Goal: Task Accomplishment & Management: Manage account settings

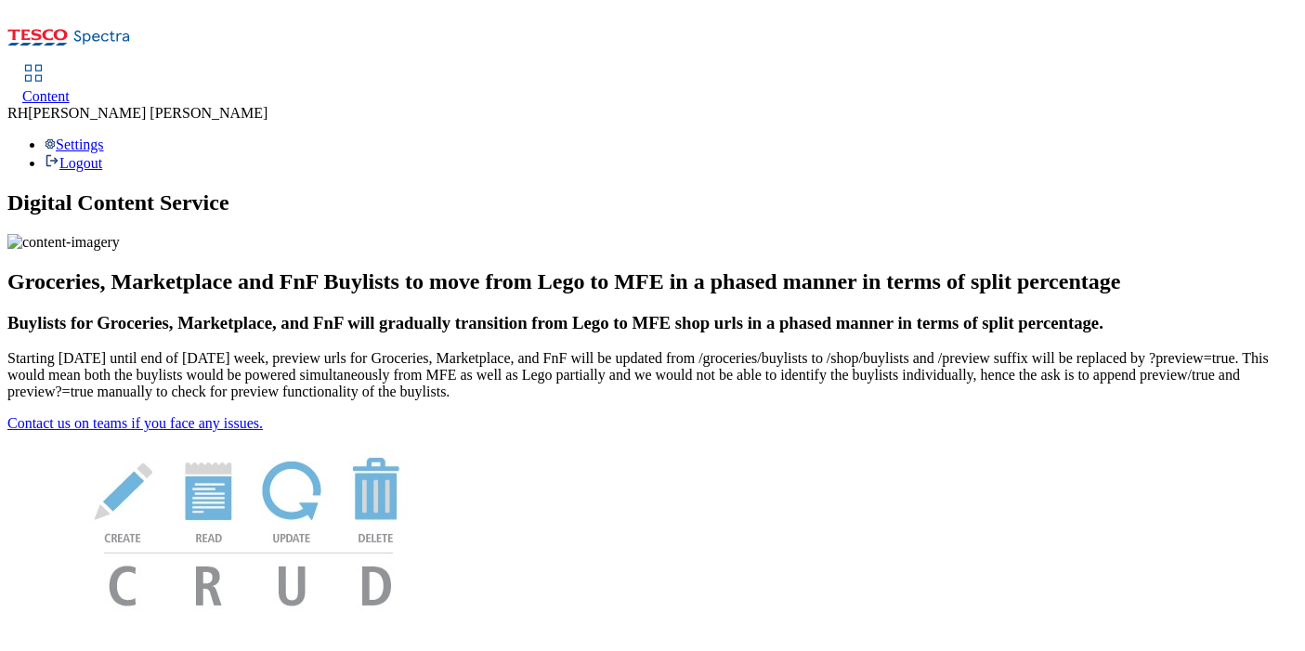
click at [70, 88] on span "Content" at bounding box center [45, 96] width 47 height 16
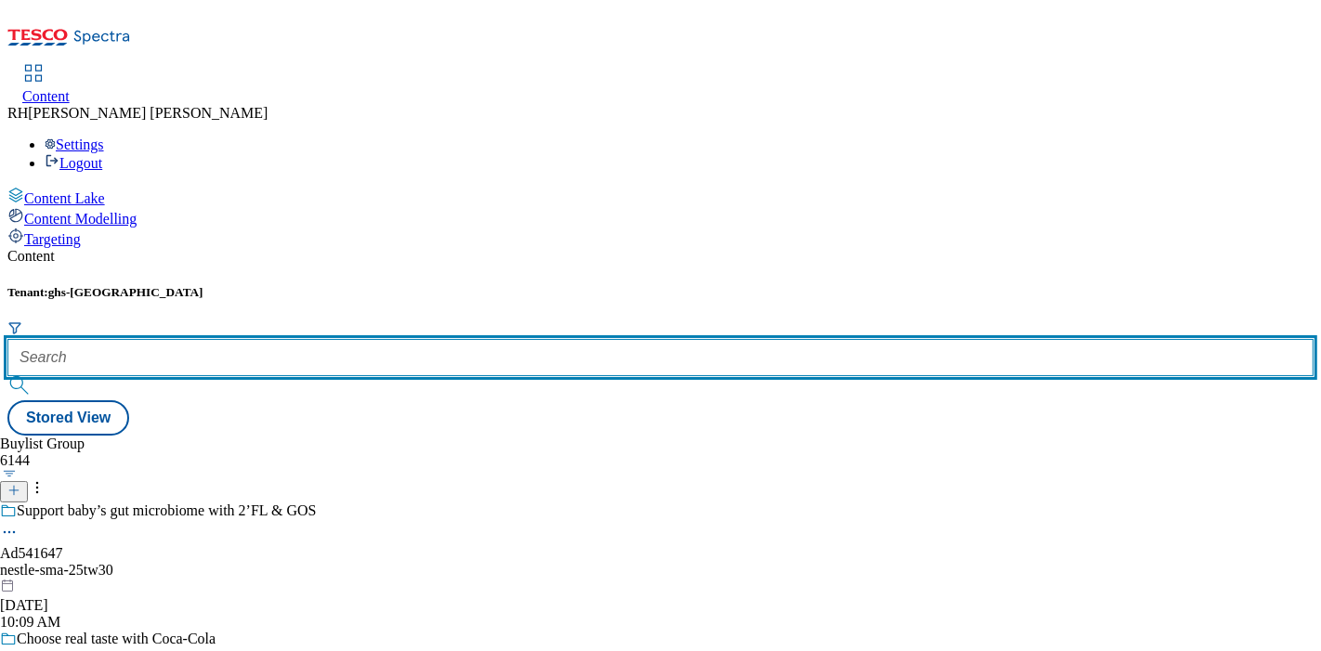
click at [416, 339] on input "text" at bounding box center [660, 357] width 1306 height 37
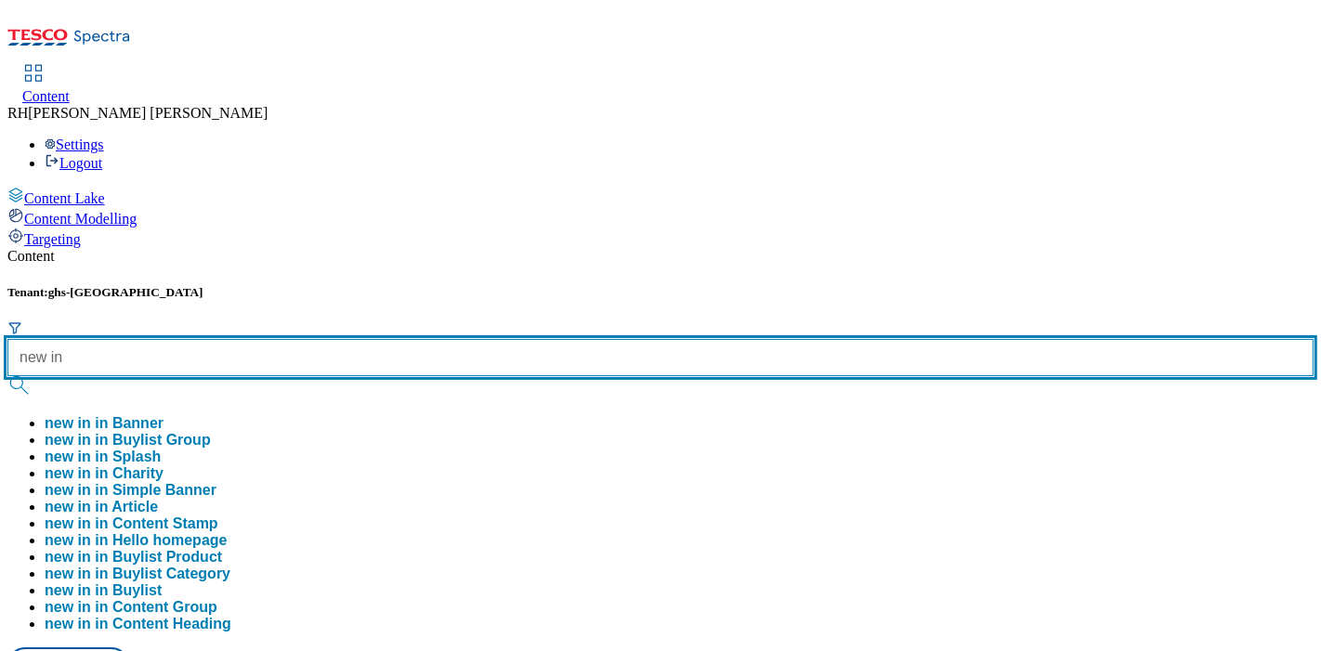
type input "new in"
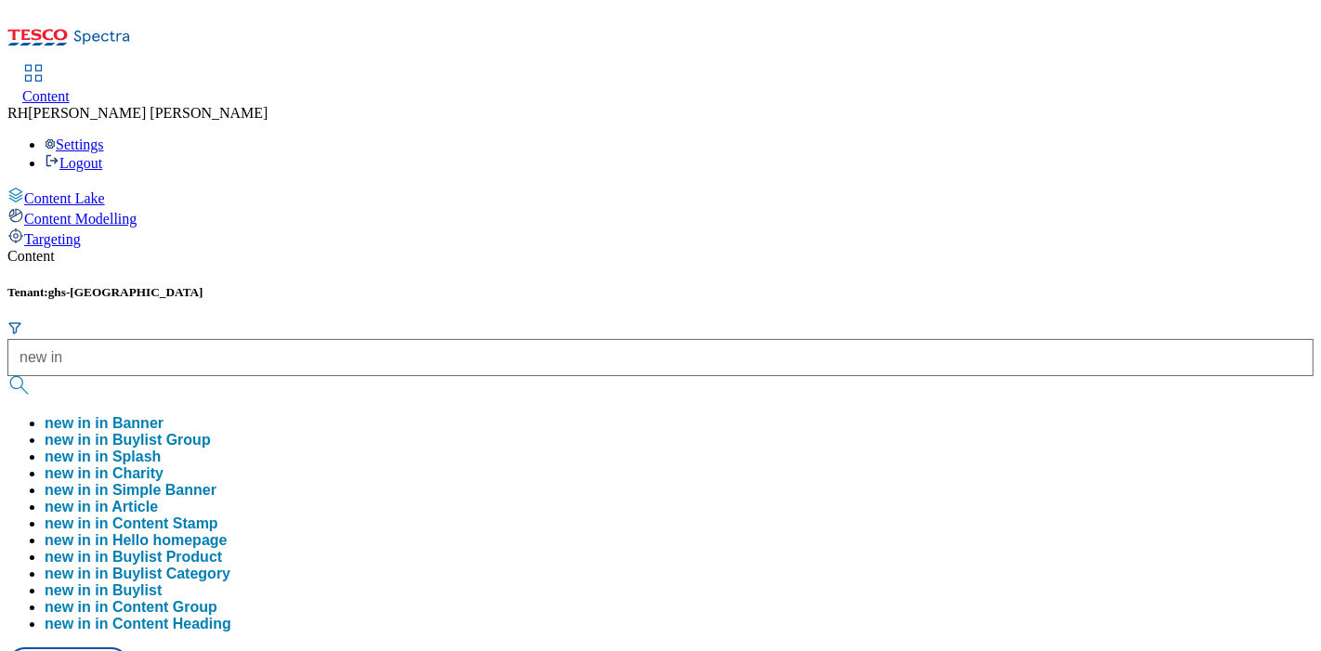
click at [211, 432] on button "new in in Buylist Group" at bounding box center [128, 440] width 166 height 17
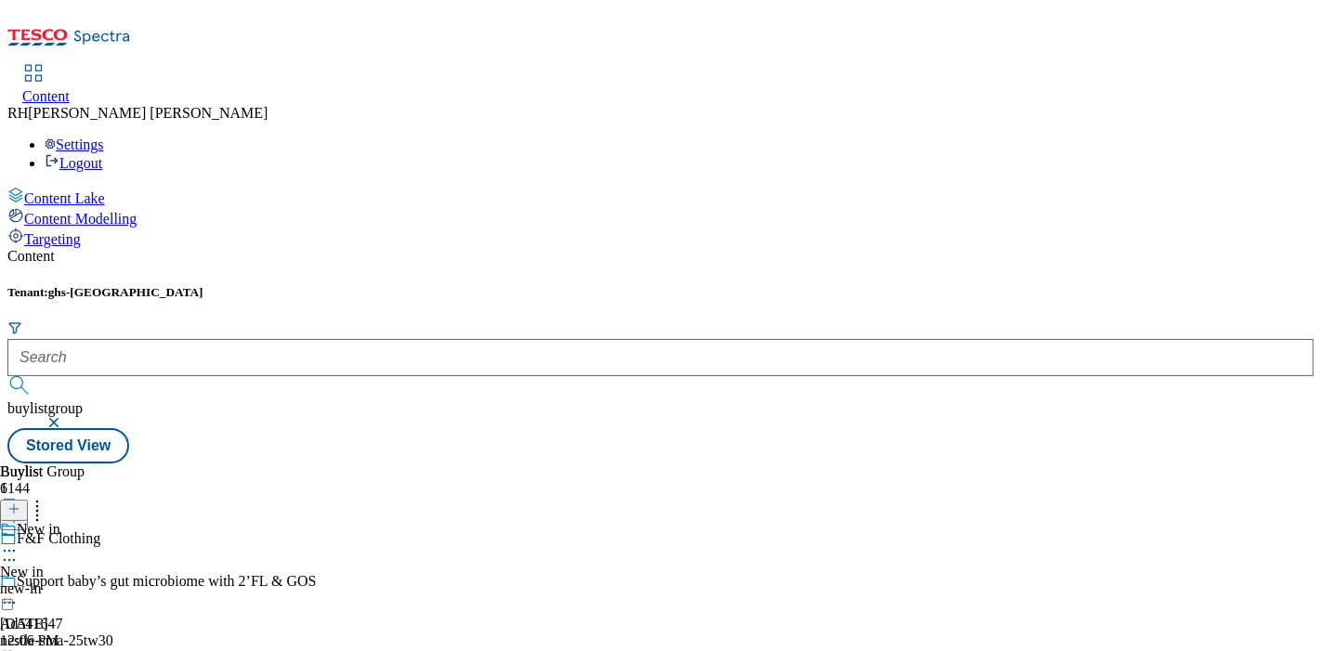
click at [60, 580] on div "new-in" at bounding box center [30, 588] width 60 height 17
click at [112, 580] on div "women" at bounding box center [56, 588] width 112 height 17
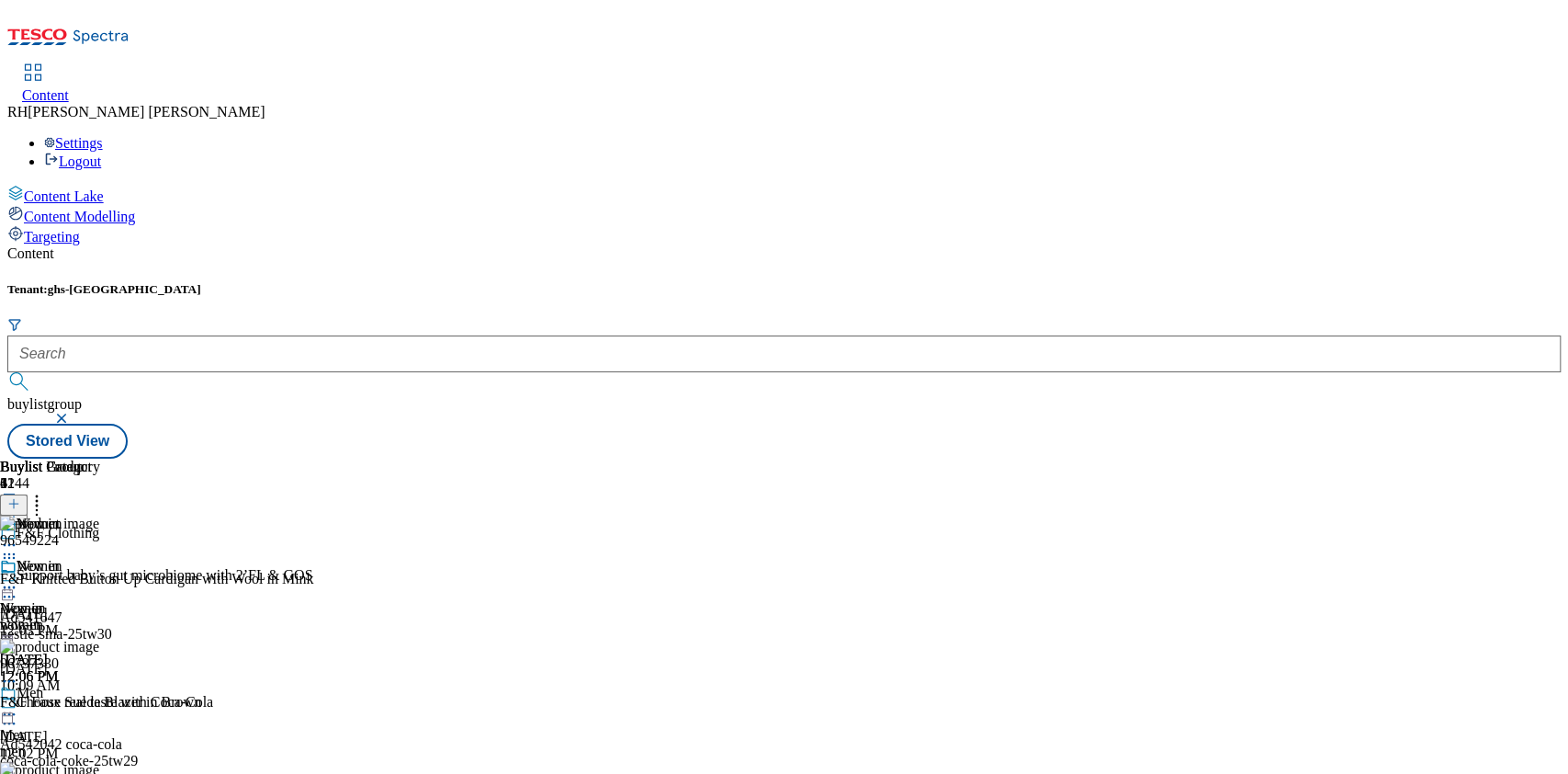
drag, startPoint x: 1257, startPoint y: 0, endPoint x: 915, endPoint y: 617, distance: 705.4
click at [59, 617] on div "Buylist 1 New in New in New in new-in [DATE] 12:06 PM" at bounding box center [30, 571] width 59 height 226
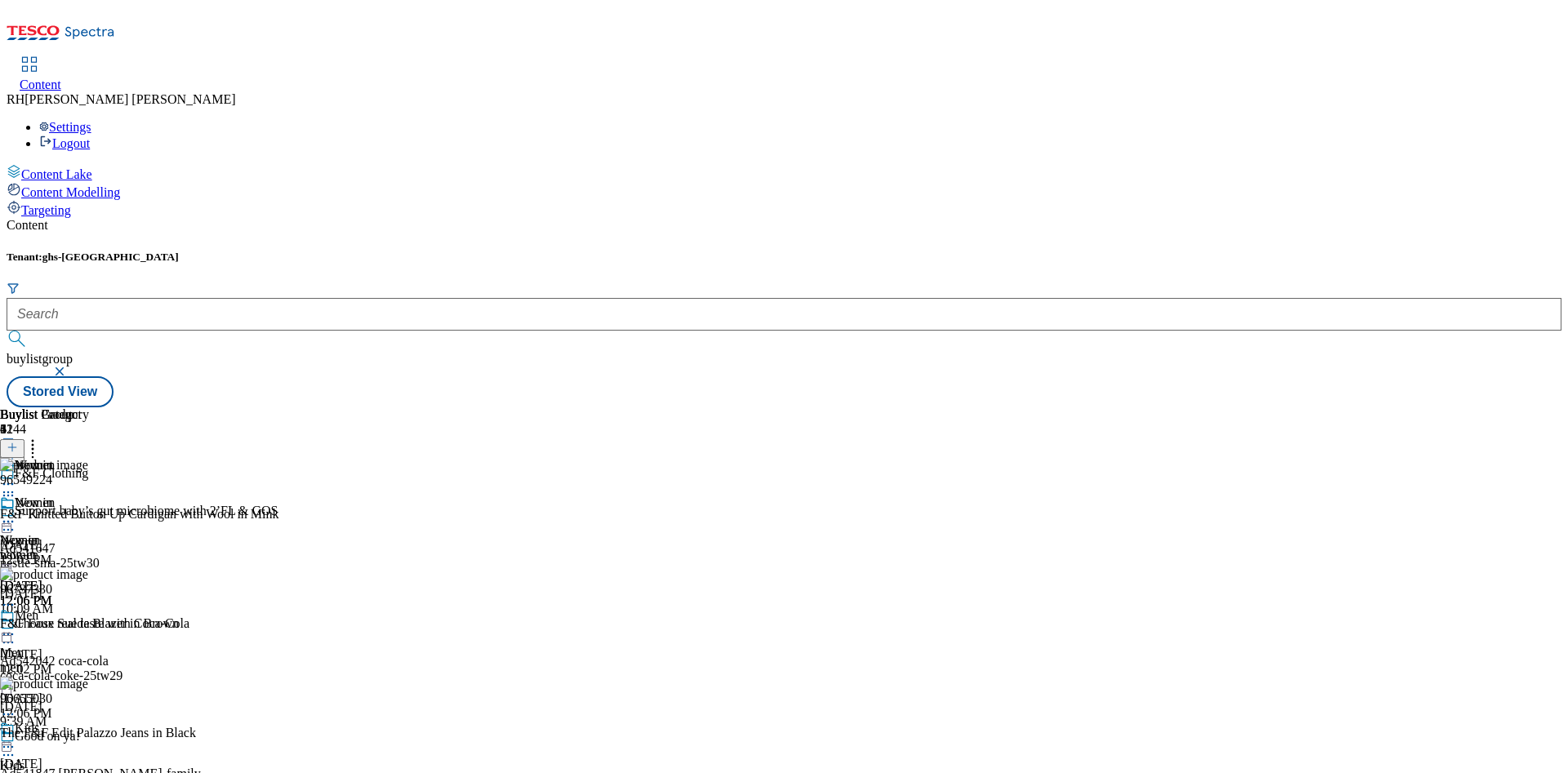
drag, startPoint x: 1344, startPoint y: 3, endPoint x: 999, endPoint y: 114, distance: 362.4
click at [999, 251] on div "Tenant: ghs-uk buylistgroup Stored View" at bounding box center [784, 329] width 1555 height 157
click at [17, 514] on icon at bounding box center [8, 521] width 17 height 17
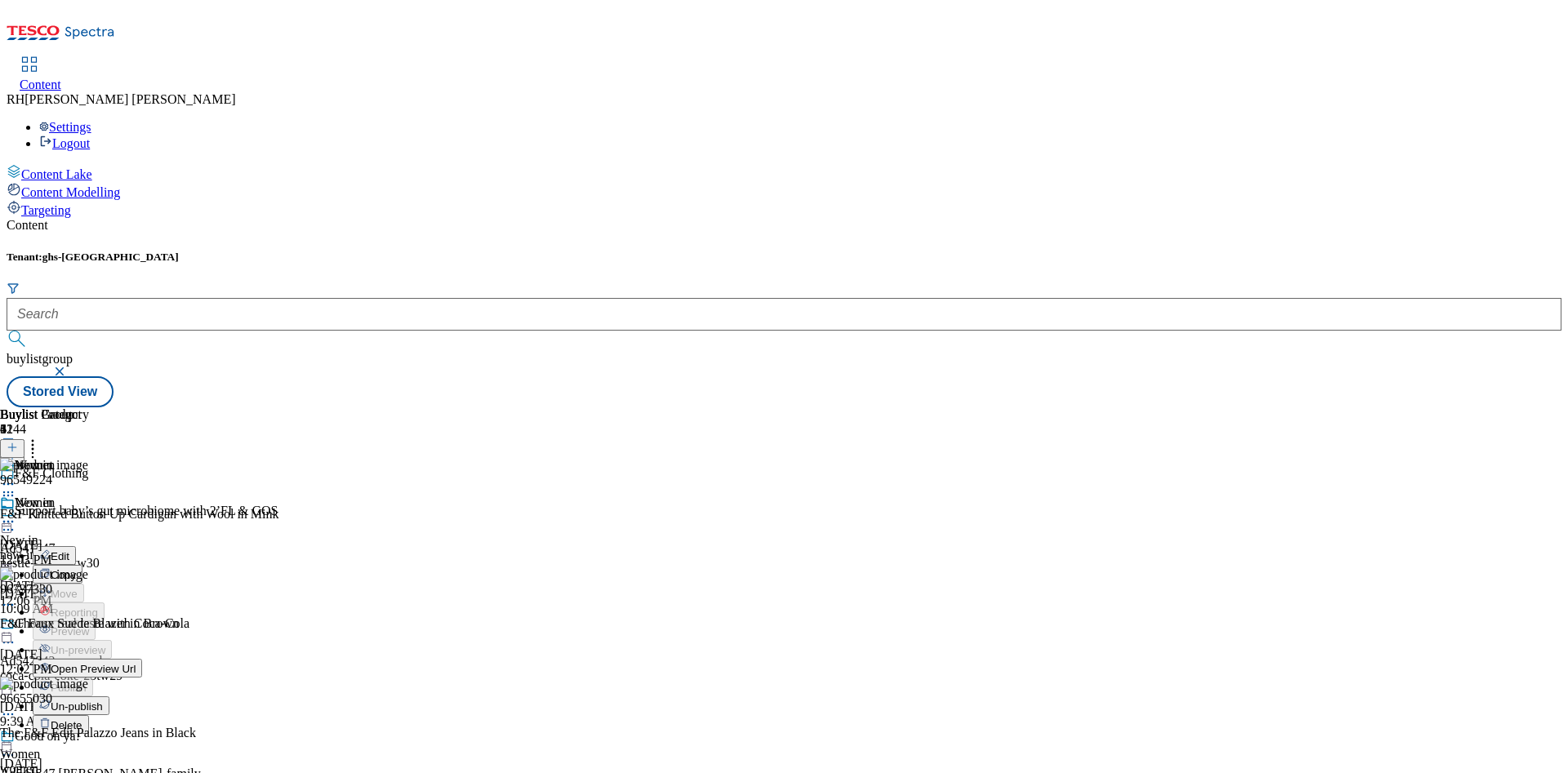
click at [103, 572] on span "Un-publish" at bounding box center [77, 707] width 52 height 12
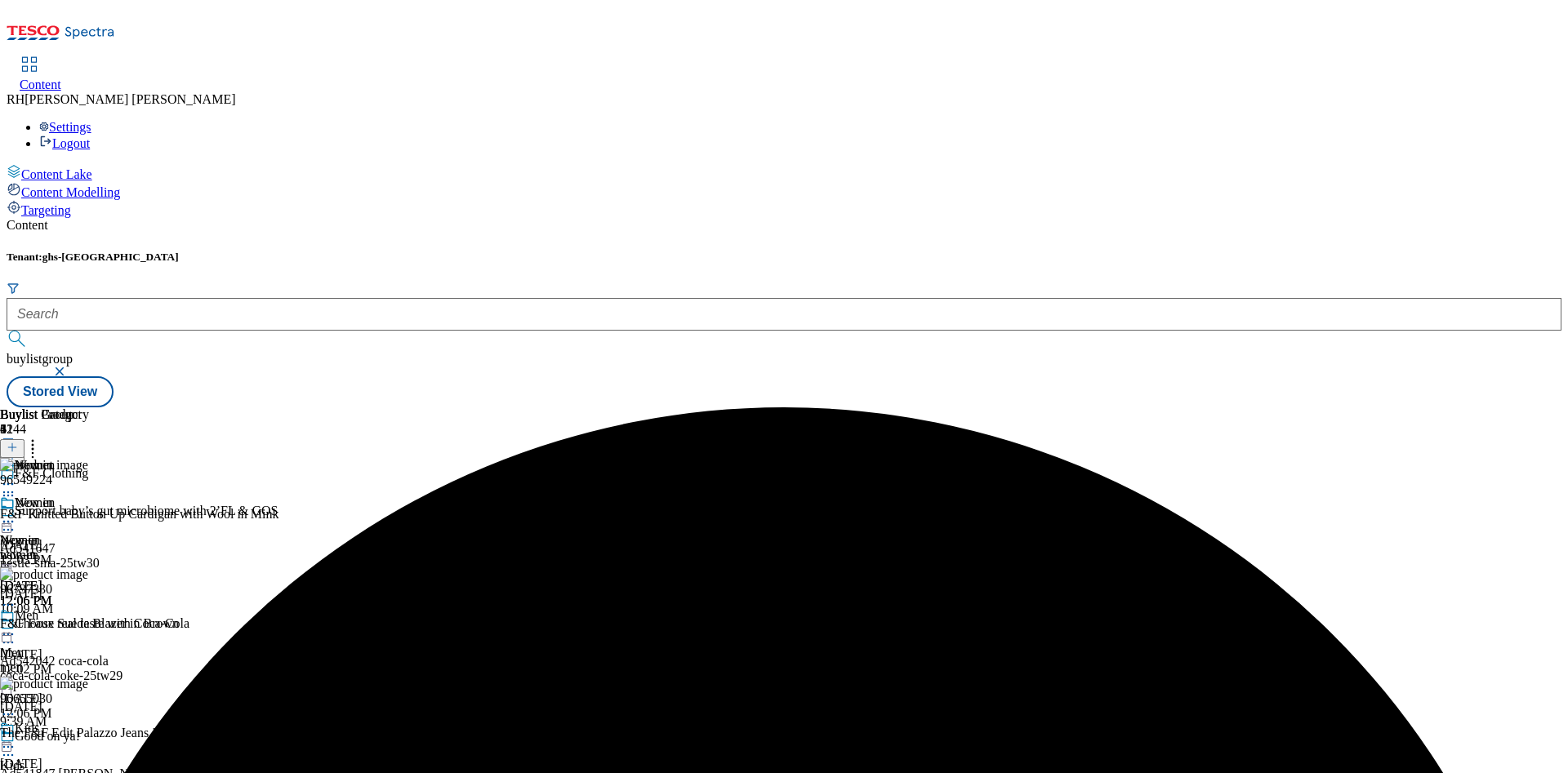
scroll to position [0, 0]
click at [17, 514] on icon at bounding box center [8, 521] width 17 height 17
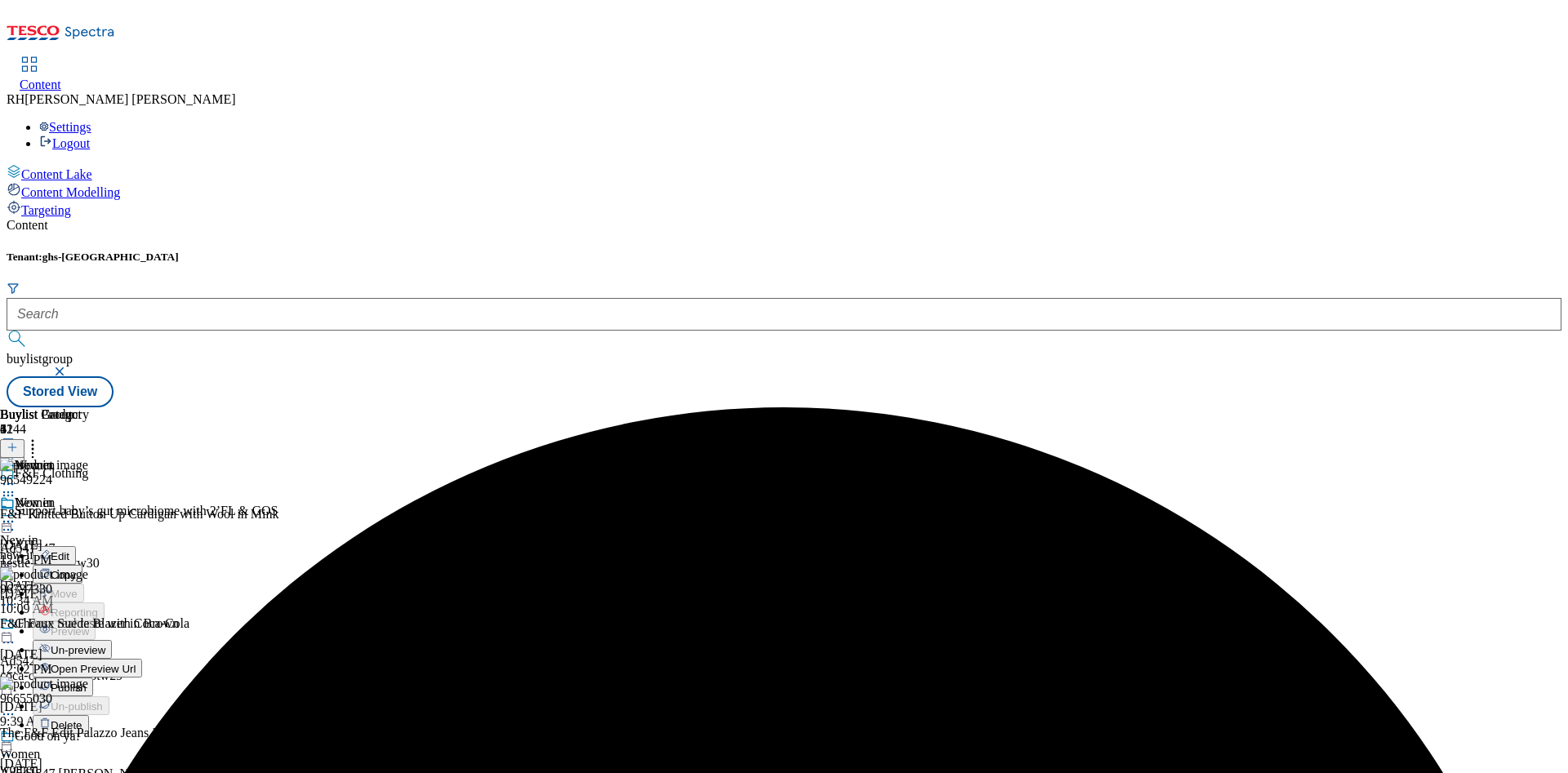
click at [106, 572] on span "Un-preview" at bounding box center [78, 651] width 55 height 12
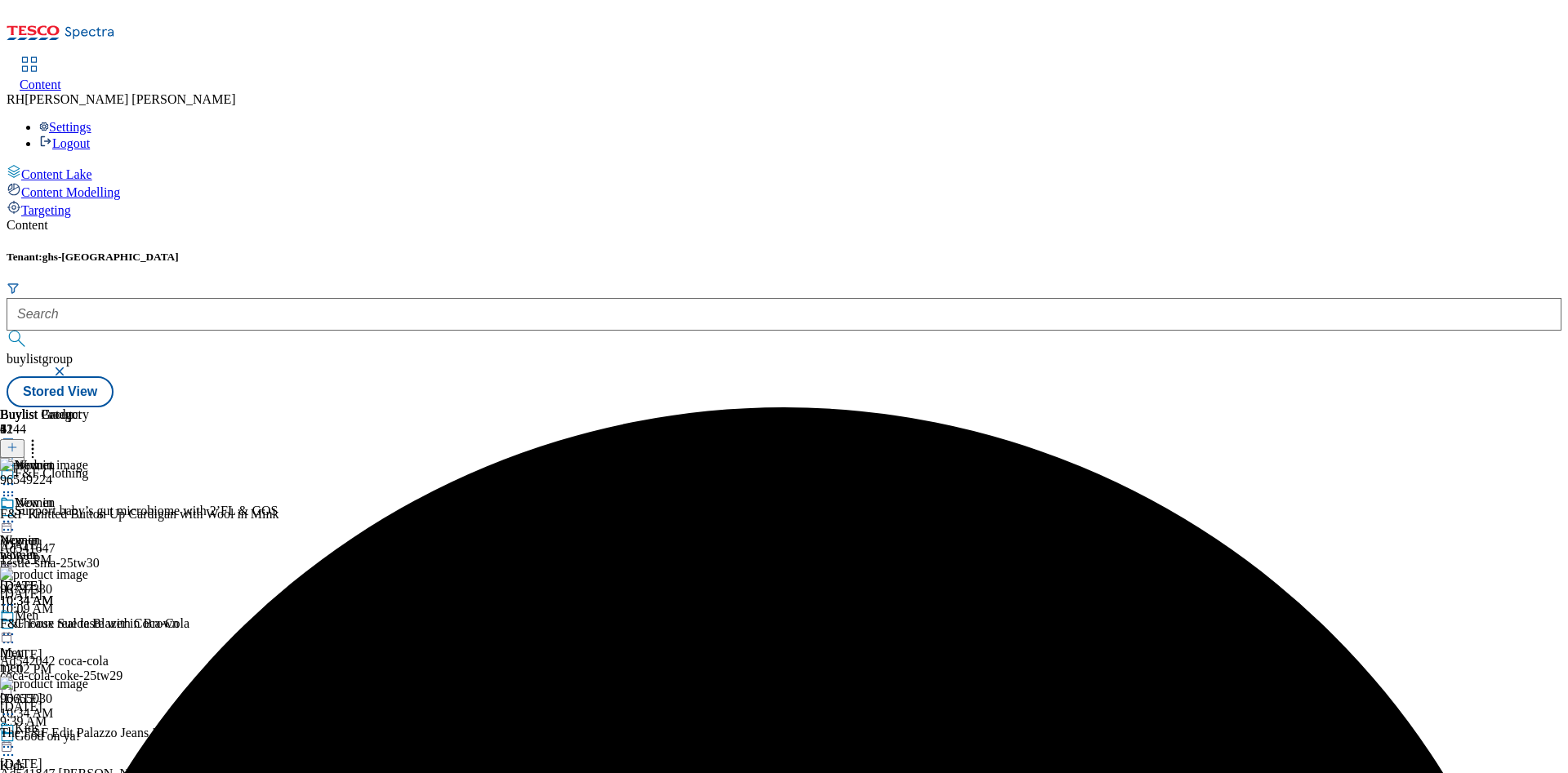
click at [17, 572] on icon at bounding box center [8, 714] width 17 height 17
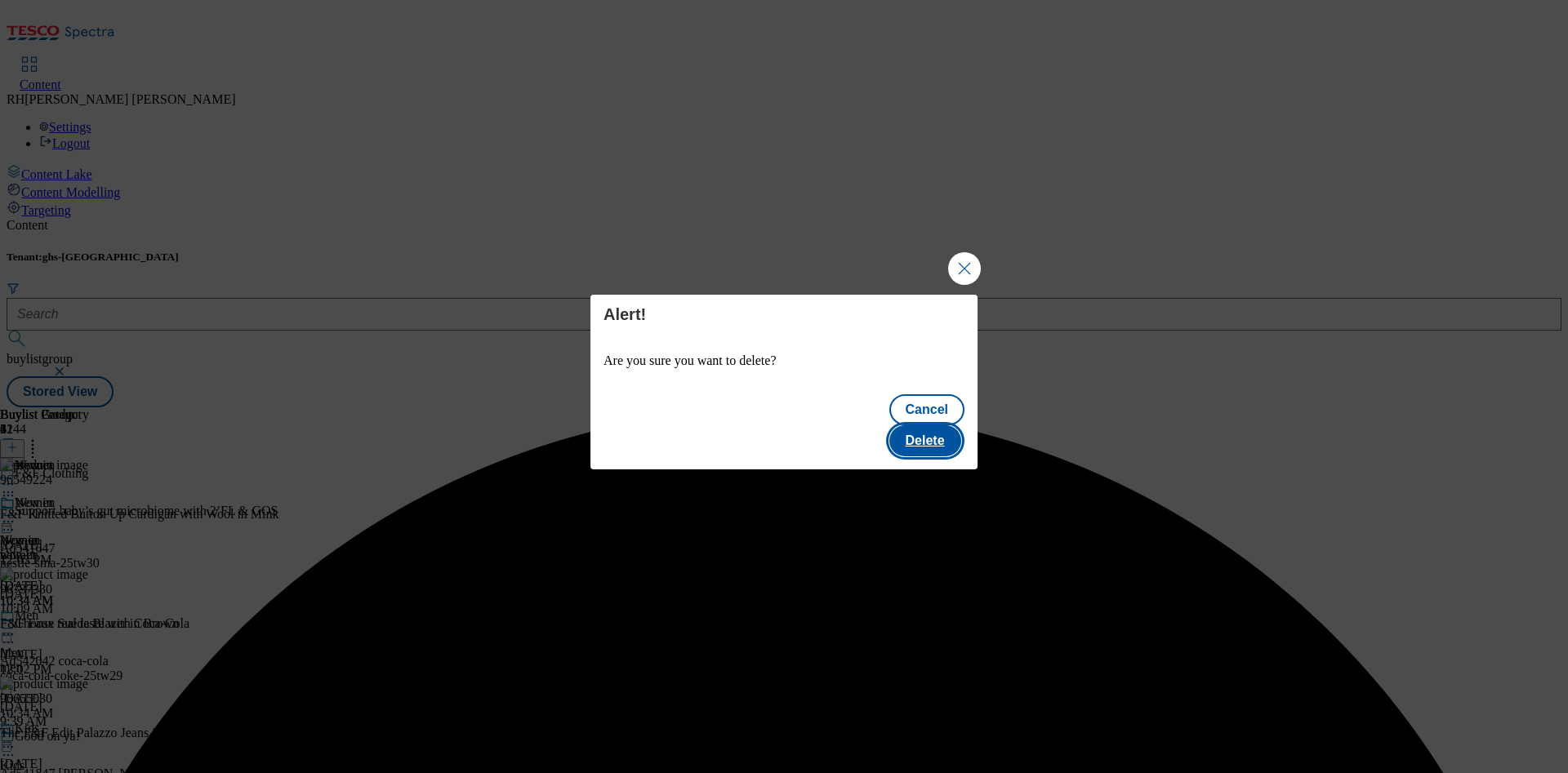
click at [915, 427] on button "Delete" at bounding box center [925, 441] width 72 height 31
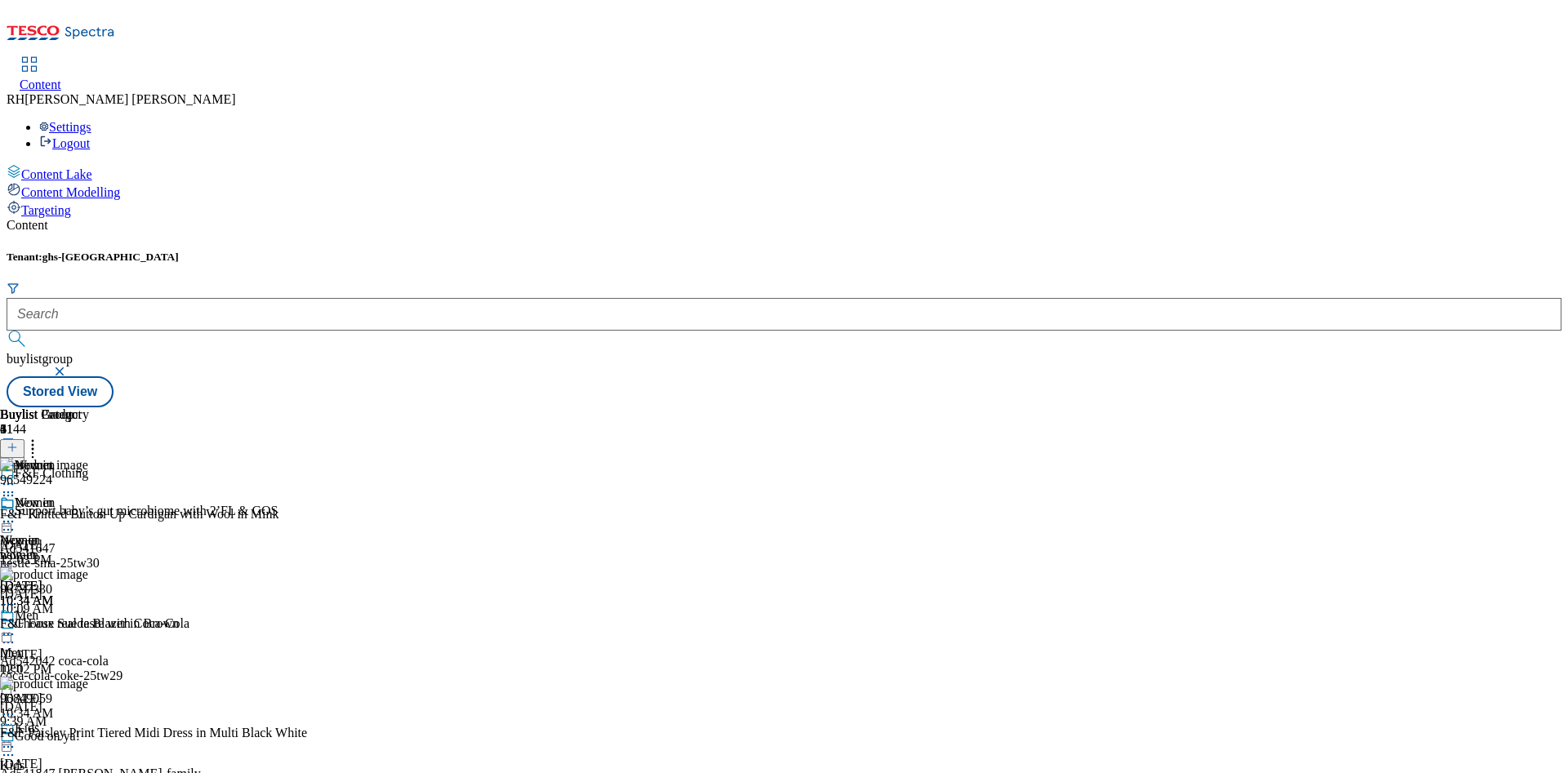
click at [18, 441] on icon at bounding box center [11, 447] width 11 height 11
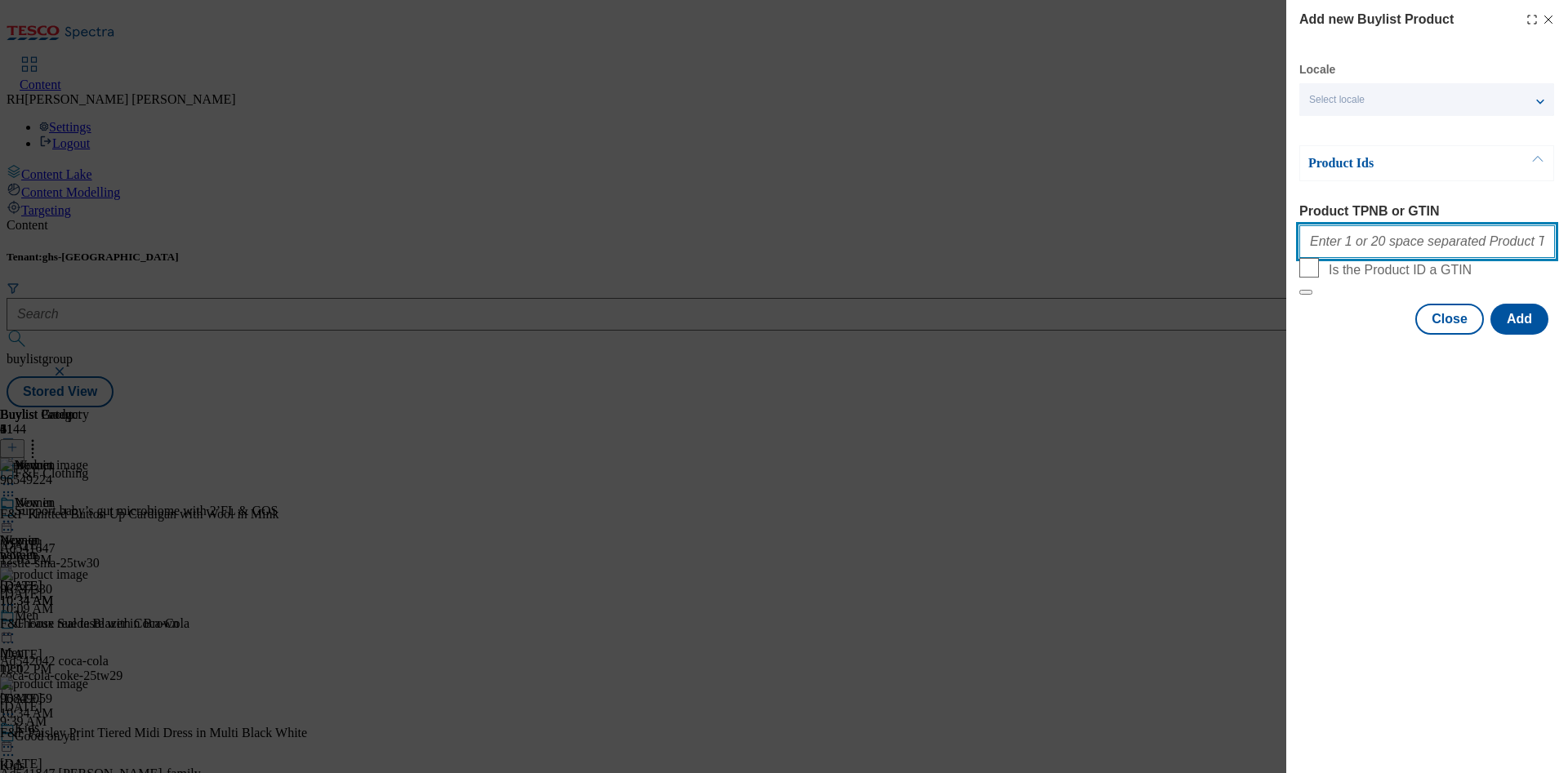
click at [1161, 252] on input "Product TPNB or GTIN" at bounding box center [1426, 241] width 256 height 33
paste input "97135931"
type input "97135931"
click at [1161, 335] on button "Add" at bounding box center [1520, 318] width 58 height 31
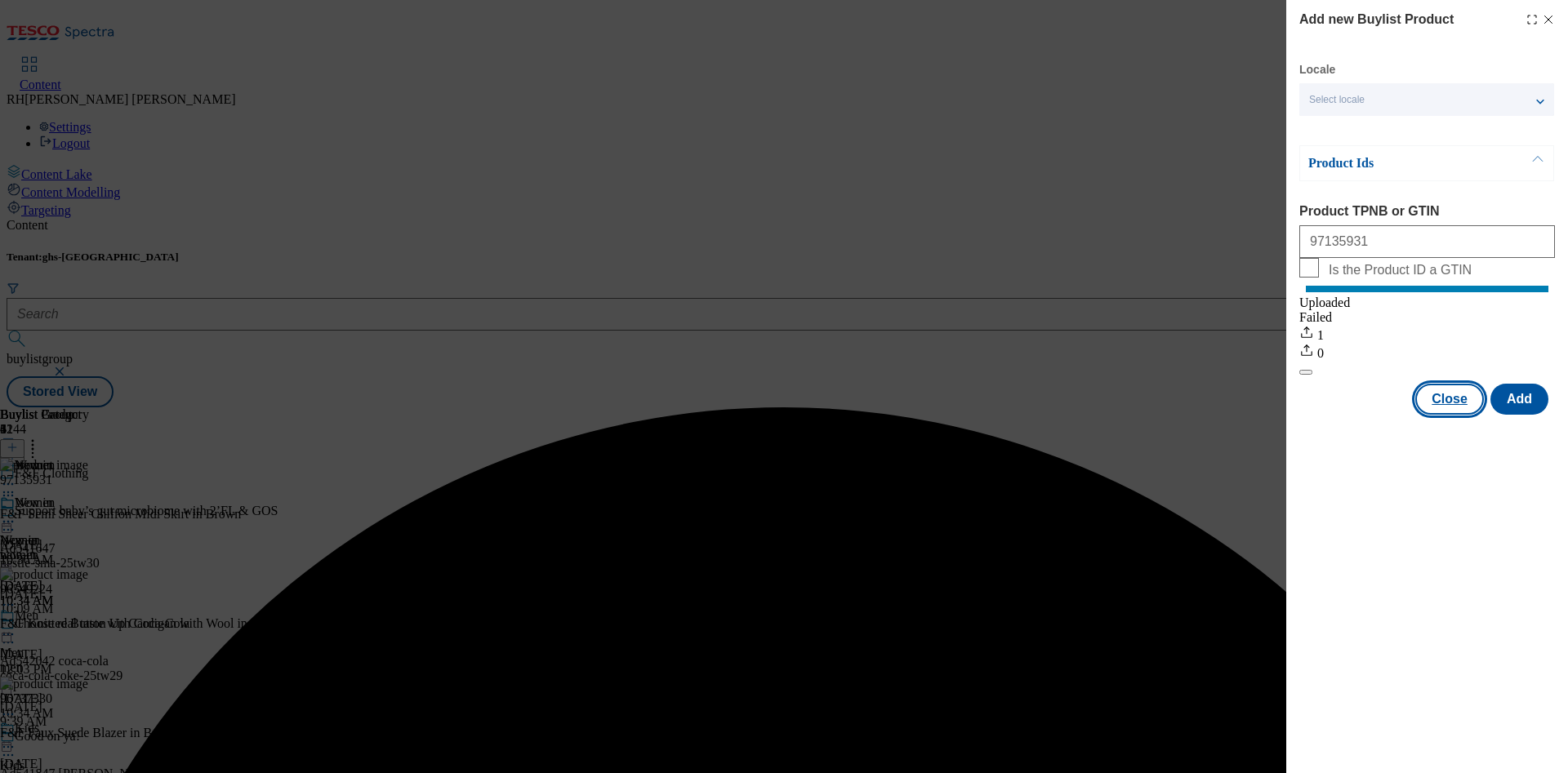
click at [1161, 415] on button "Close" at bounding box center [1449, 398] width 69 height 31
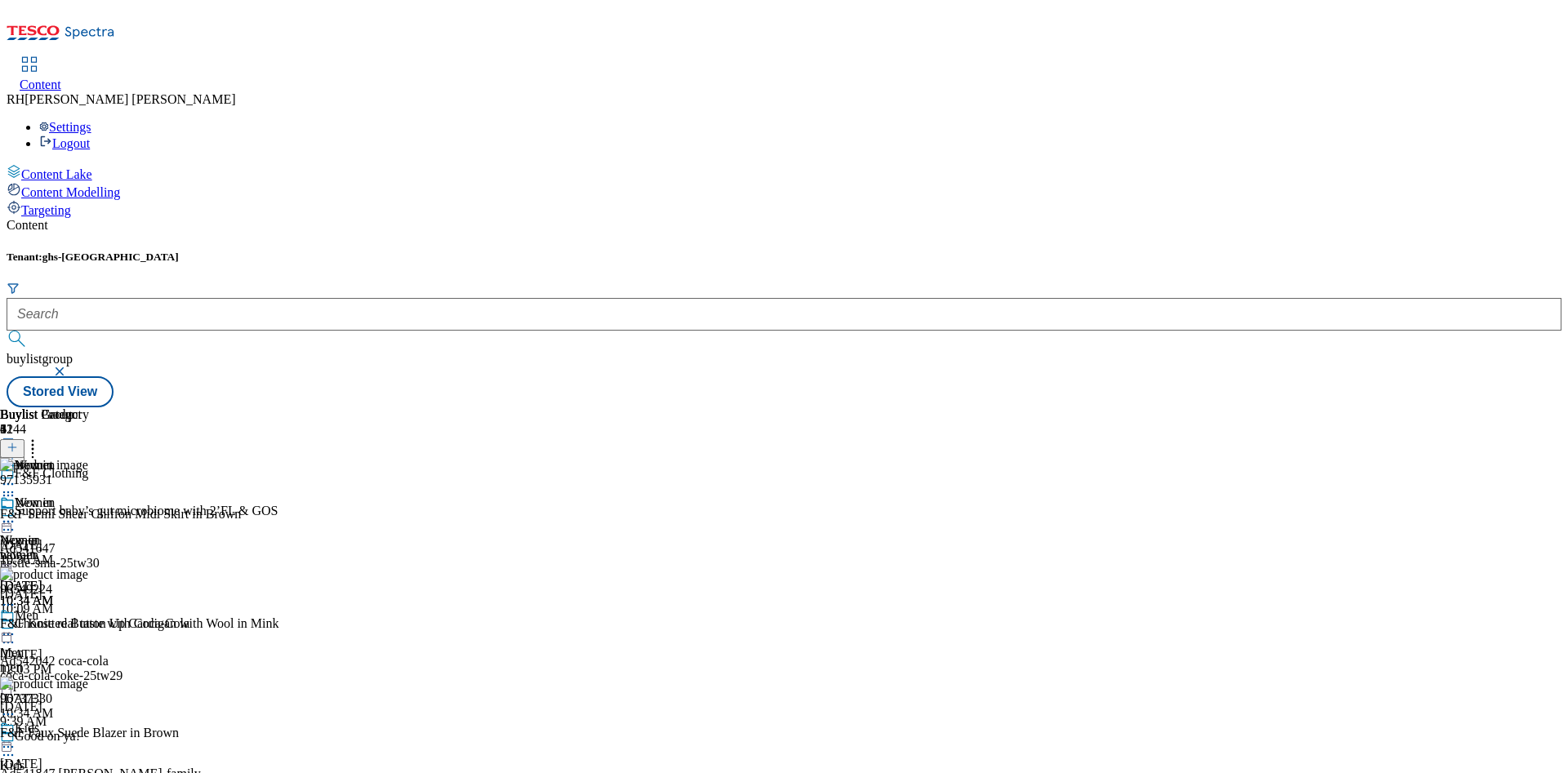
click at [34, 444] on circle at bounding box center [33, 445] width 3 height 3
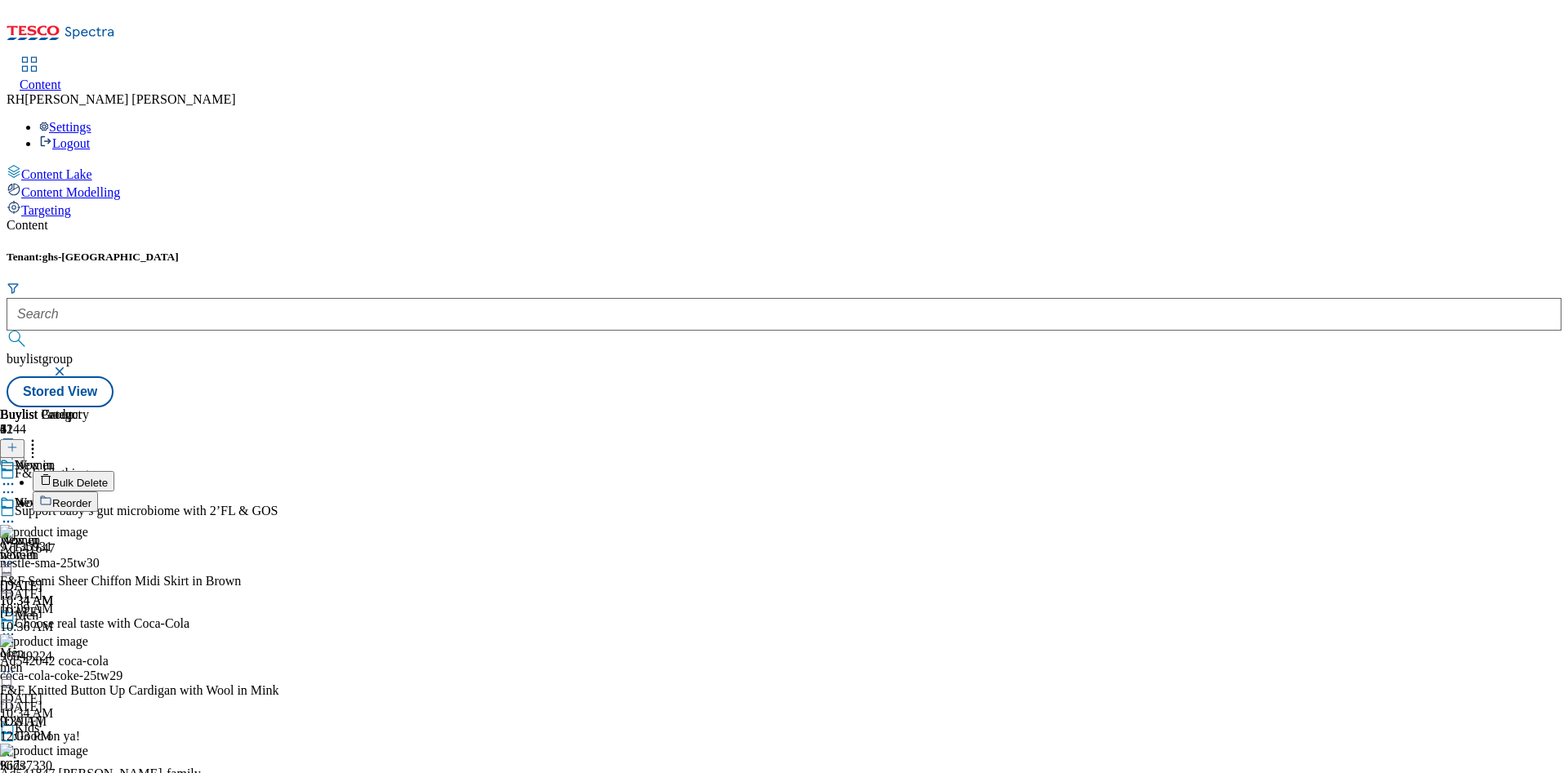
click at [91, 498] on span "Reorder" at bounding box center [71, 504] width 40 height 12
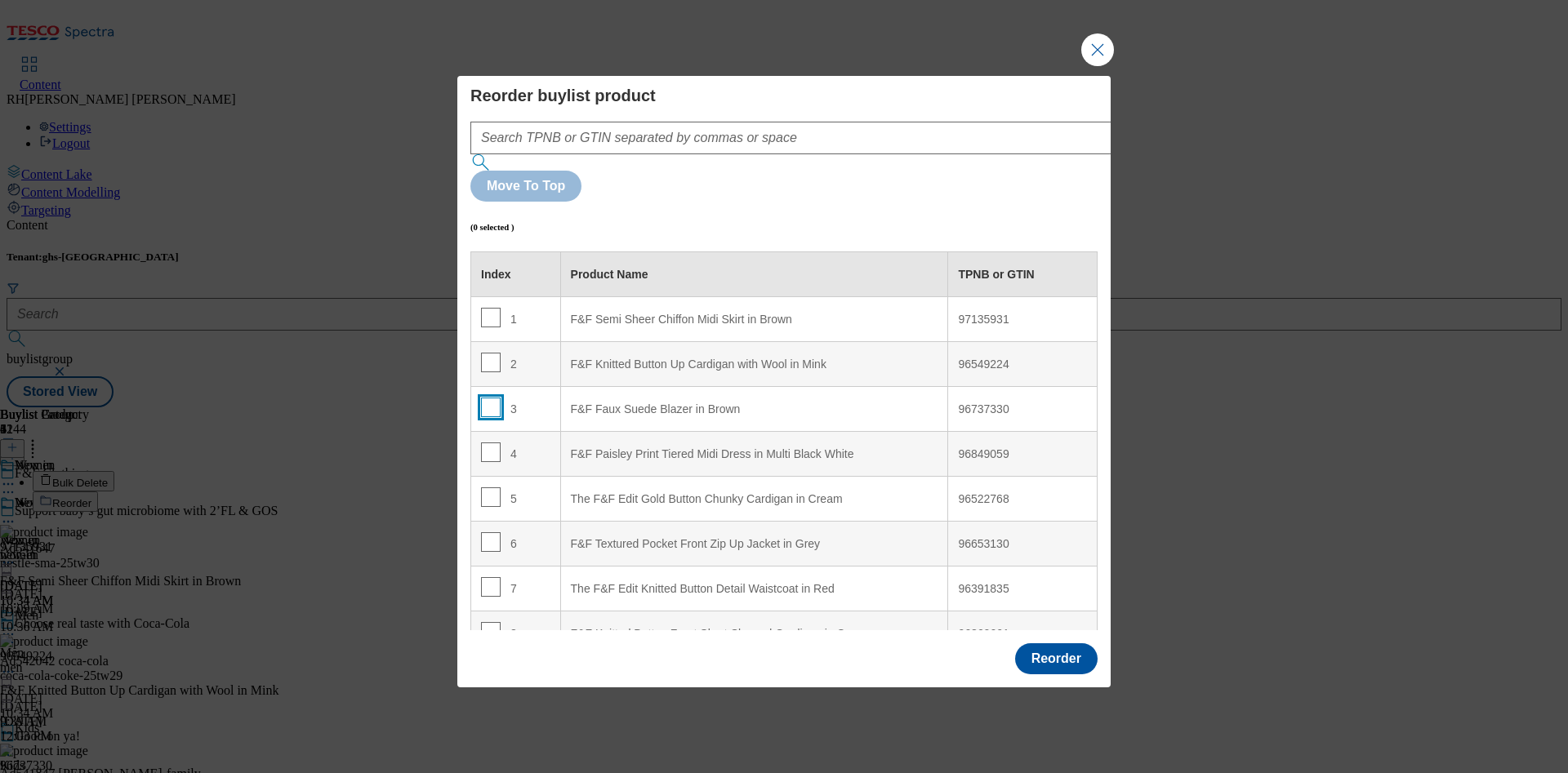
click at [490, 397] on input "Modal" at bounding box center [491, 407] width 19 height 19
checkbox input "true"
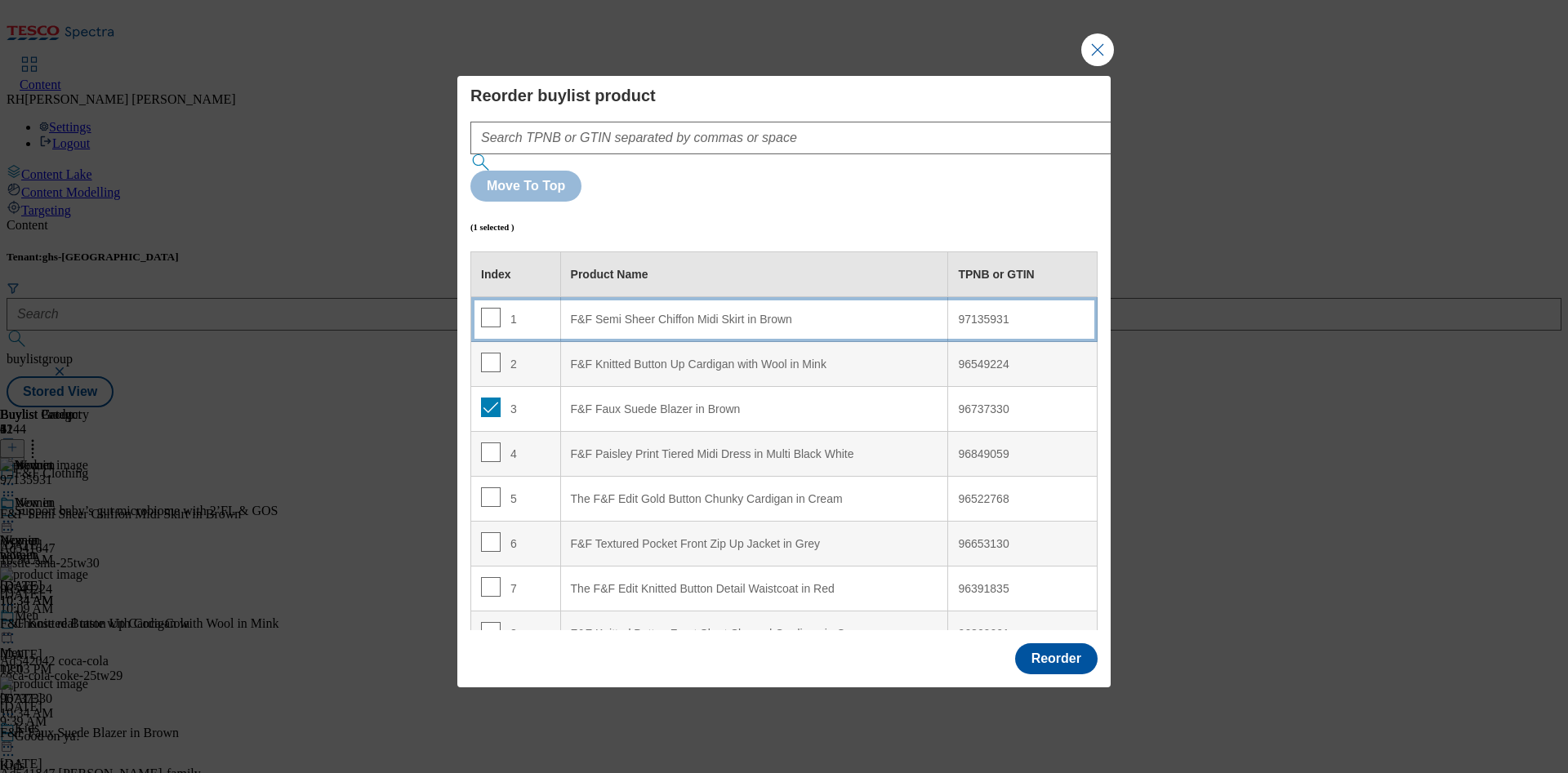
click at [844, 313] on div "F&F Semi Sheer Chiffon Midi Skirt in Brown" at bounding box center [755, 320] width 368 height 15
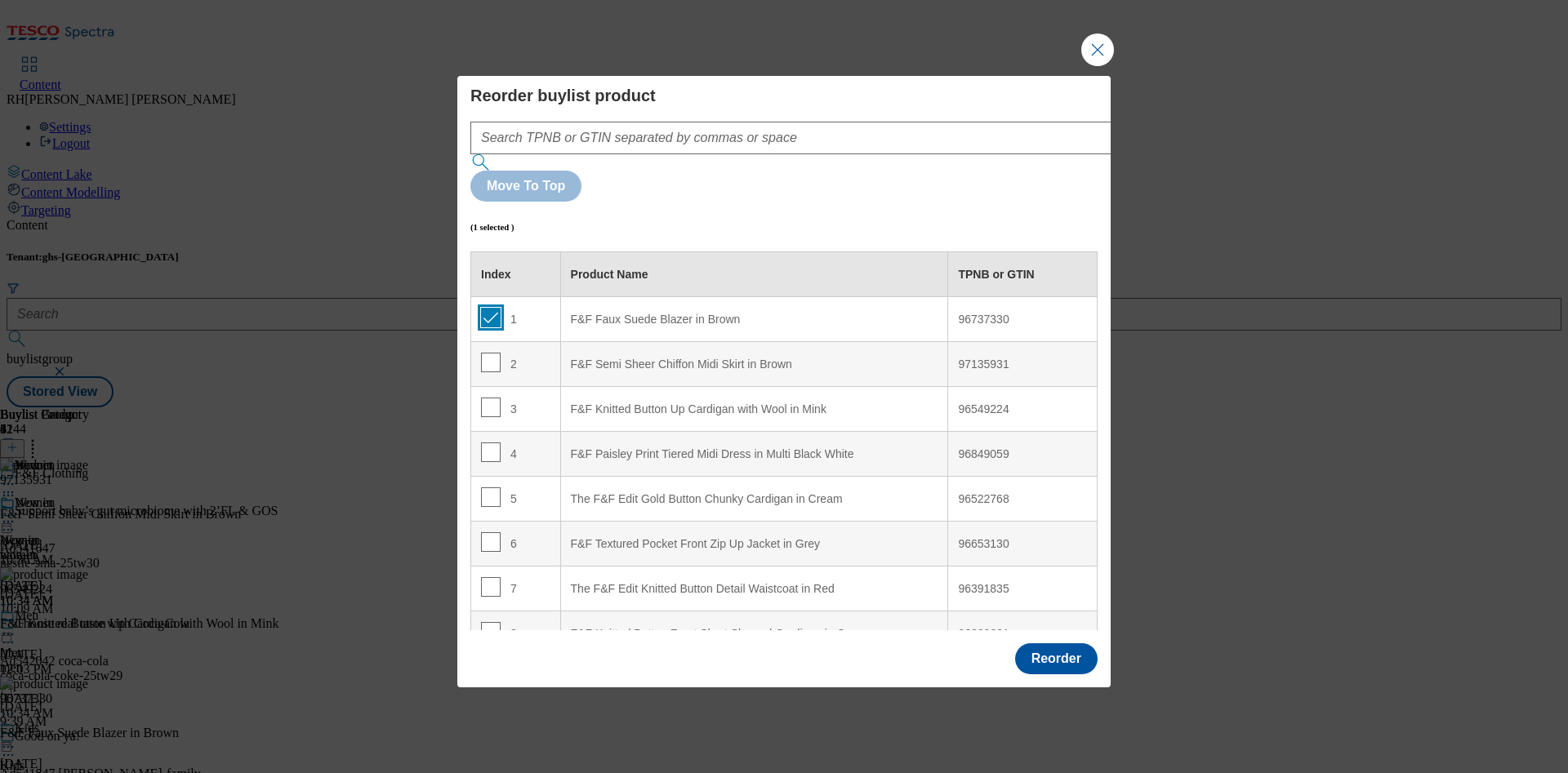
click at [489, 308] on input "Modal" at bounding box center [491, 317] width 19 height 19
checkbox input "false"
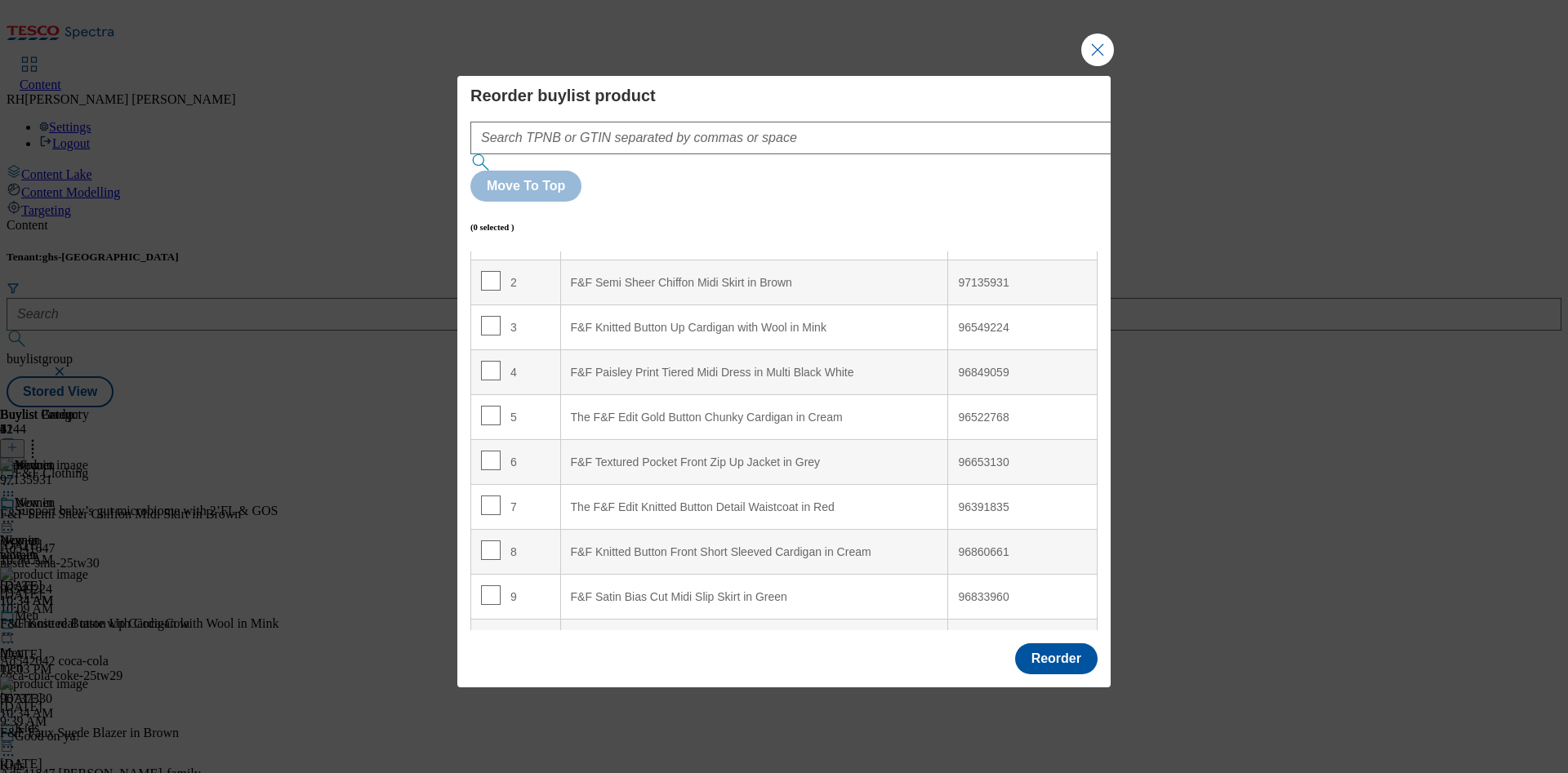
scroll to position [0, 0]
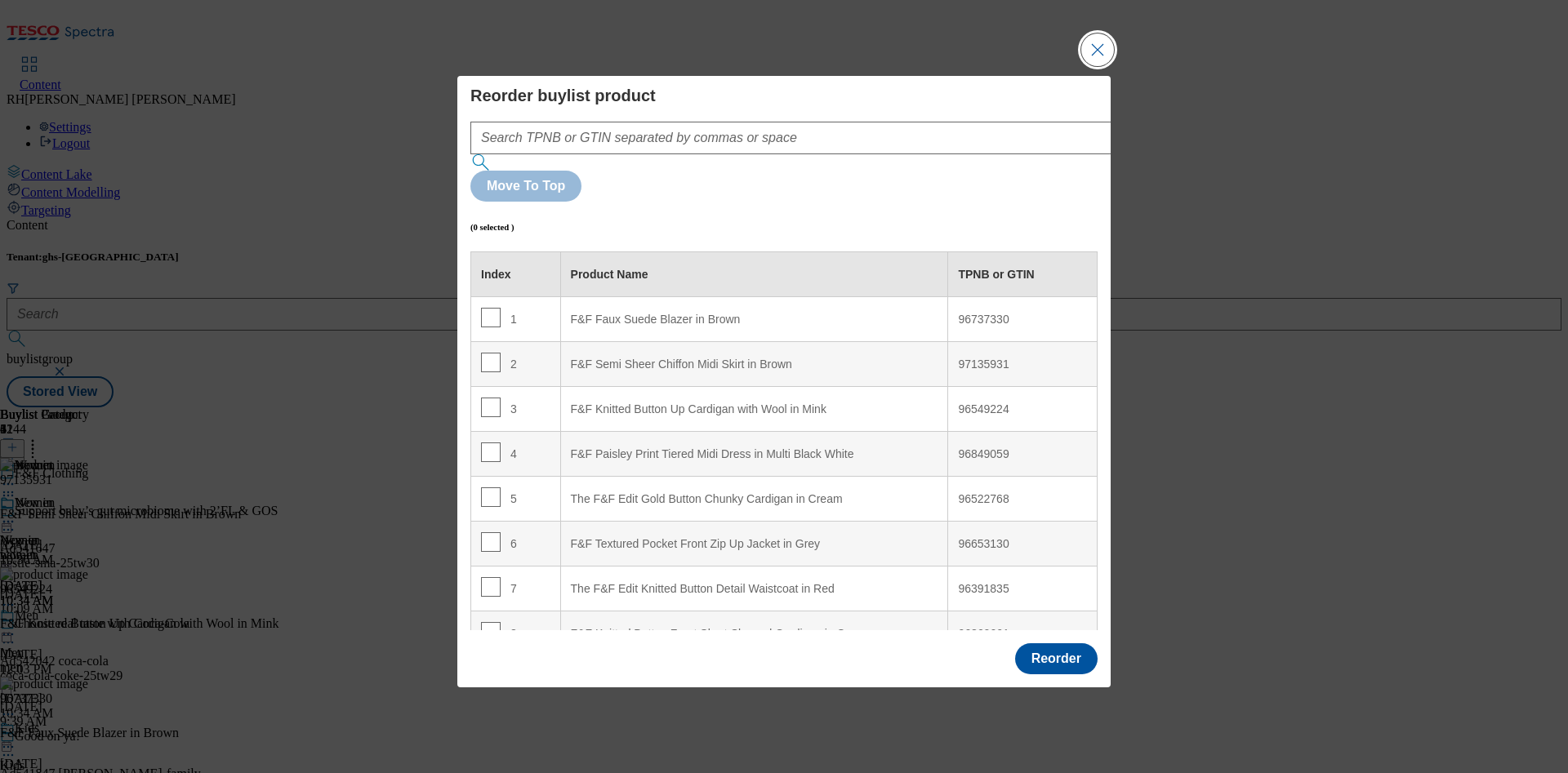
click at [1095, 66] on button "Close Modal" at bounding box center [1098, 49] width 33 height 33
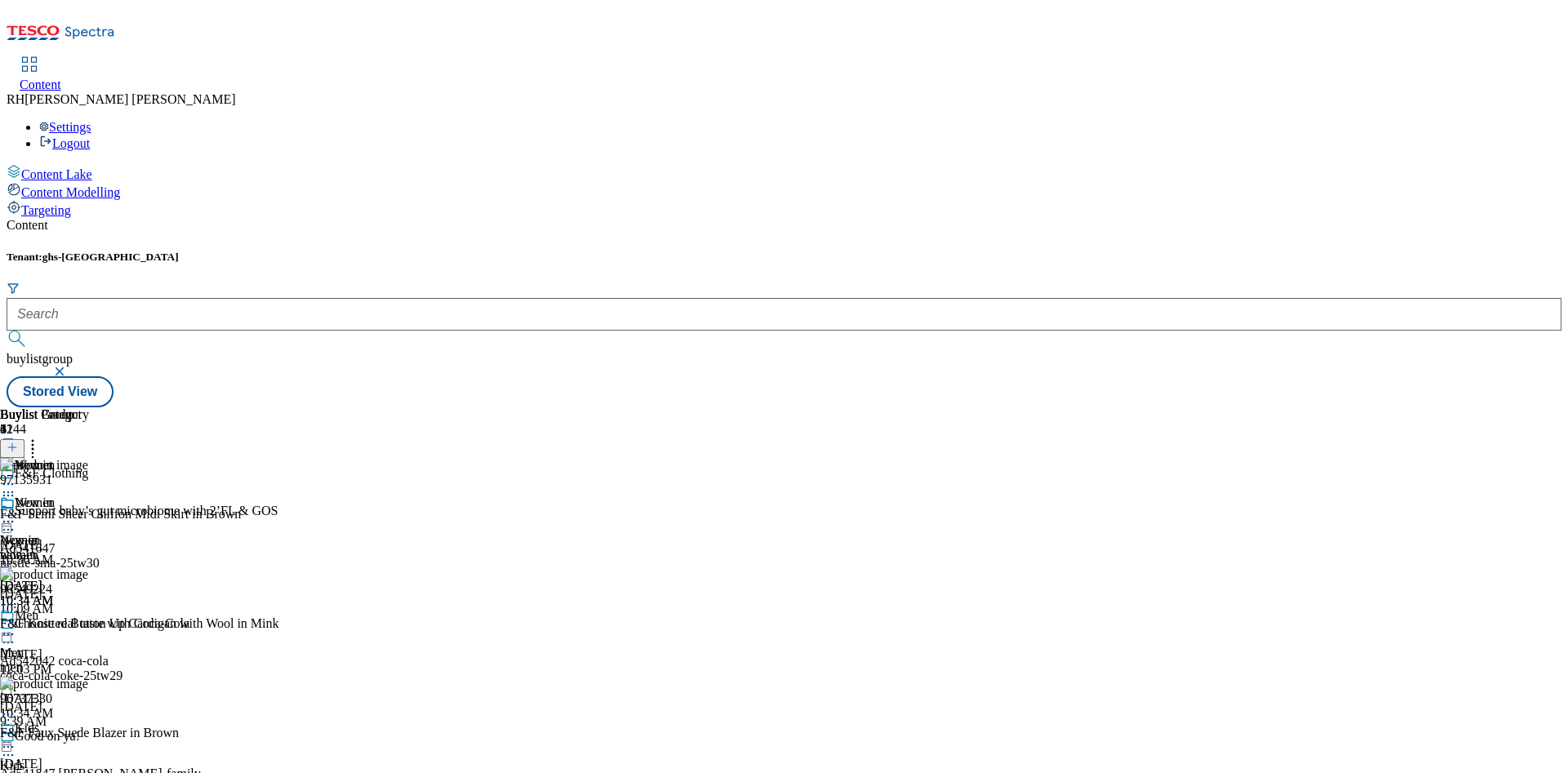
click at [18, 441] on icon at bounding box center [11, 447] width 11 height 11
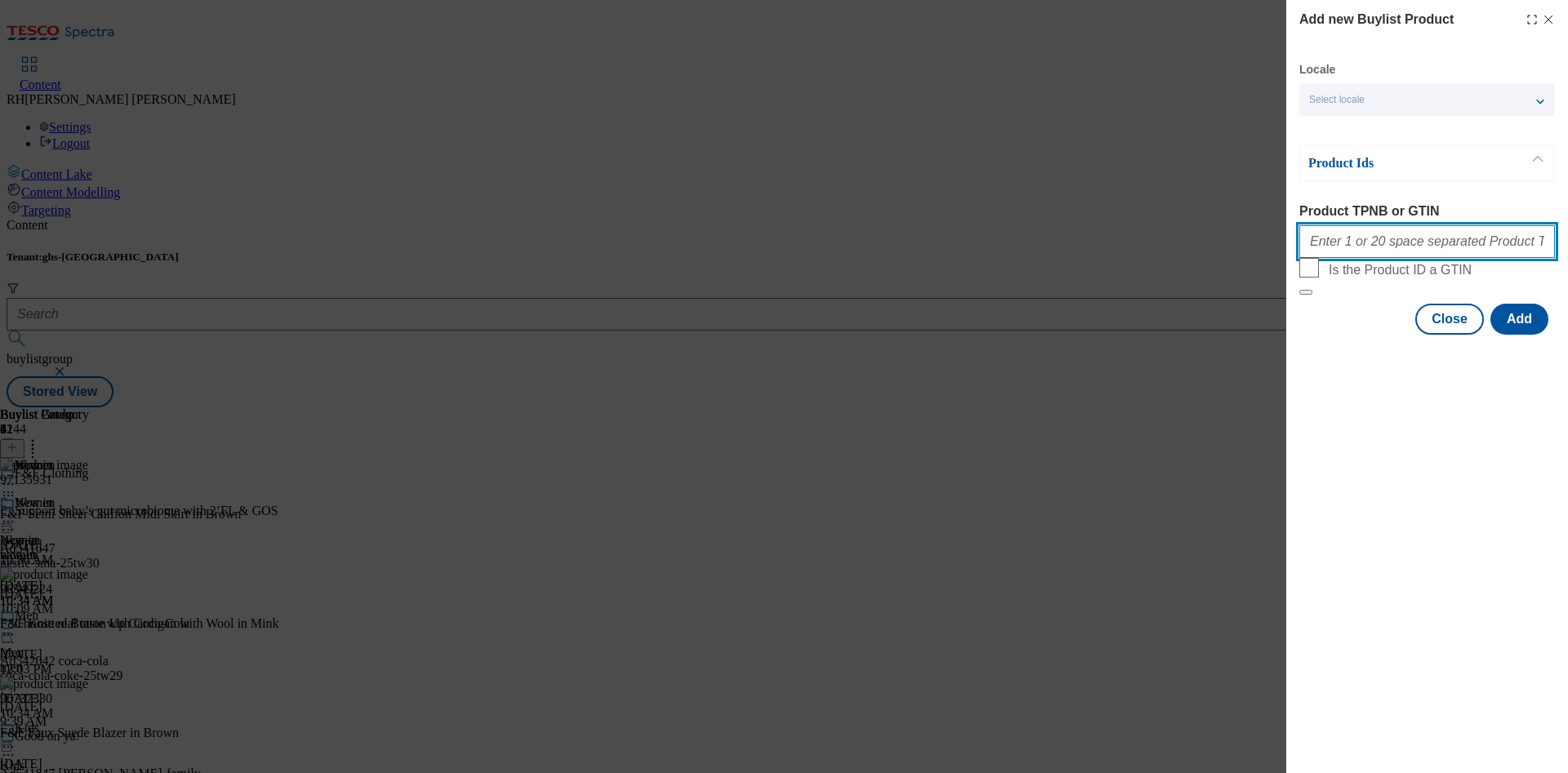
click at [1161, 246] on input "Product TPNB or GTIN" at bounding box center [1426, 241] width 256 height 33
paste input "96835520"
type input "96835520"
click at [1161, 335] on button "Add" at bounding box center [1520, 318] width 58 height 31
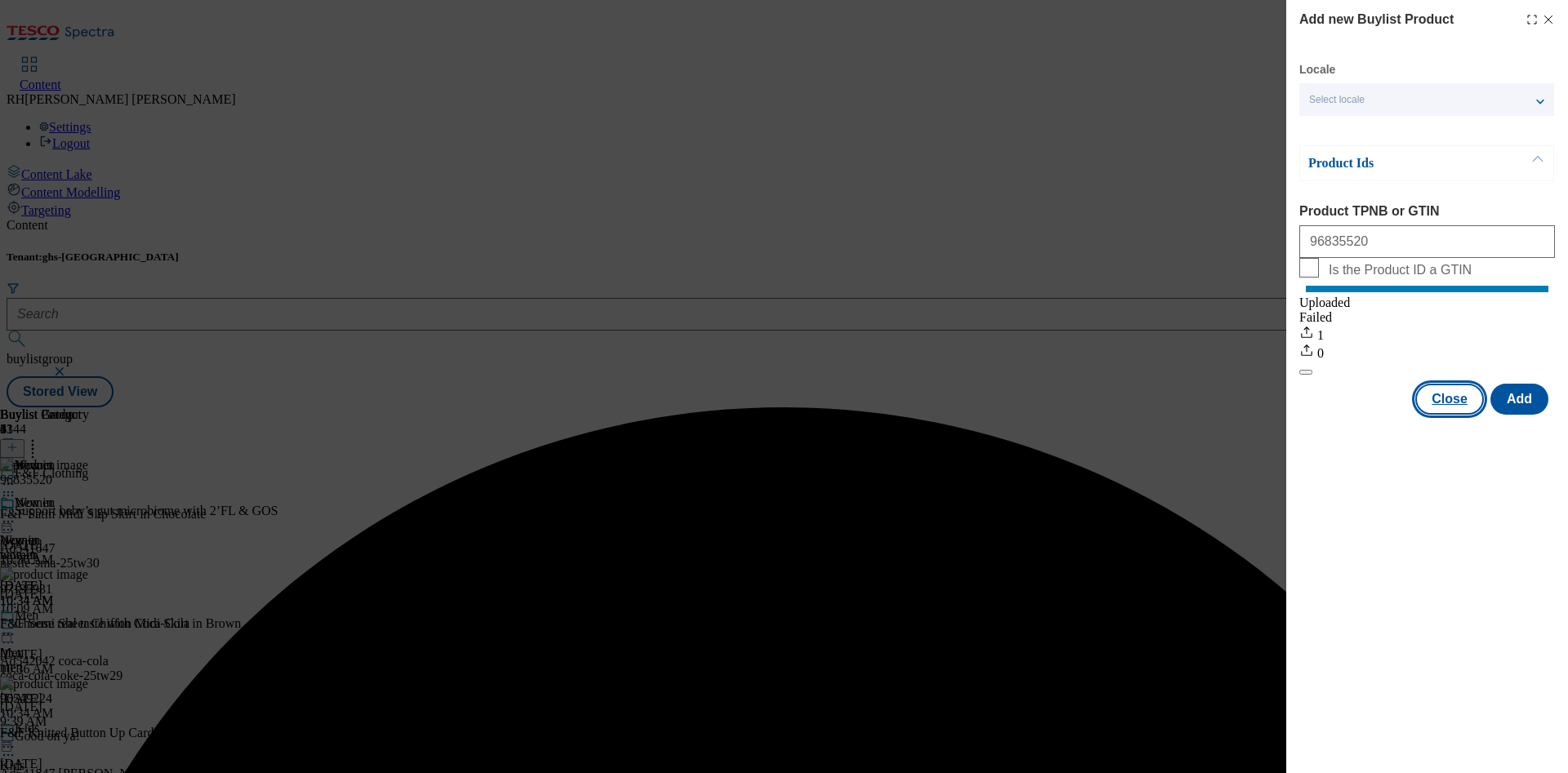
click at [1161, 415] on button "Close" at bounding box center [1449, 398] width 69 height 31
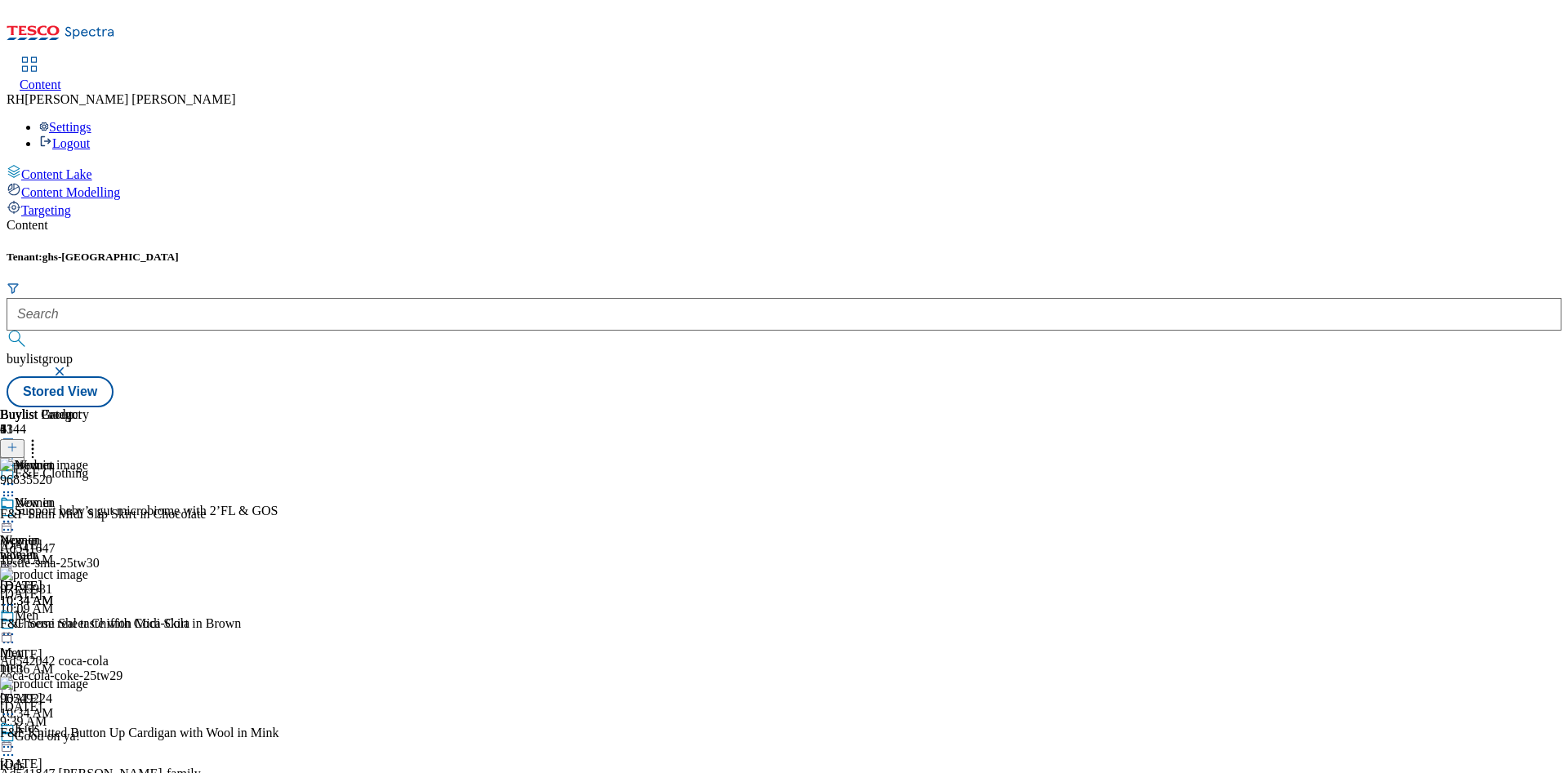
click at [18, 441] on icon at bounding box center [11, 447] width 11 height 11
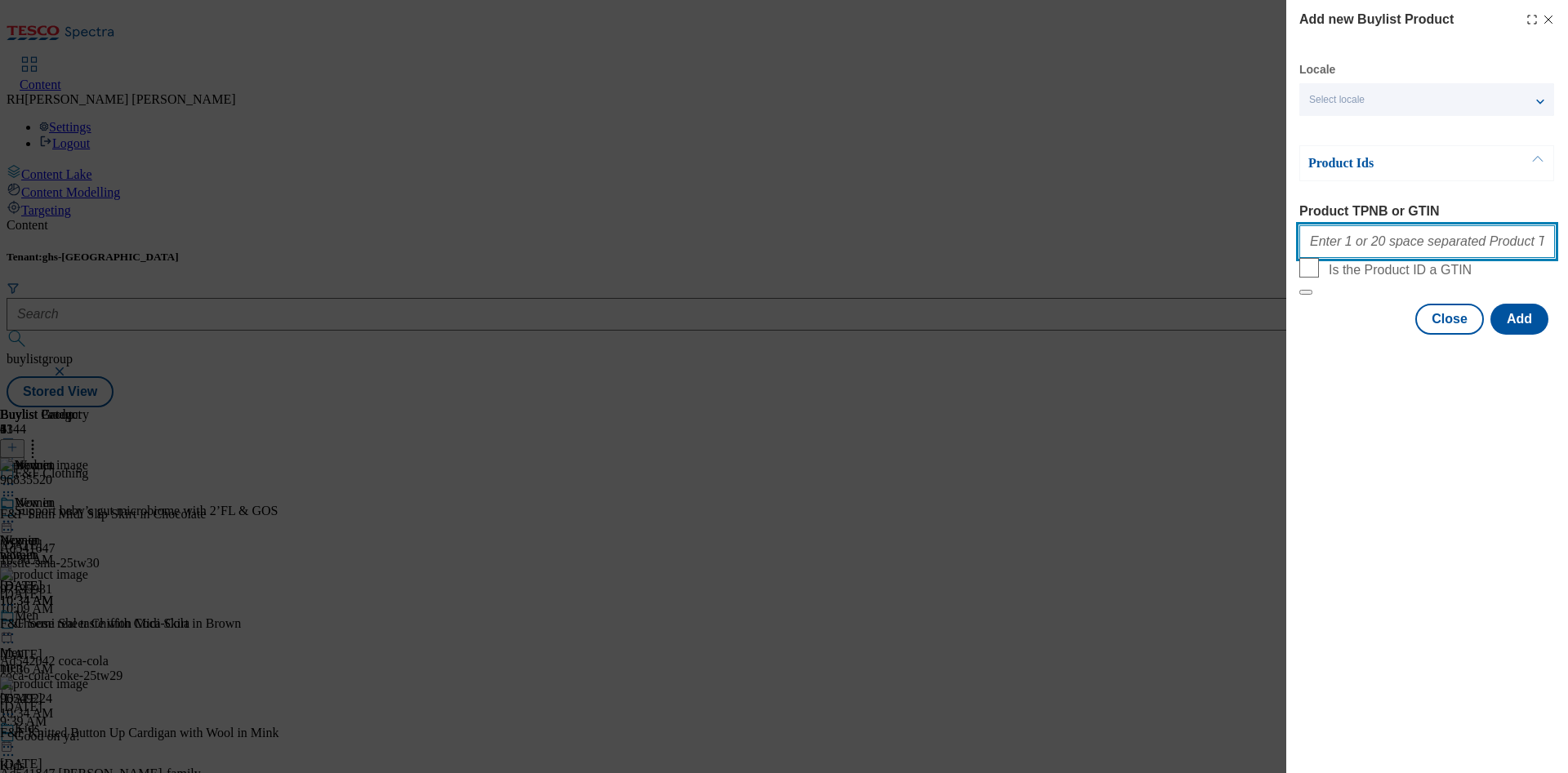
click at [1161, 241] on input "Product TPNB or GTIN" at bounding box center [1426, 241] width 256 height 33
paste input "96842677"
type input "96842677"
click at [1161, 335] on button "Add" at bounding box center [1520, 318] width 58 height 31
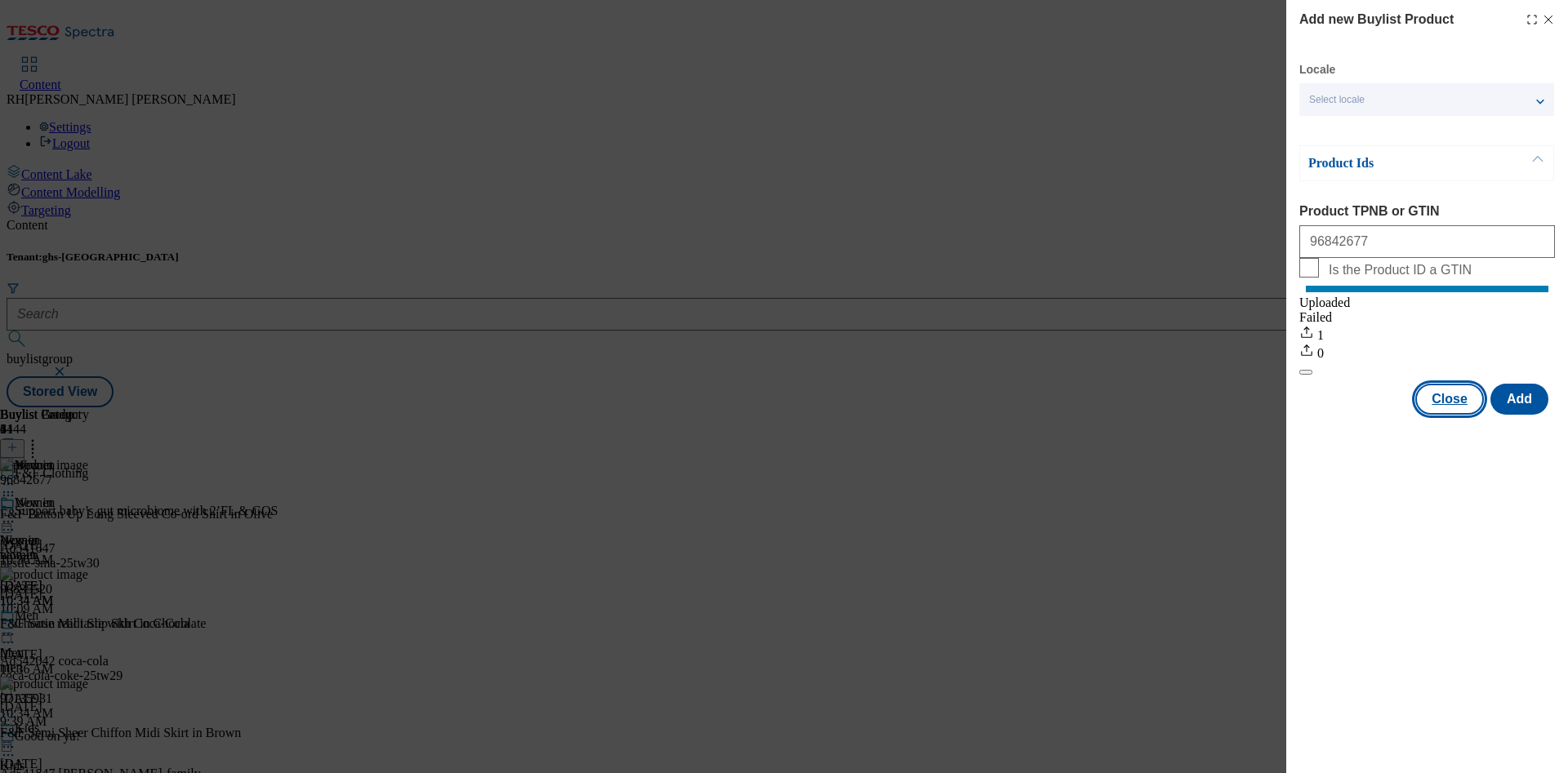
click at [1161, 409] on button "Close" at bounding box center [1449, 398] width 69 height 31
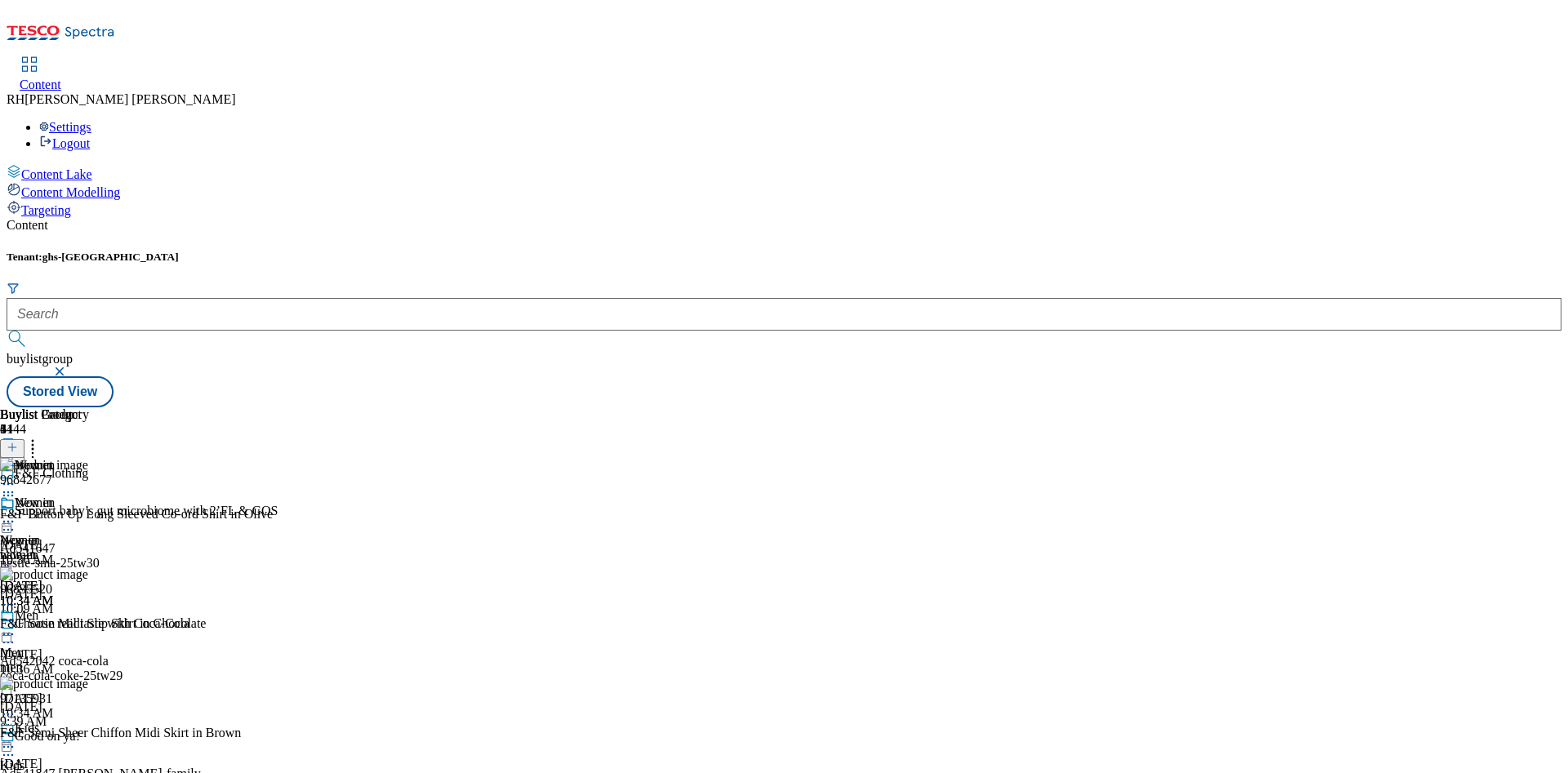
click at [40, 437] on icon at bounding box center [33, 445] width 17 height 17
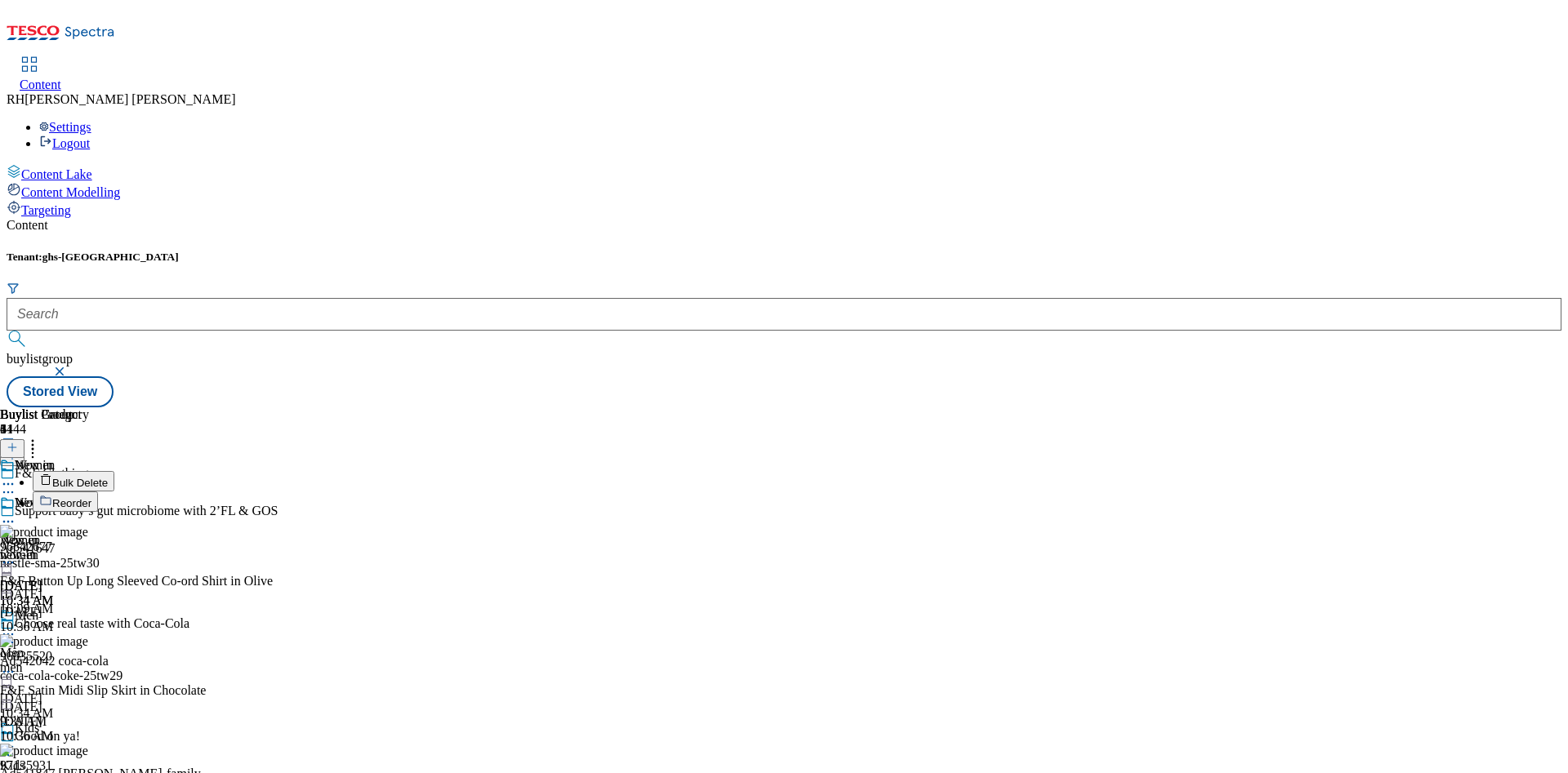
click at [91, 498] on span "Reorder" at bounding box center [71, 504] width 40 height 12
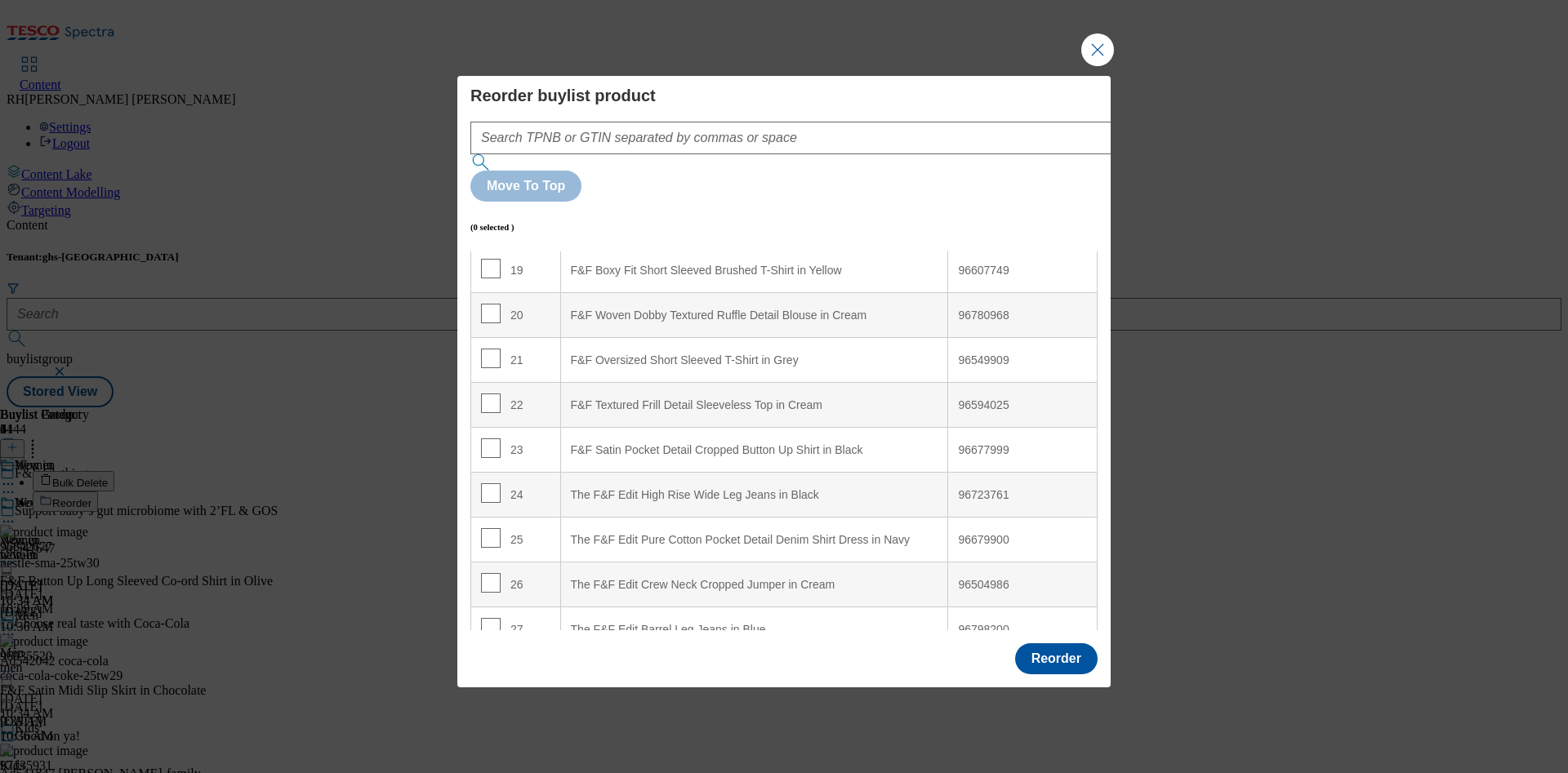
scroll to position [827, 0]
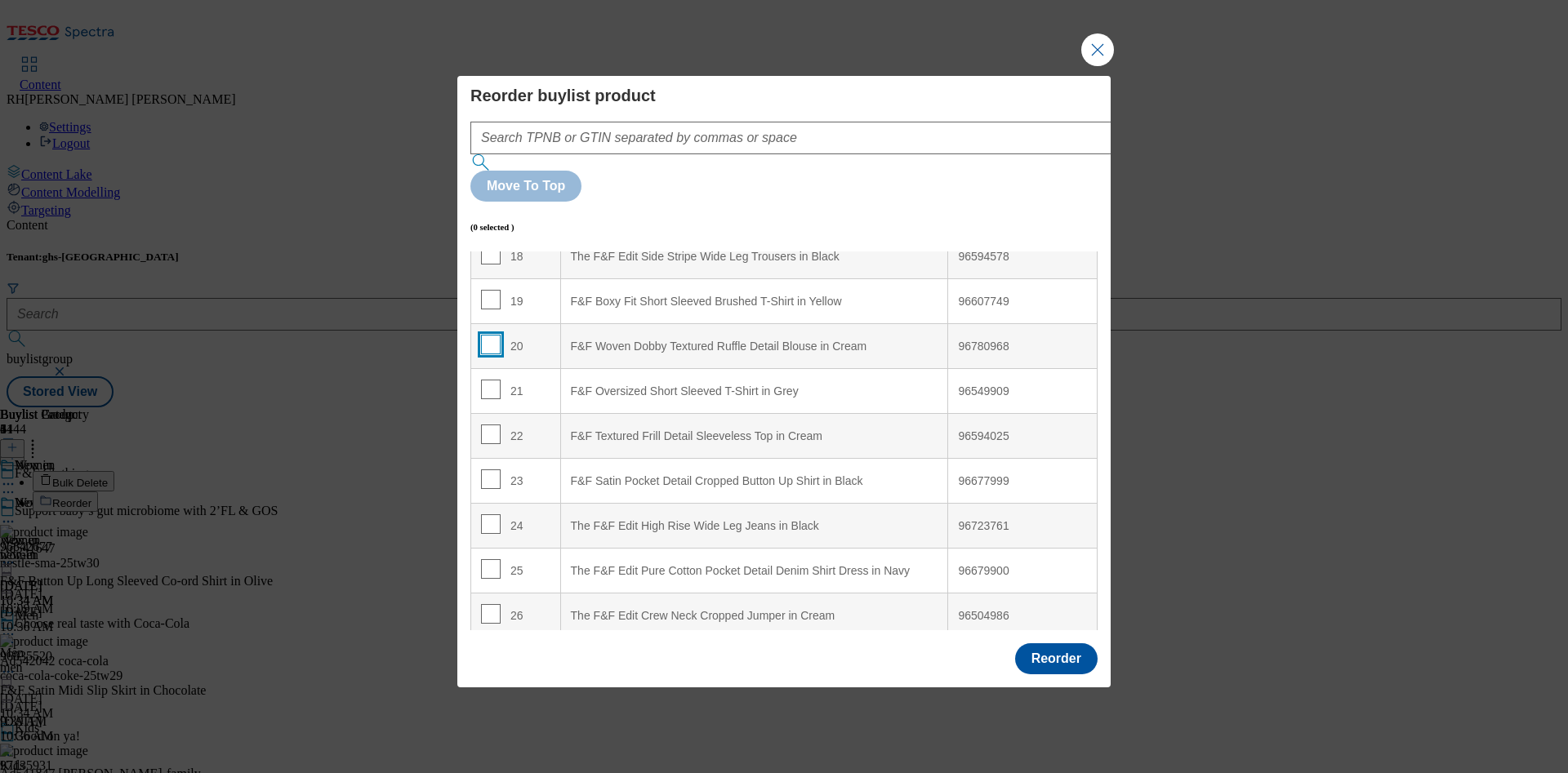
click at [494, 335] on input "Modal" at bounding box center [491, 345] width 19 height 19
checkbox input "true"
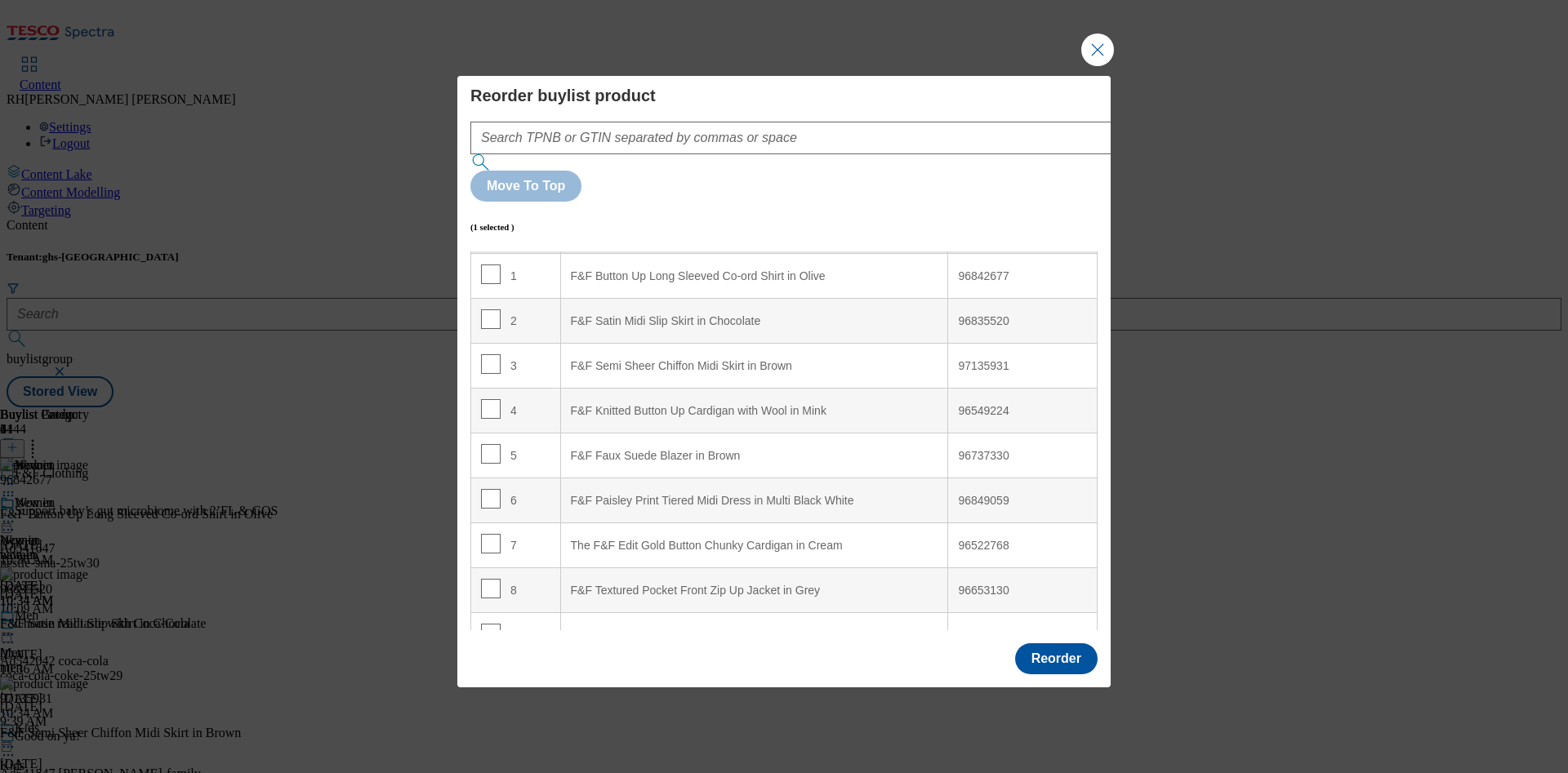
scroll to position [0, 0]
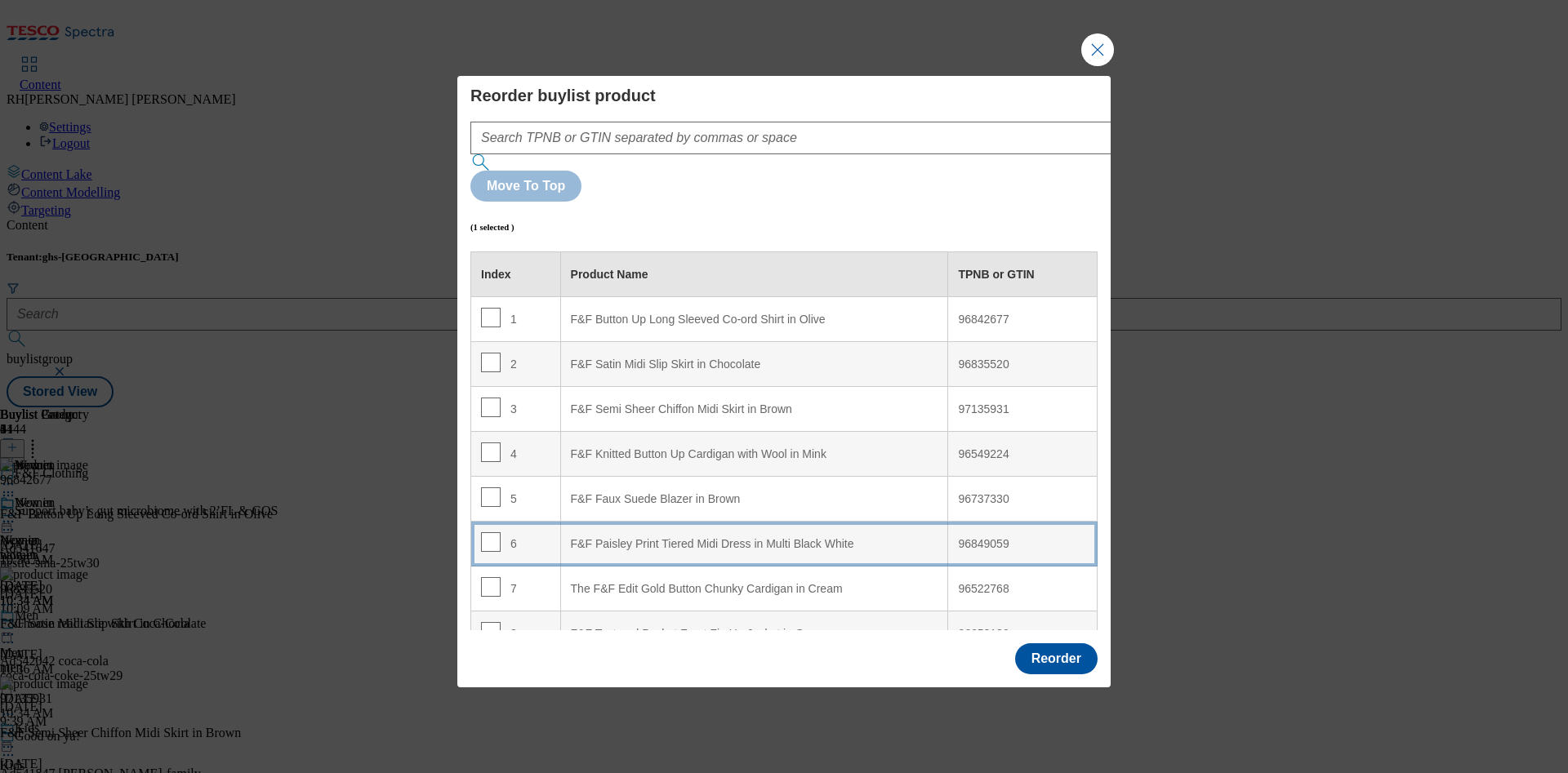
click at [860, 537] on div "F&F Paisley Print Tiered Midi Dress in Multi Black White" at bounding box center [755, 544] width 368 height 15
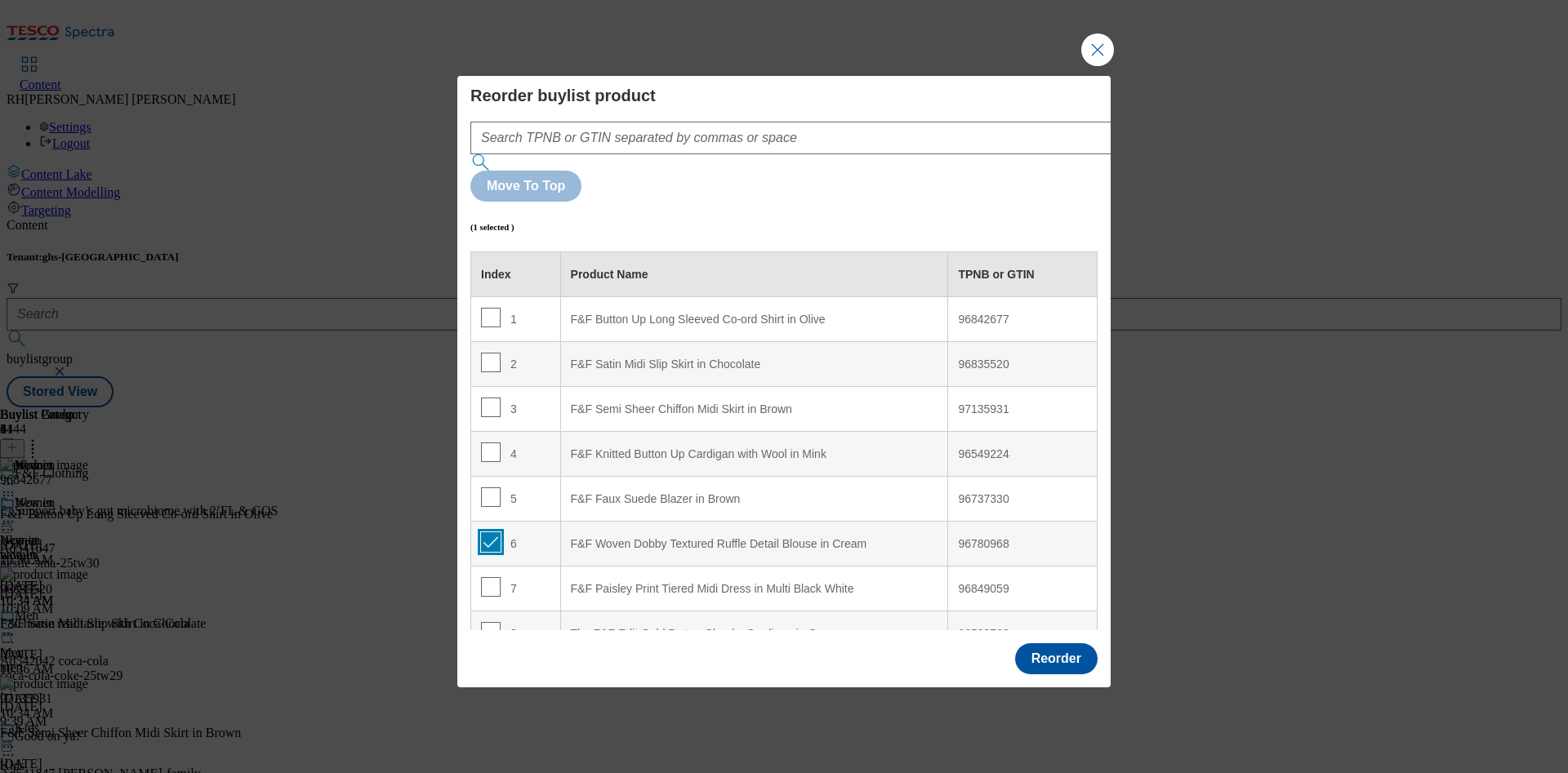
click at [487, 532] on input "Modal" at bounding box center [491, 542] width 19 height 19
checkbox input "false"
click at [483, 487] on input "Modal" at bounding box center [491, 497] width 19 height 19
checkbox input "true"
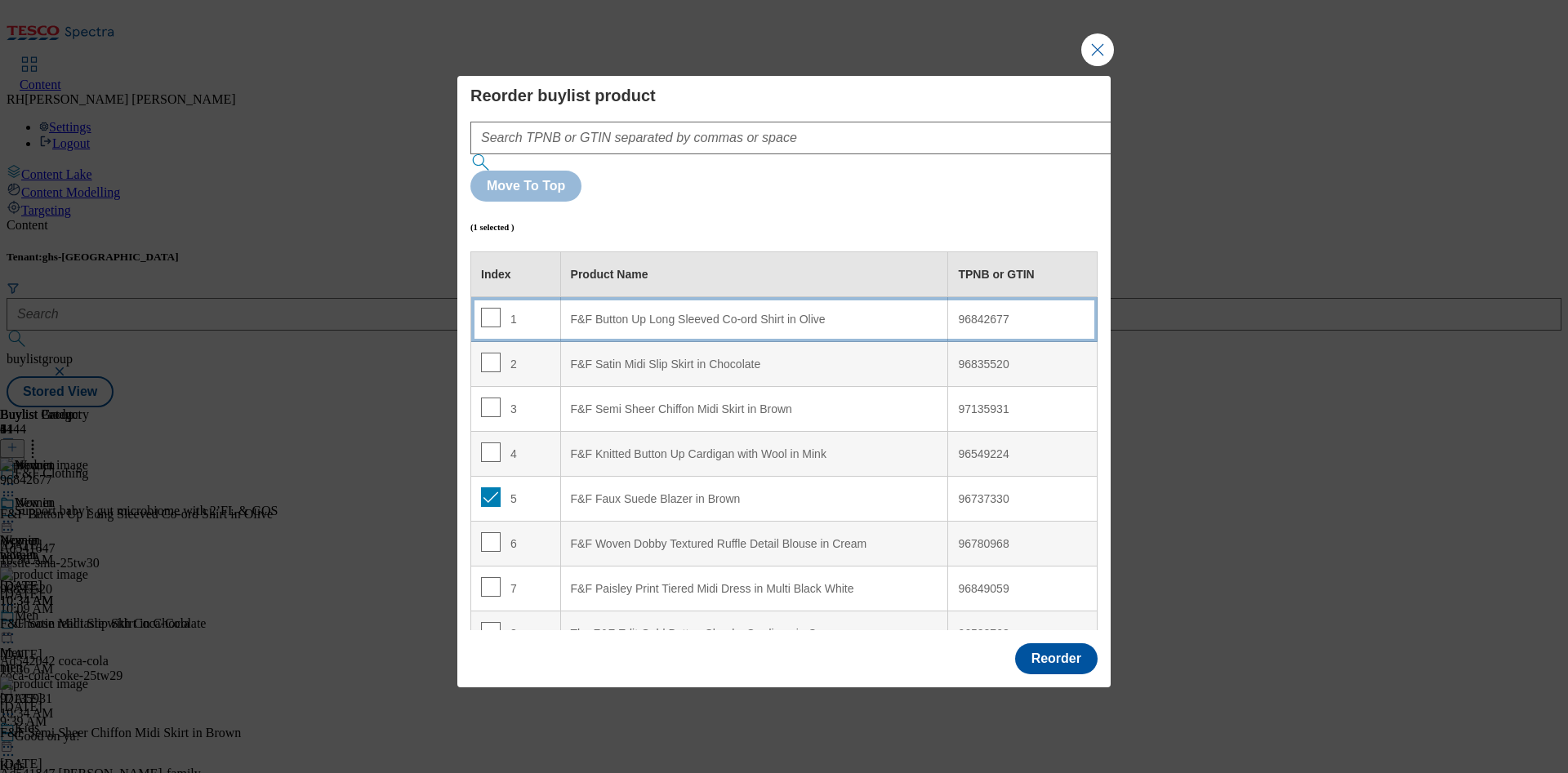
click at [853, 313] on div "F&F Button Up Long Sleeved Co-ord Shirt in Olive" at bounding box center [755, 320] width 368 height 15
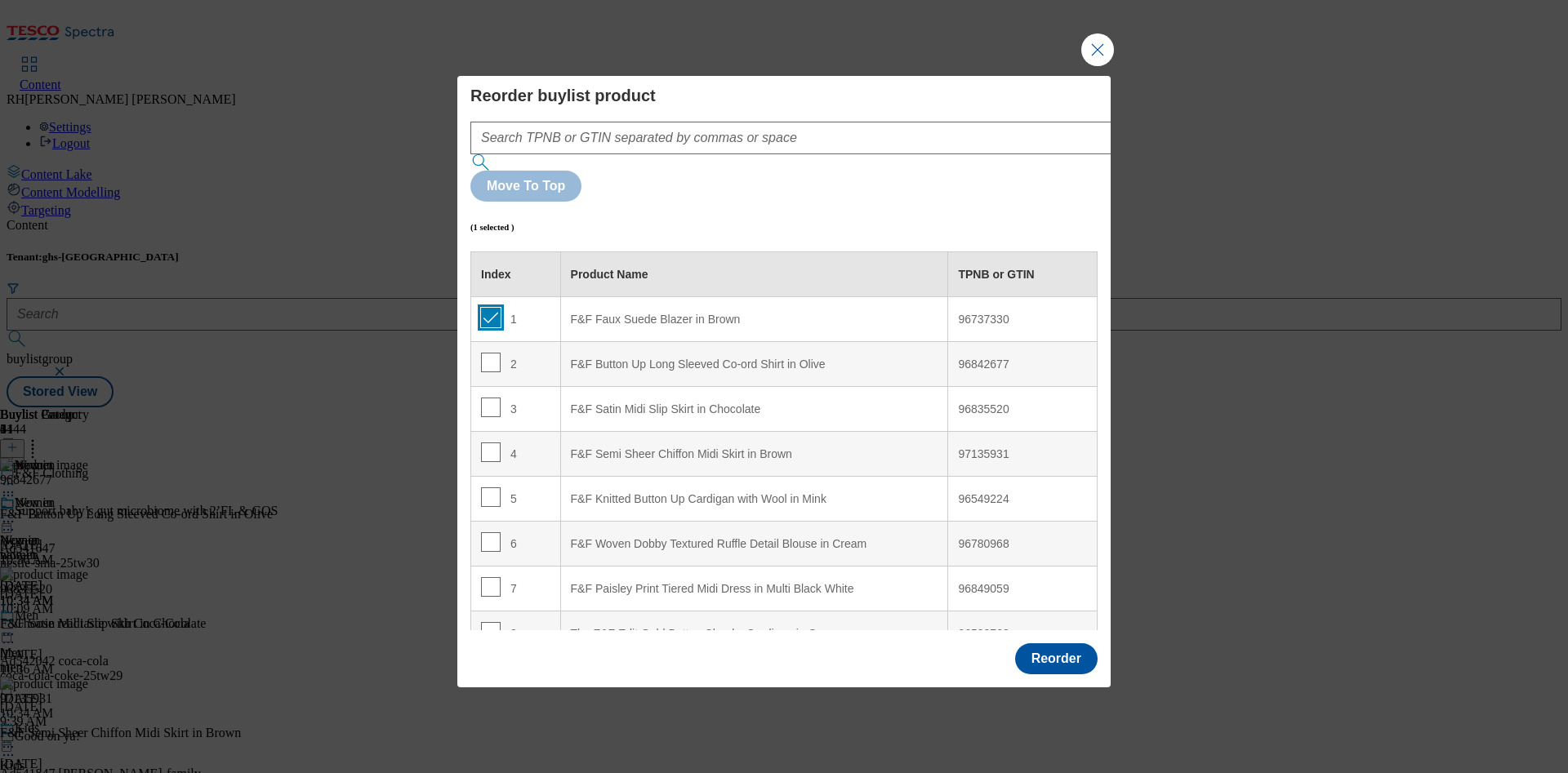
click at [486, 308] on input "Modal" at bounding box center [491, 317] width 19 height 19
checkbox input "false"
click at [492, 353] on input "Modal" at bounding box center [491, 362] width 19 height 19
checkbox input "true"
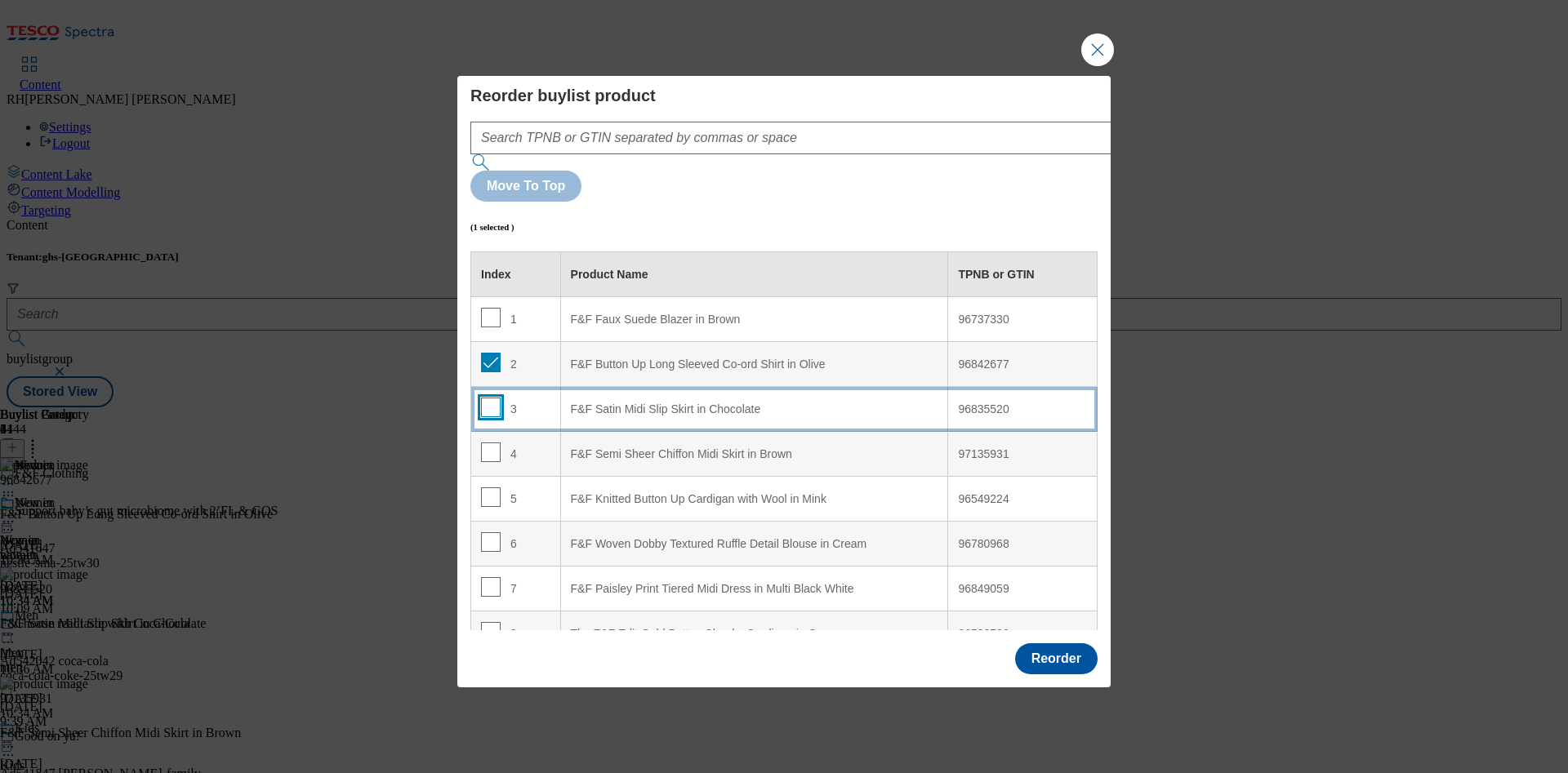
click at [492, 397] on input "Modal" at bounding box center [491, 407] width 19 height 19
checkbox input "true"
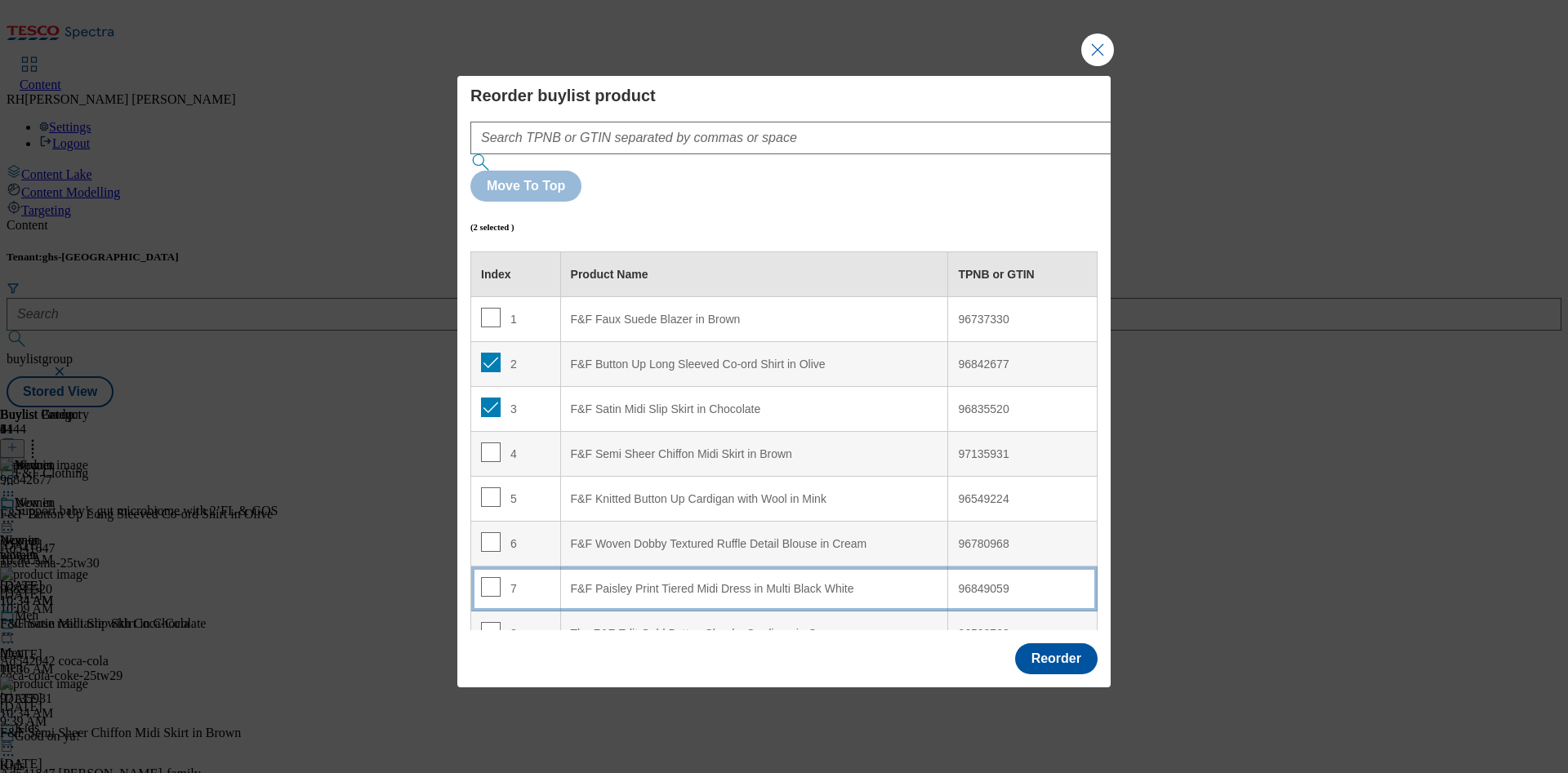
click at [800, 572] on div "F&F Paisley Print Tiered Midi Dress in Multi Black White" at bounding box center [755, 589] width 368 height 15
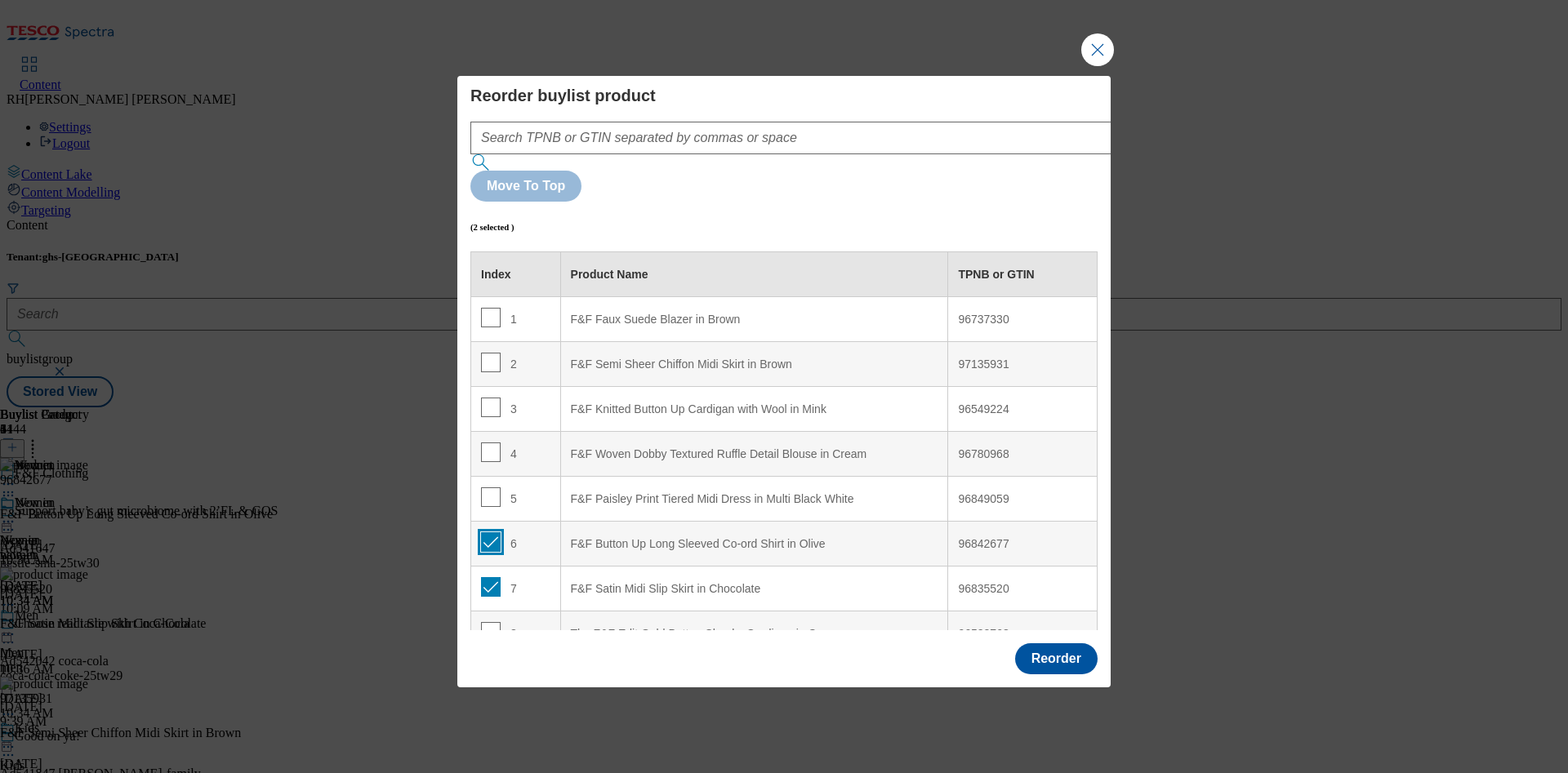
click at [491, 532] on input "Modal" at bounding box center [491, 542] width 19 height 19
checkbox input "false"
click at [492, 572] on input "Modal" at bounding box center [491, 587] width 19 height 19
checkbox input "false"
click at [1070, 572] on button "Reorder" at bounding box center [1056, 659] width 83 height 31
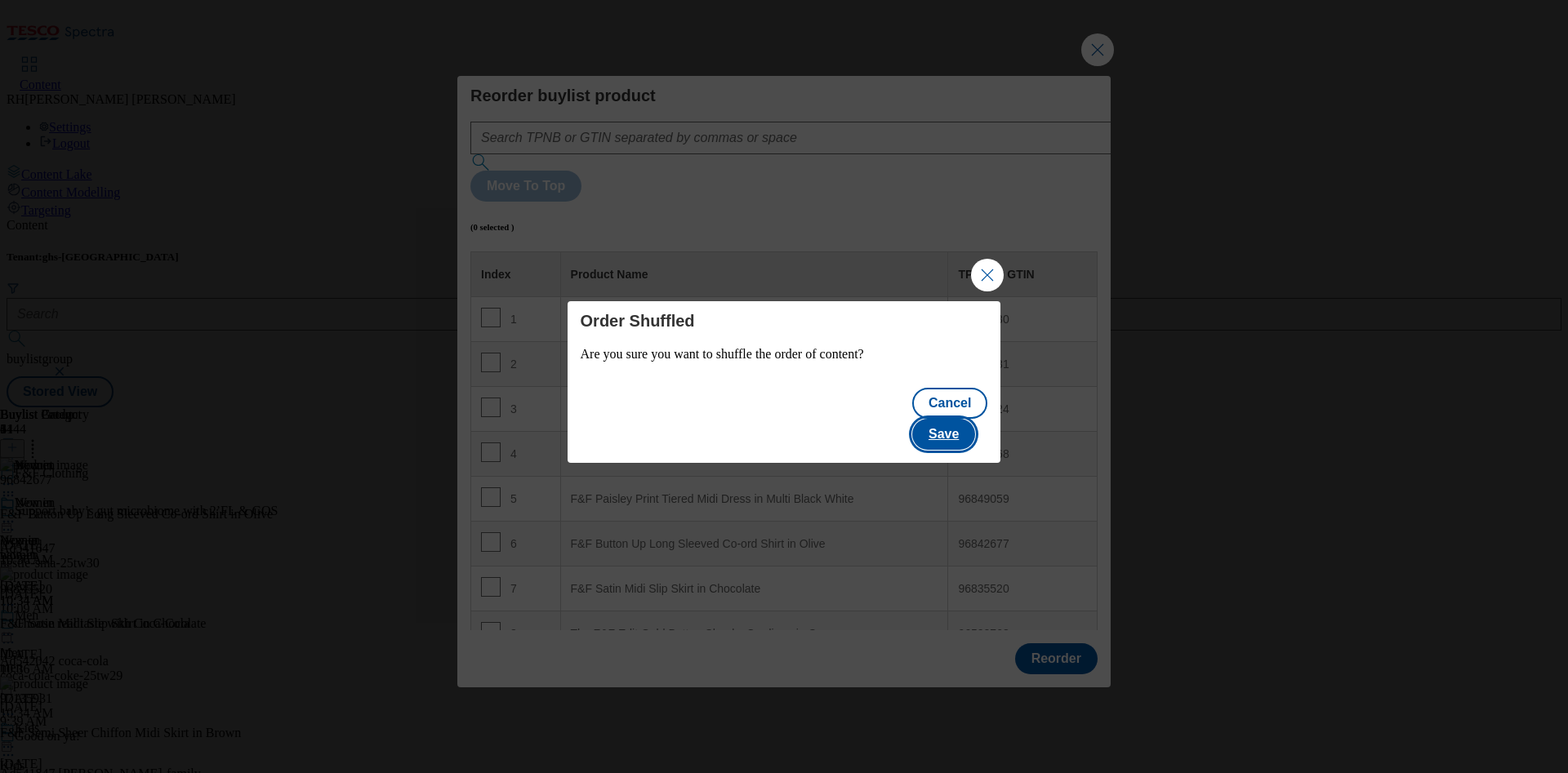
click at [975, 427] on button "Save" at bounding box center [944, 434] width 63 height 31
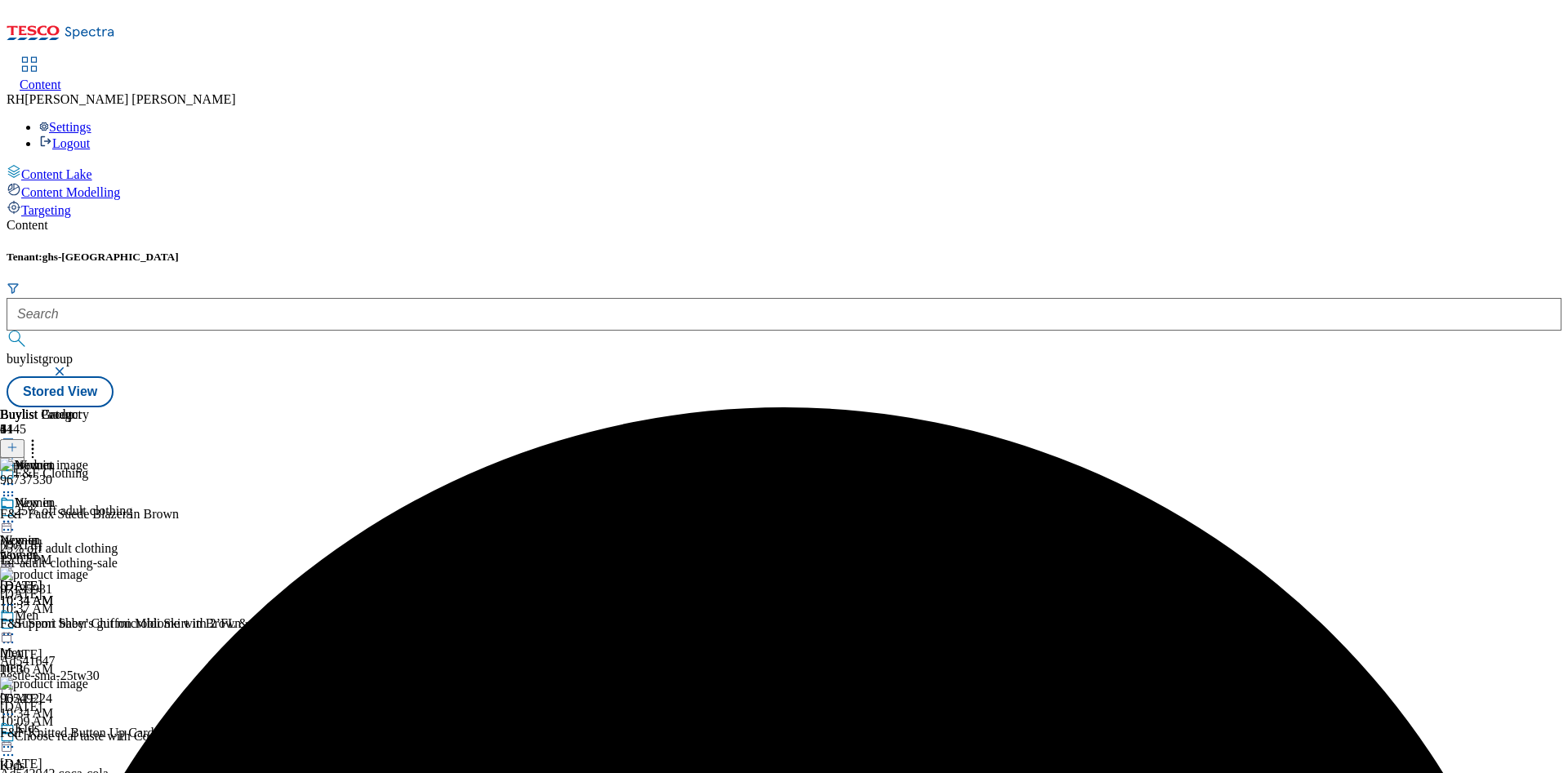
click at [25, 440] on button at bounding box center [12, 448] width 25 height 18
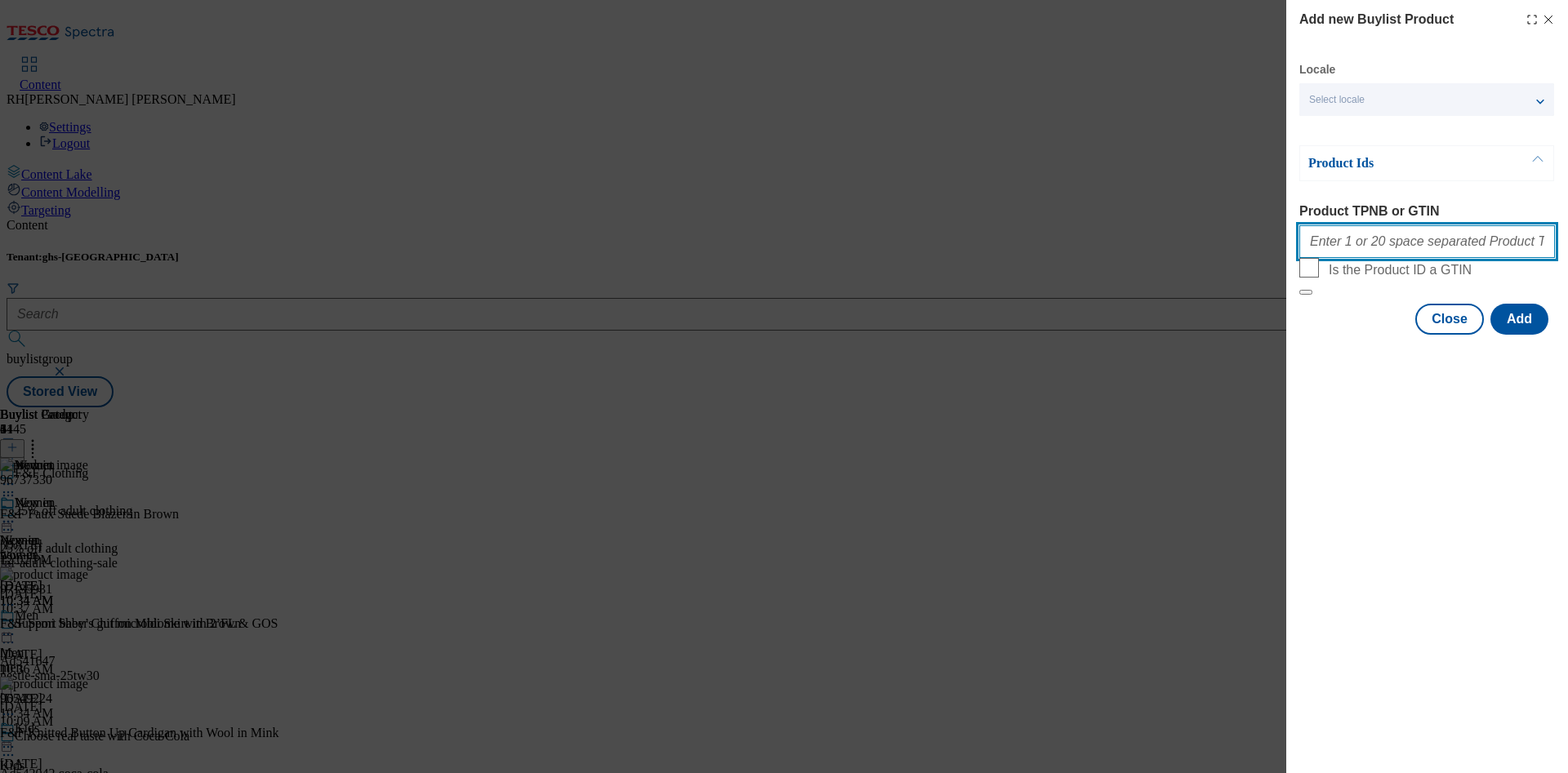
click at [1161, 246] on input "Product TPNB or GTIN" at bounding box center [1426, 241] width 256 height 33
paste input "96627506"
type input "96627506"
click at [1161, 335] on button "Add" at bounding box center [1520, 318] width 58 height 31
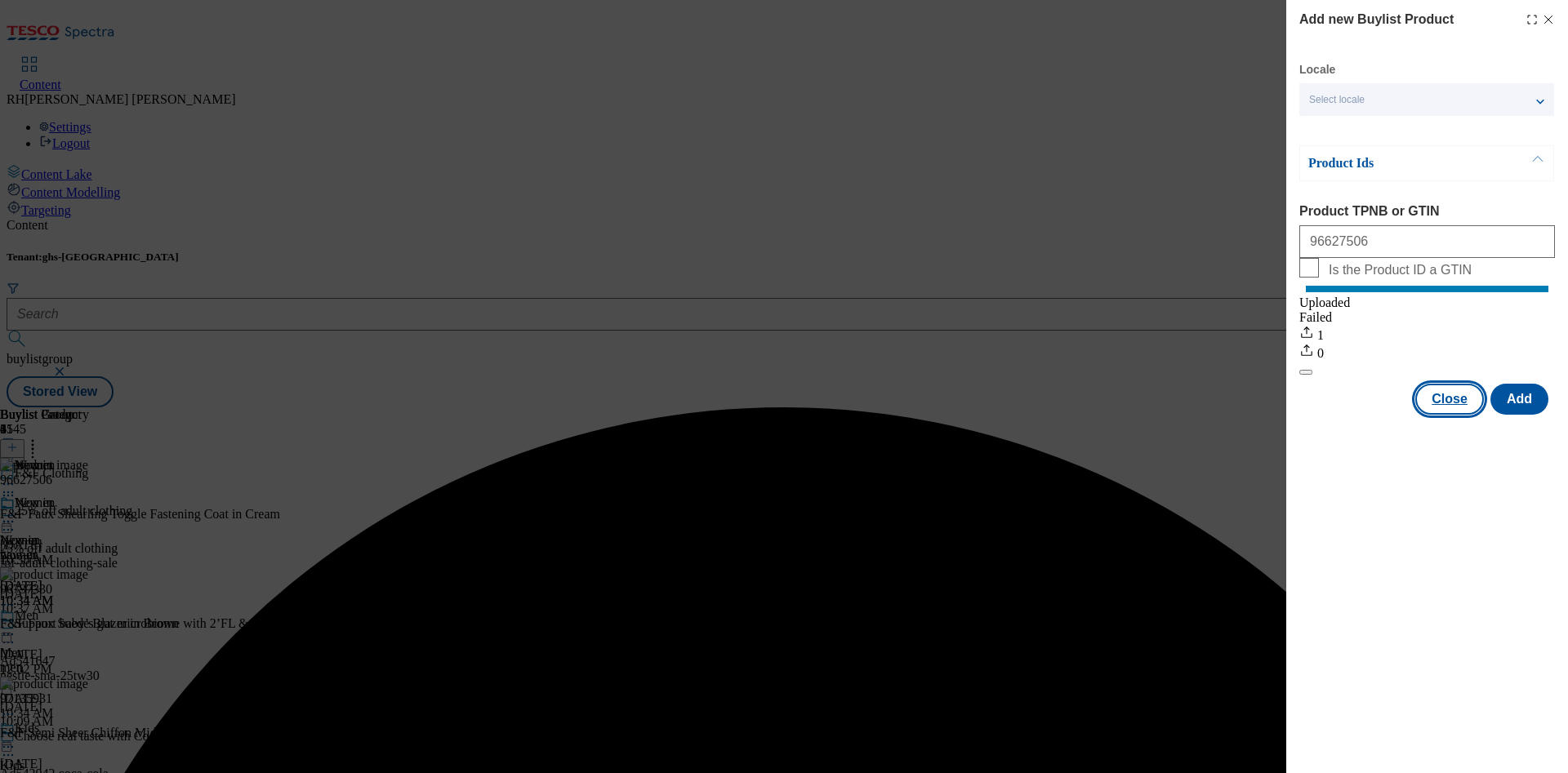
click at [1161, 415] on button "Close" at bounding box center [1449, 398] width 69 height 31
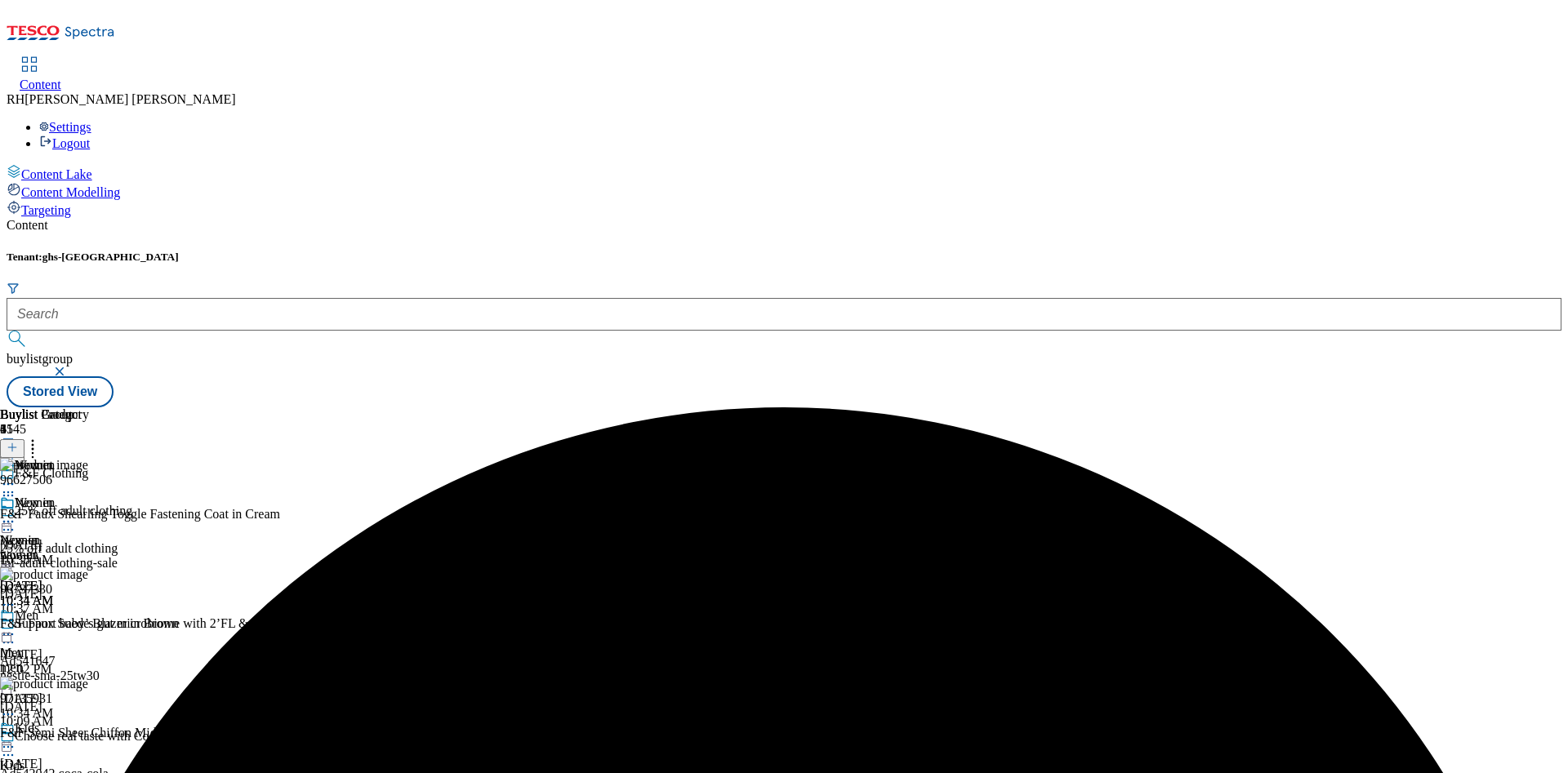
click at [40, 437] on icon at bounding box center [33, 445] width 17 height 17
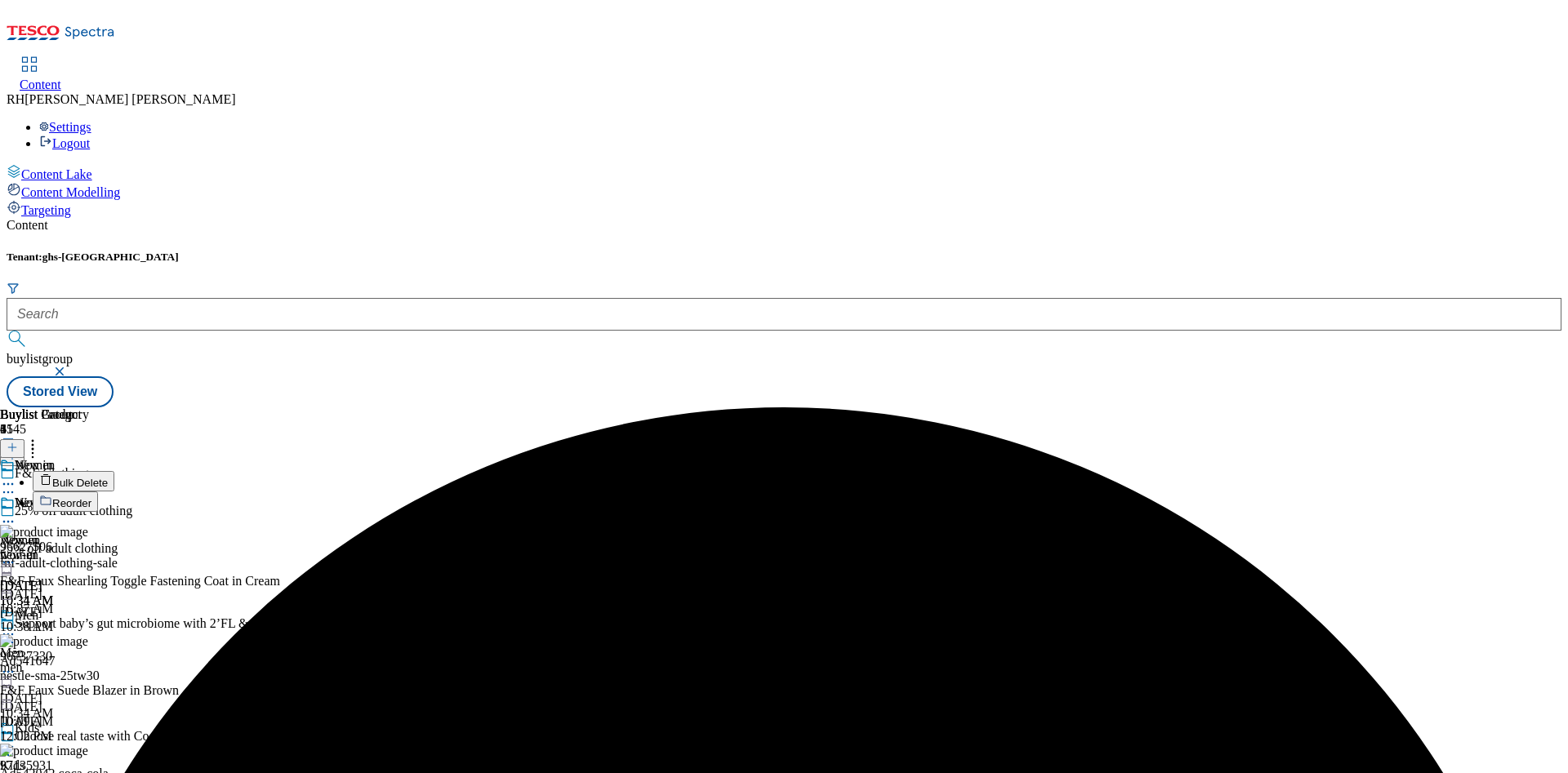
click at [91, 498] on span "Reorder" at bounding box center [71, 504] width 40 height 12
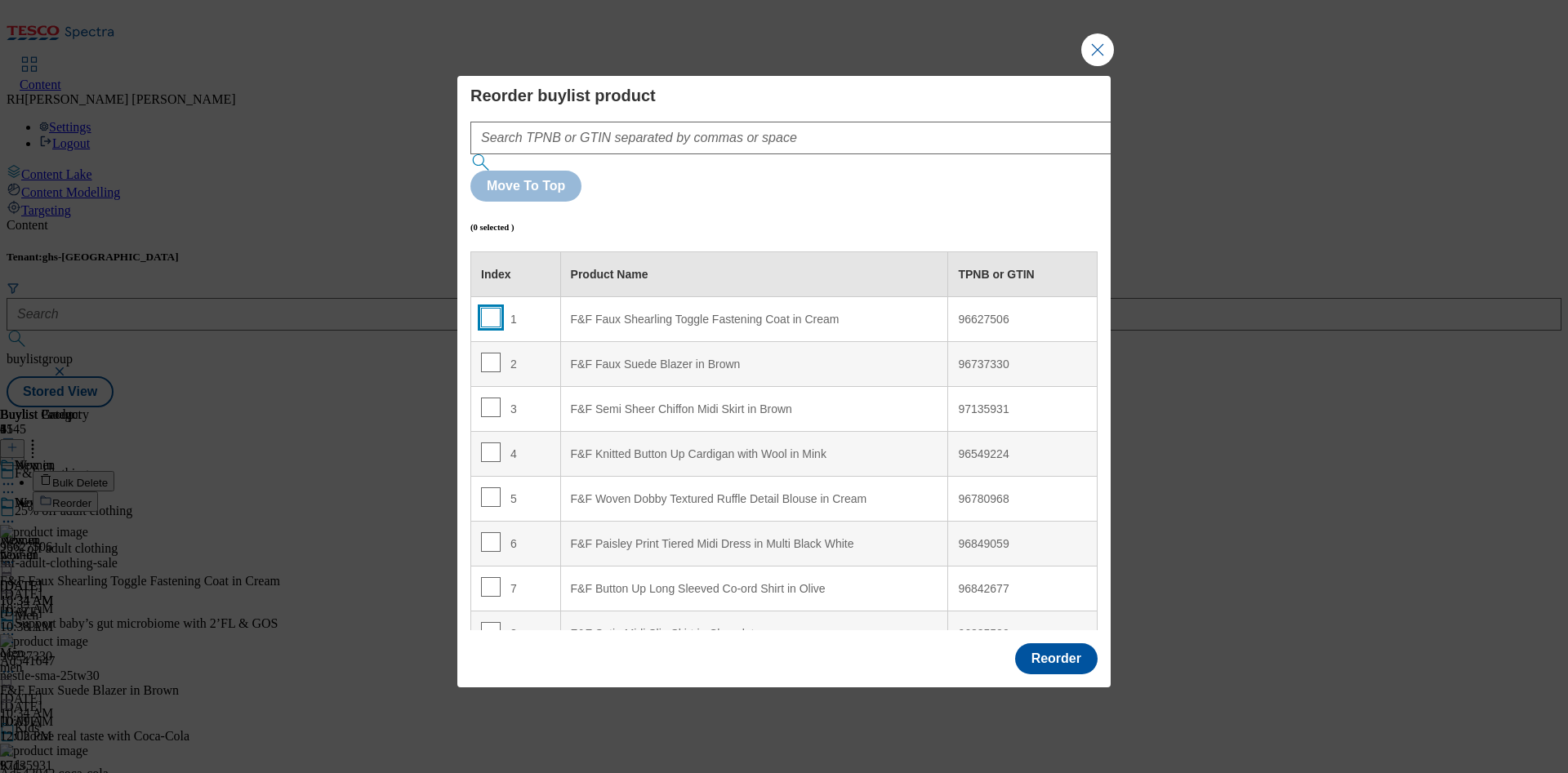
click at [496, 308] on input "Modal" at bounding box center [491, 317] width 19 height 19
checkbox input "true"
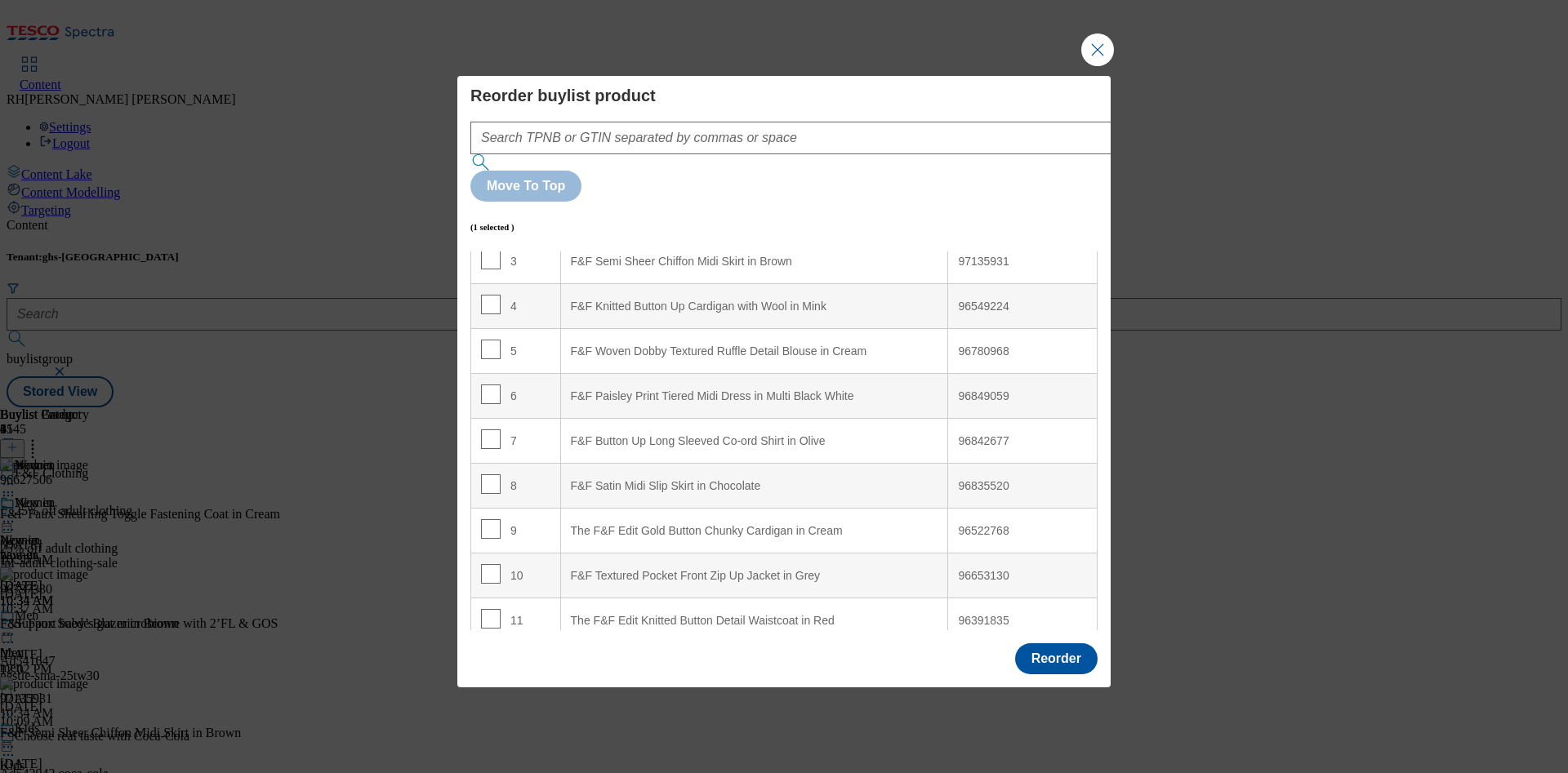
scroll to position [196, 0]
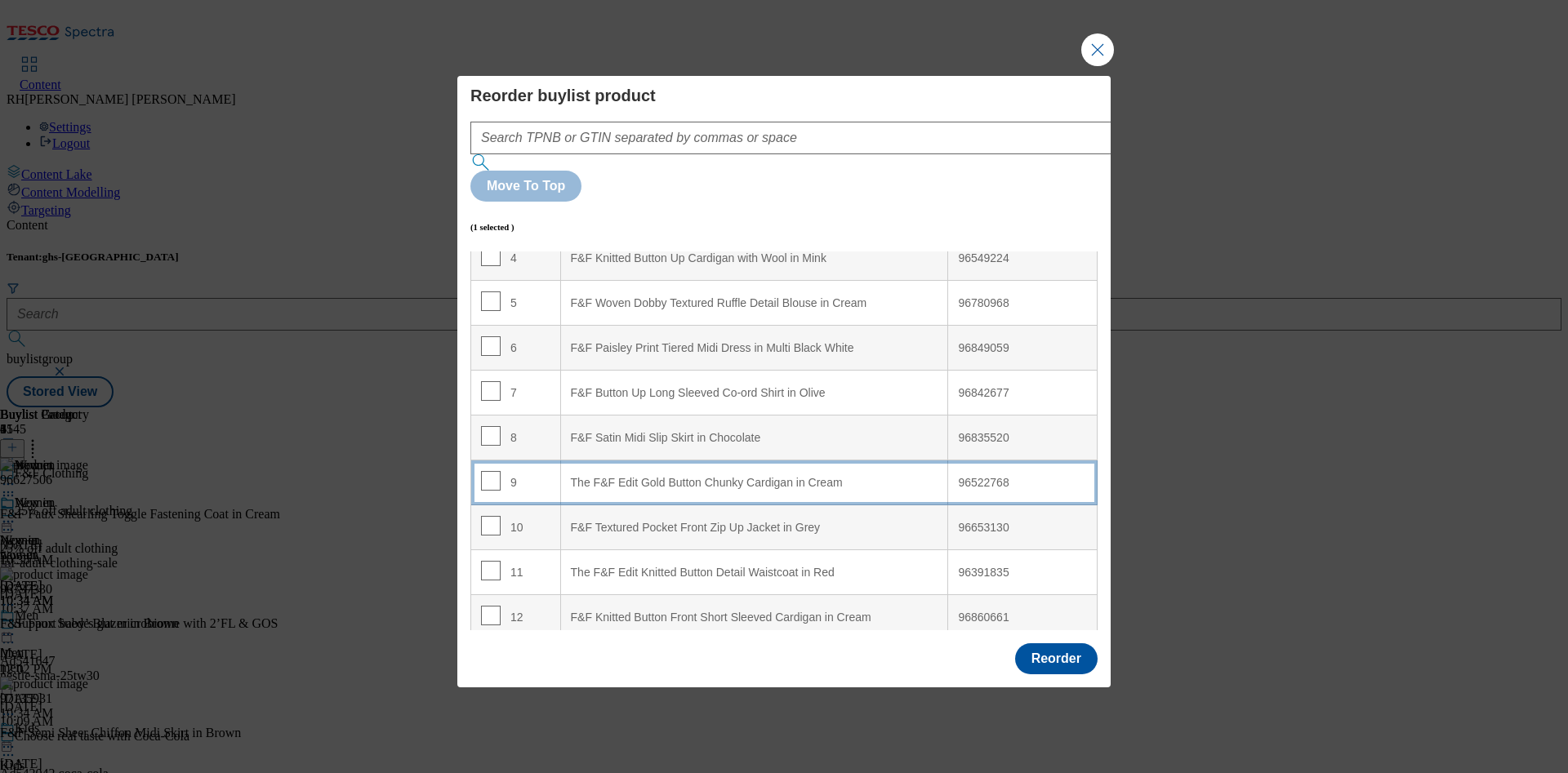
click at [835, 476] on div "The F&F Edit Gold Button Chunky Cardigan in Cream" at bounding box center [755, 483] width 368 height 15
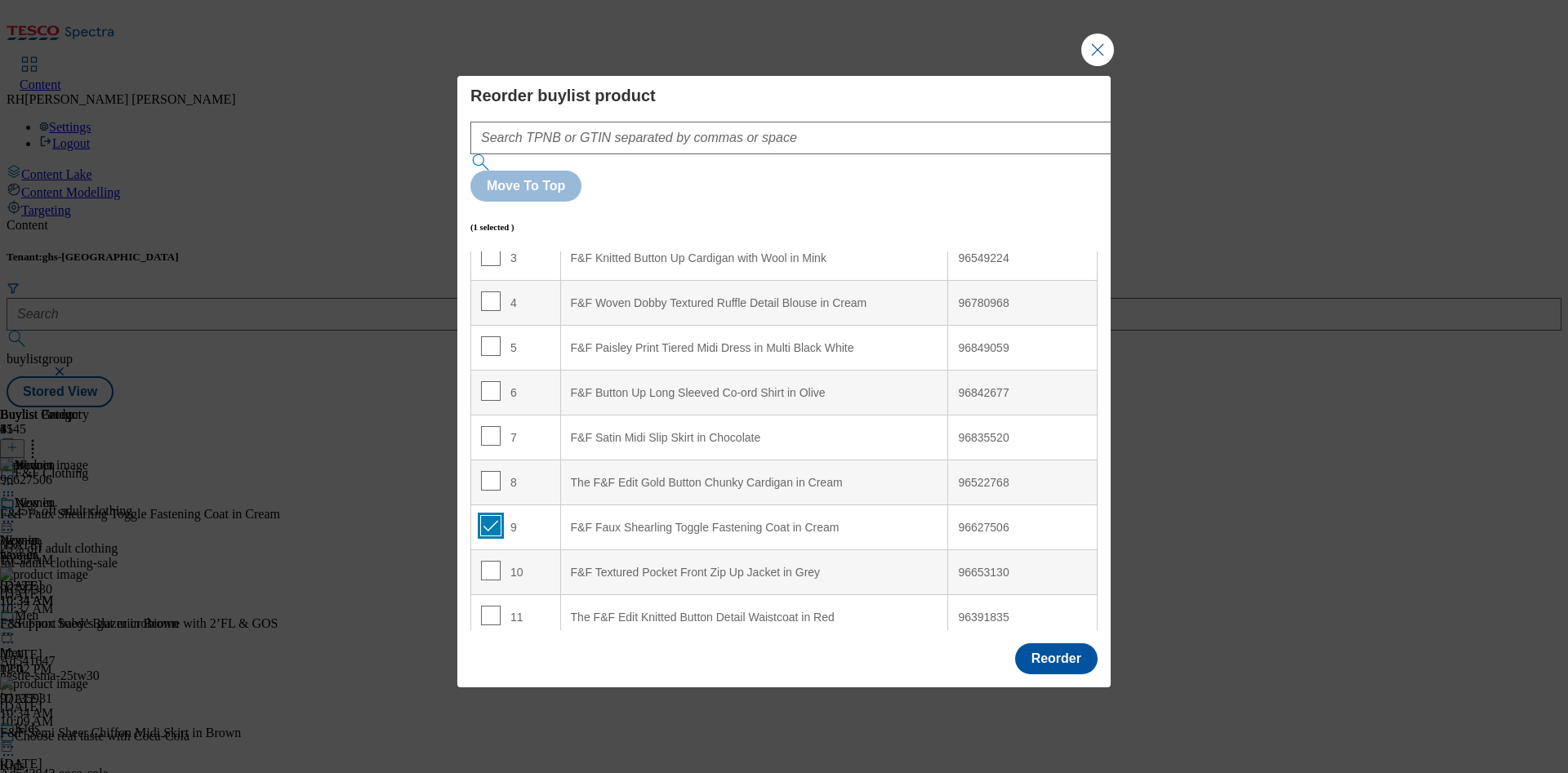
click at [489, 516] on input "Modal" at bounding box center [491, 526] width 19 height 19
click at [486, 516] on input "Modal" at bounding box center [491, 526] width 19 height 19
checkbox input "true"
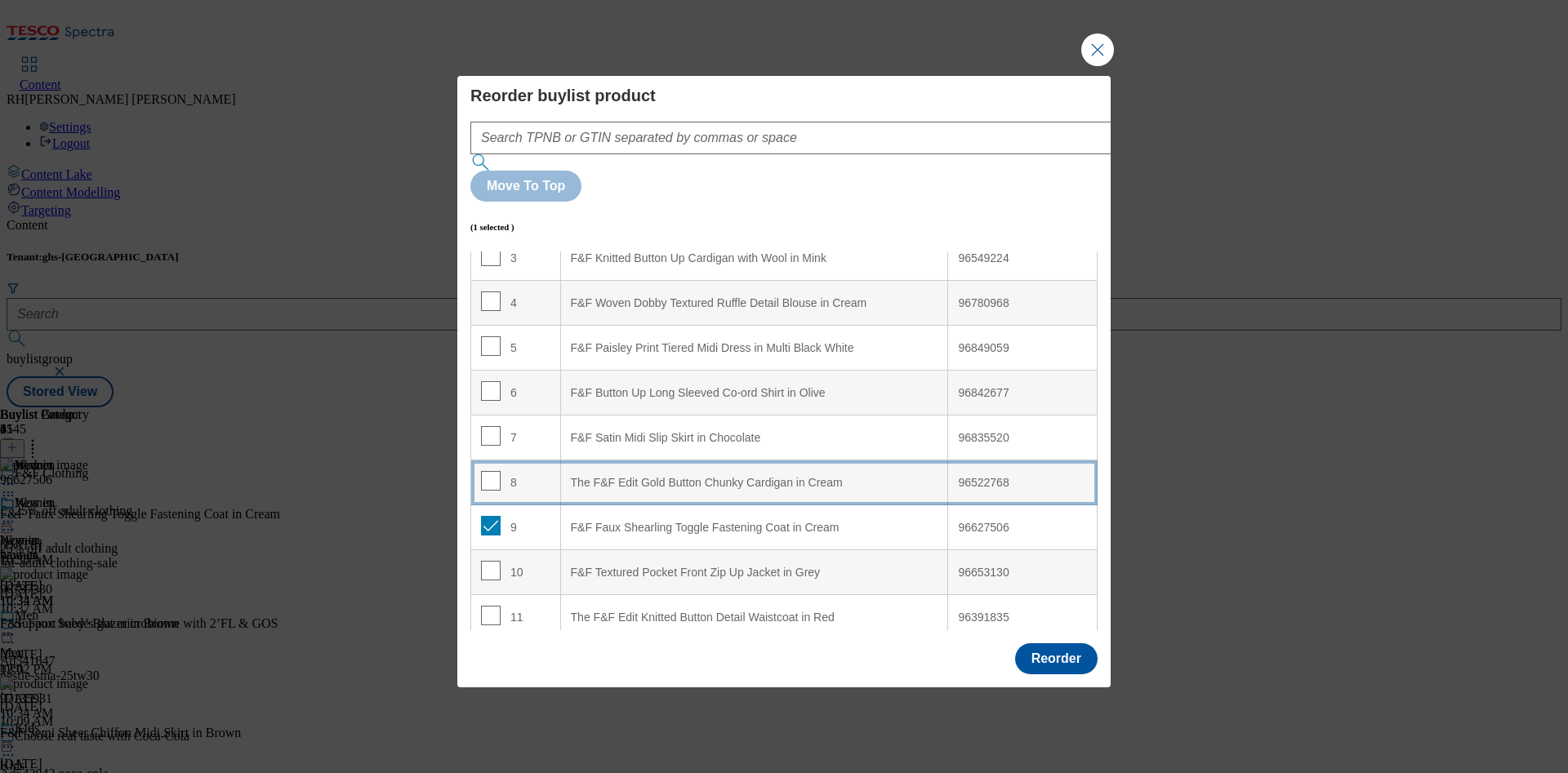
click at [693, 476] on div "The F&F Edit Gold Button Chunky Cardigan in Cream" at bounding box center [755, 483] width 368 height 15
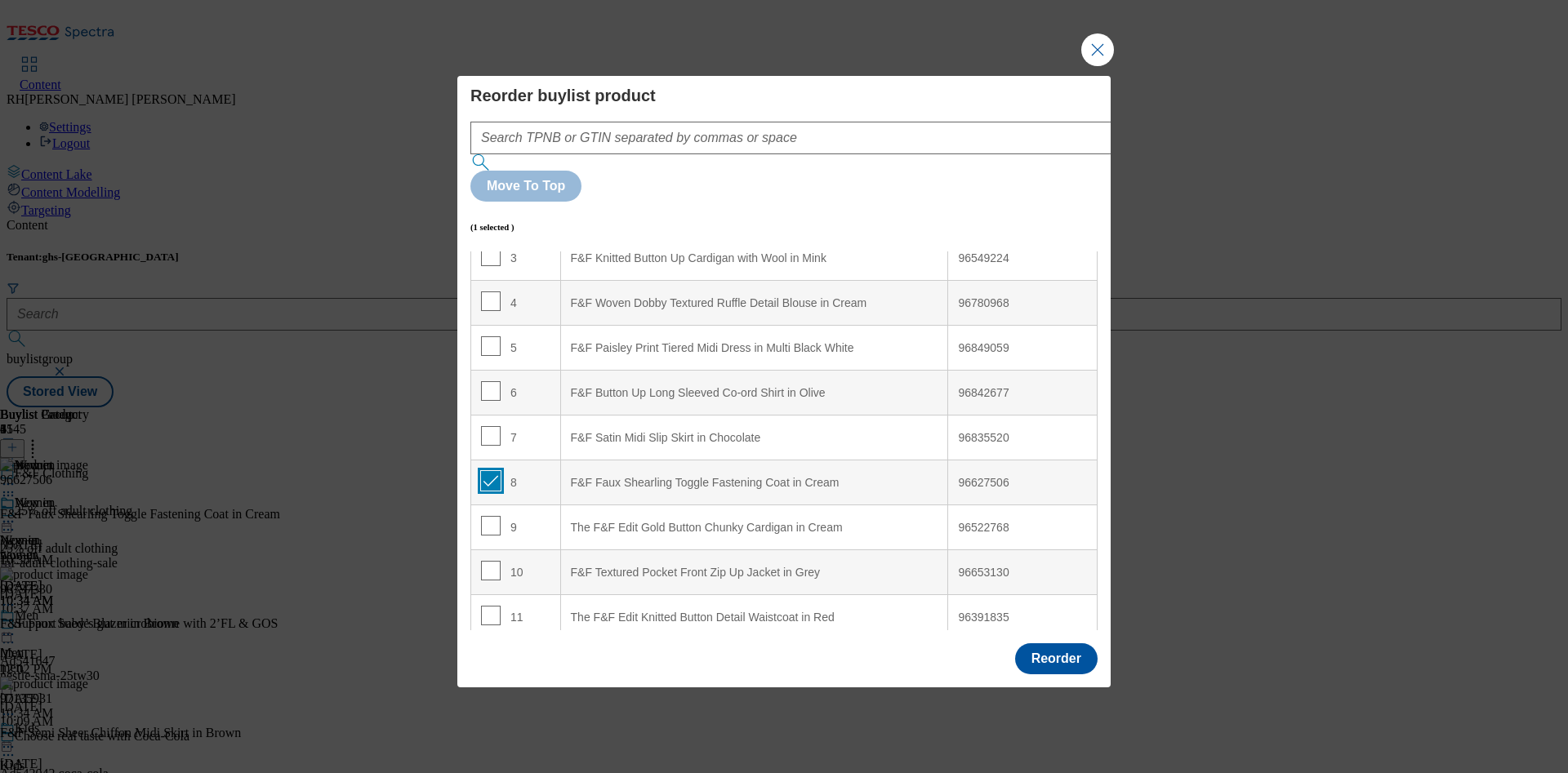
click at [497, 471] on input "Modal" at bounding box center [491, 481] width 19 height 19
checkbox input "false"
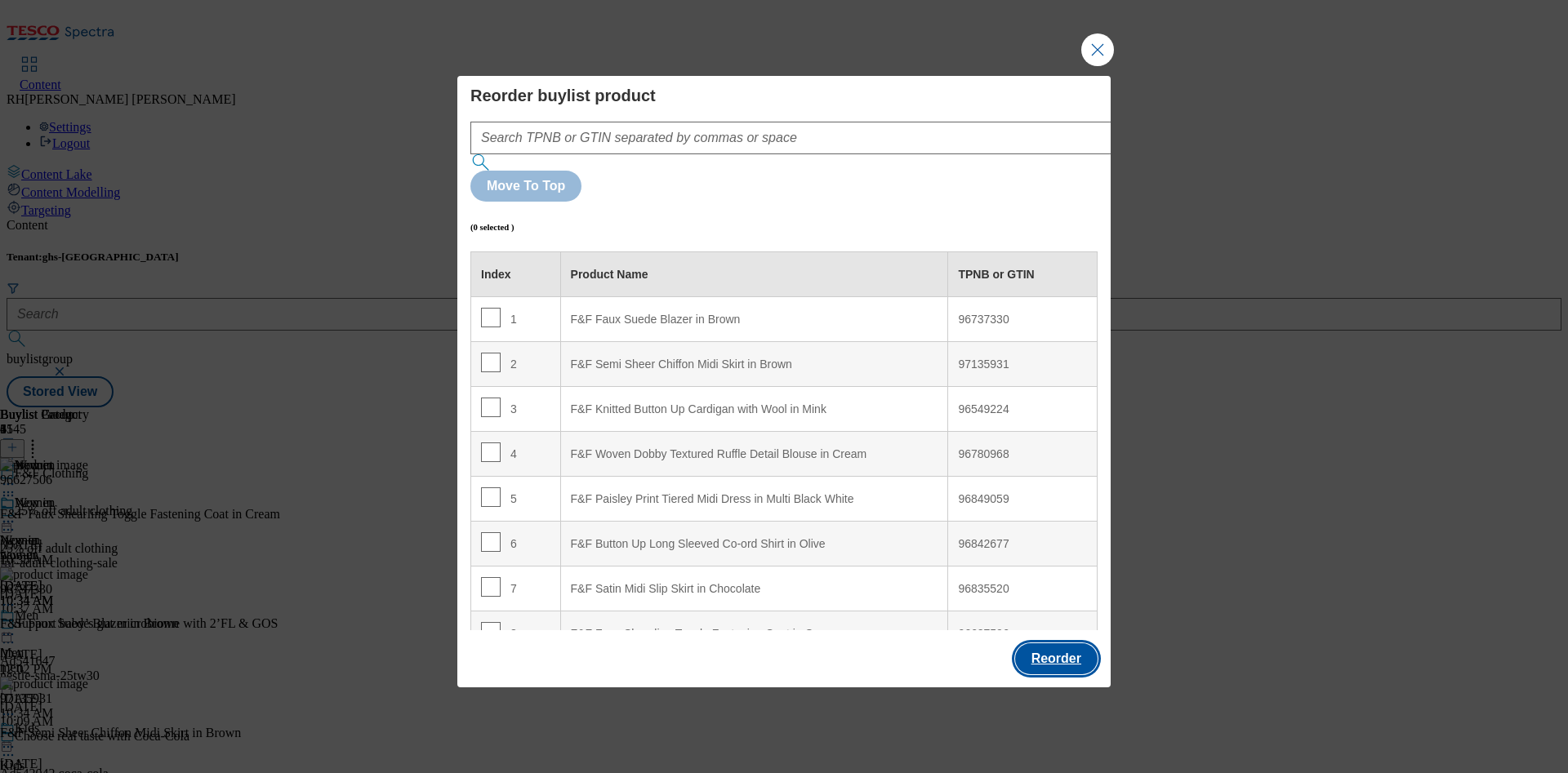
click at [1066, 572] on button "Reorder" at bounding box center [1056, 659] width 83 height 31
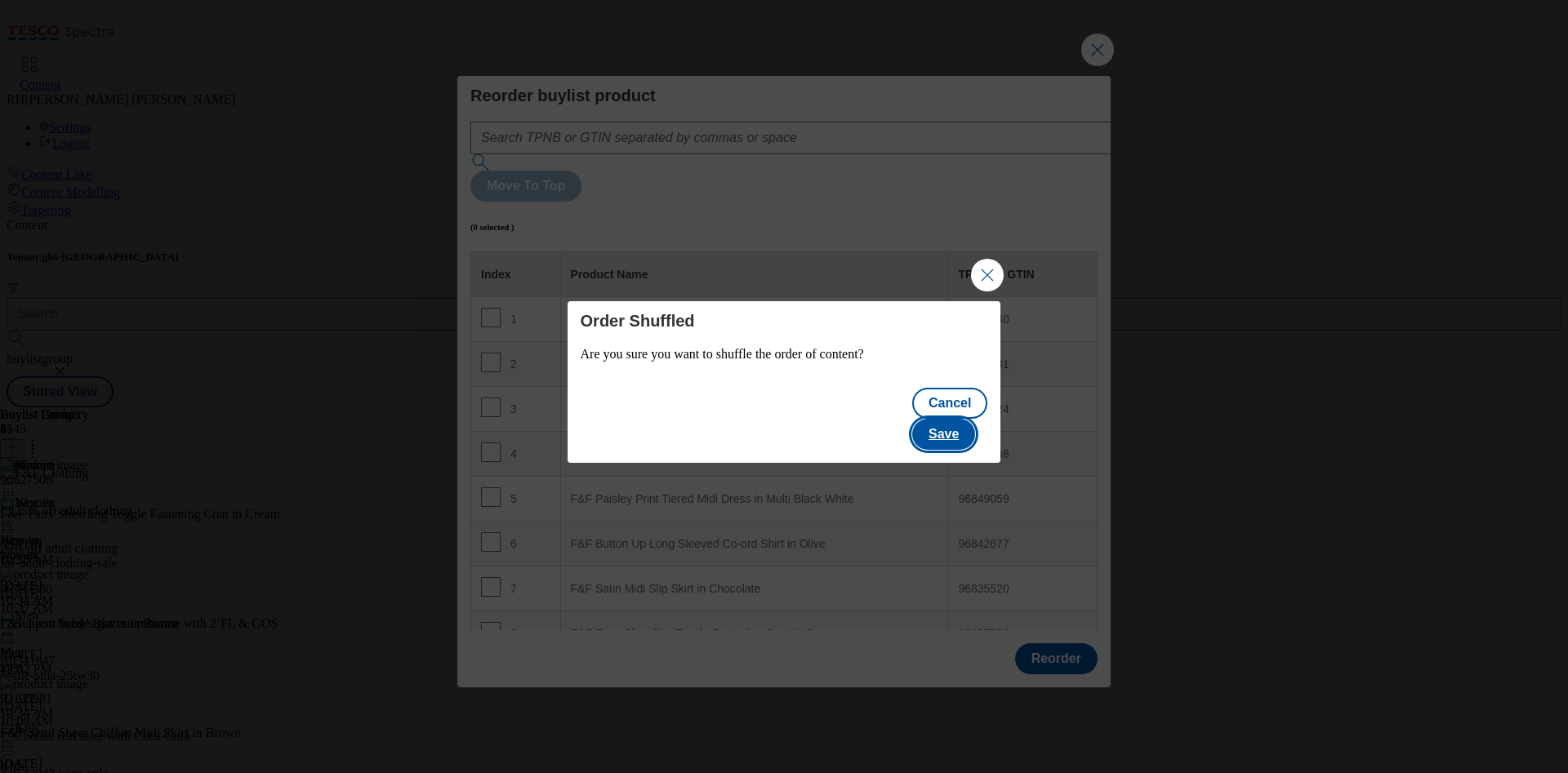
click at [975, 428] on button "Save" at bounding box center [944, 434] width 63 height 31
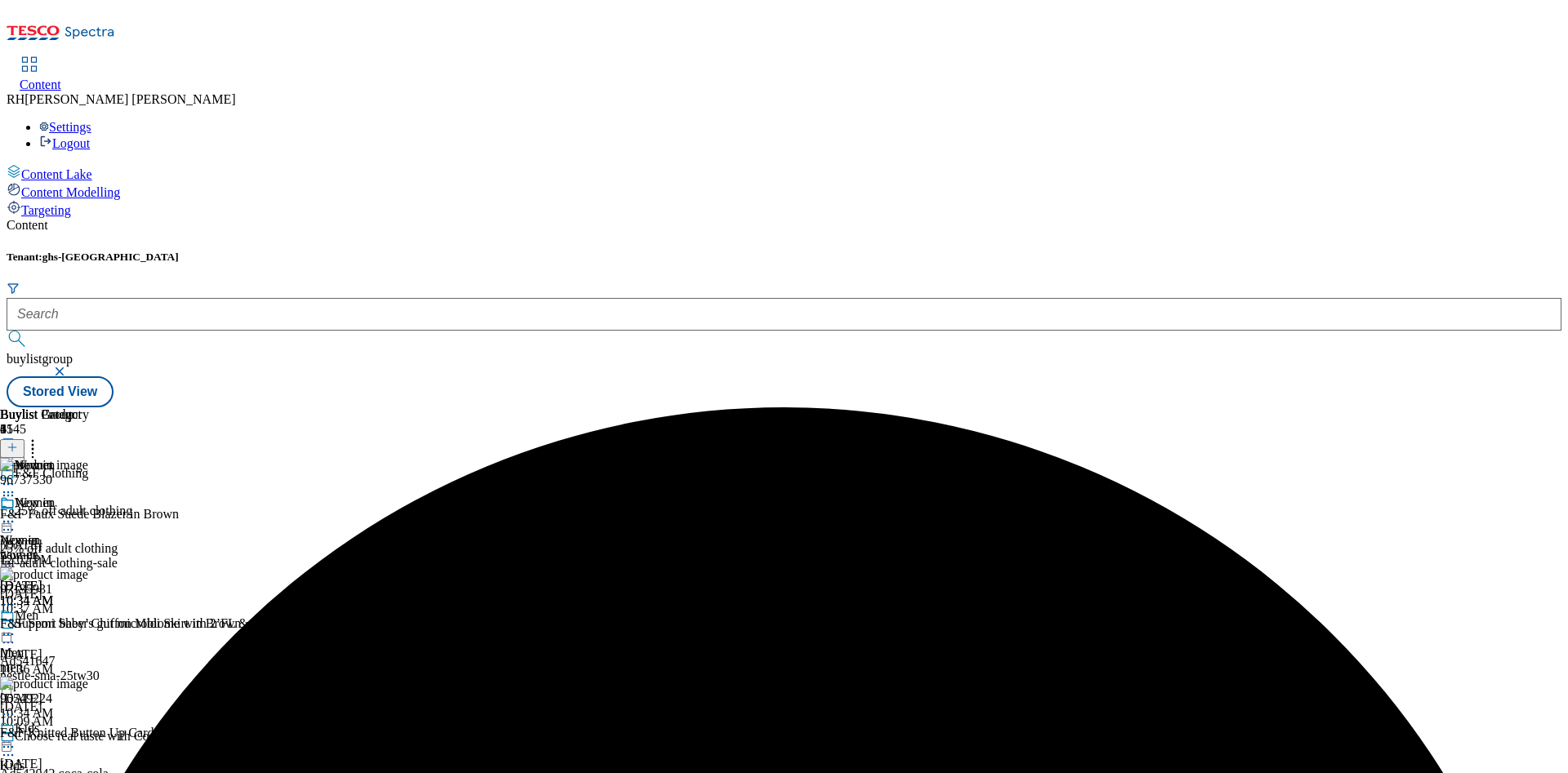
click at [17, 514] on icon at bounding box center [8, 521] width 17 height 17
click at [69, 551] on span "Edit" at bounding box center [60, 557] width 18 height 12
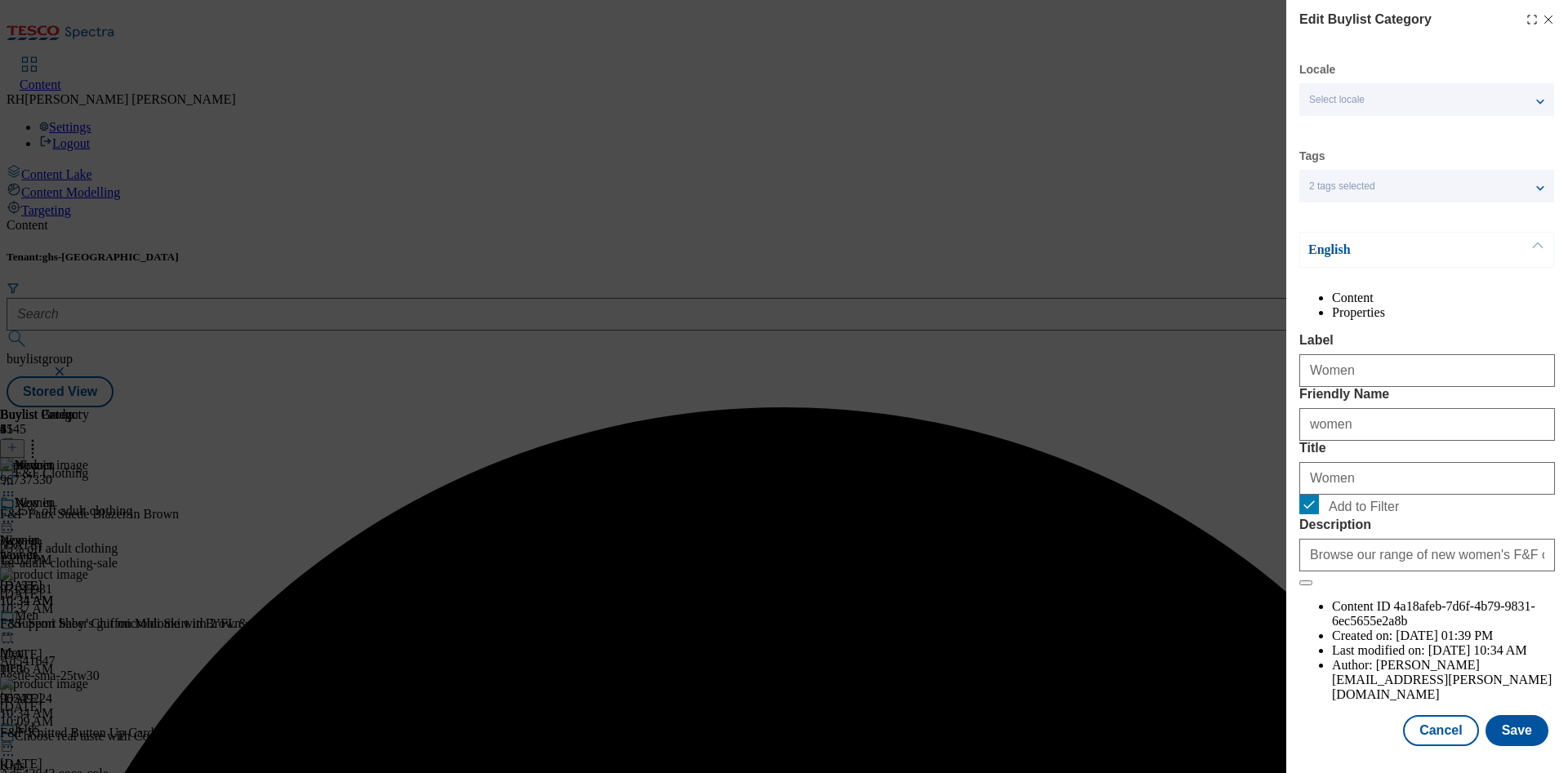
scroll to position [49, 0]
click at [1161, 572] on button "Save" at bounding box center [1517, 731] width 63 height 31
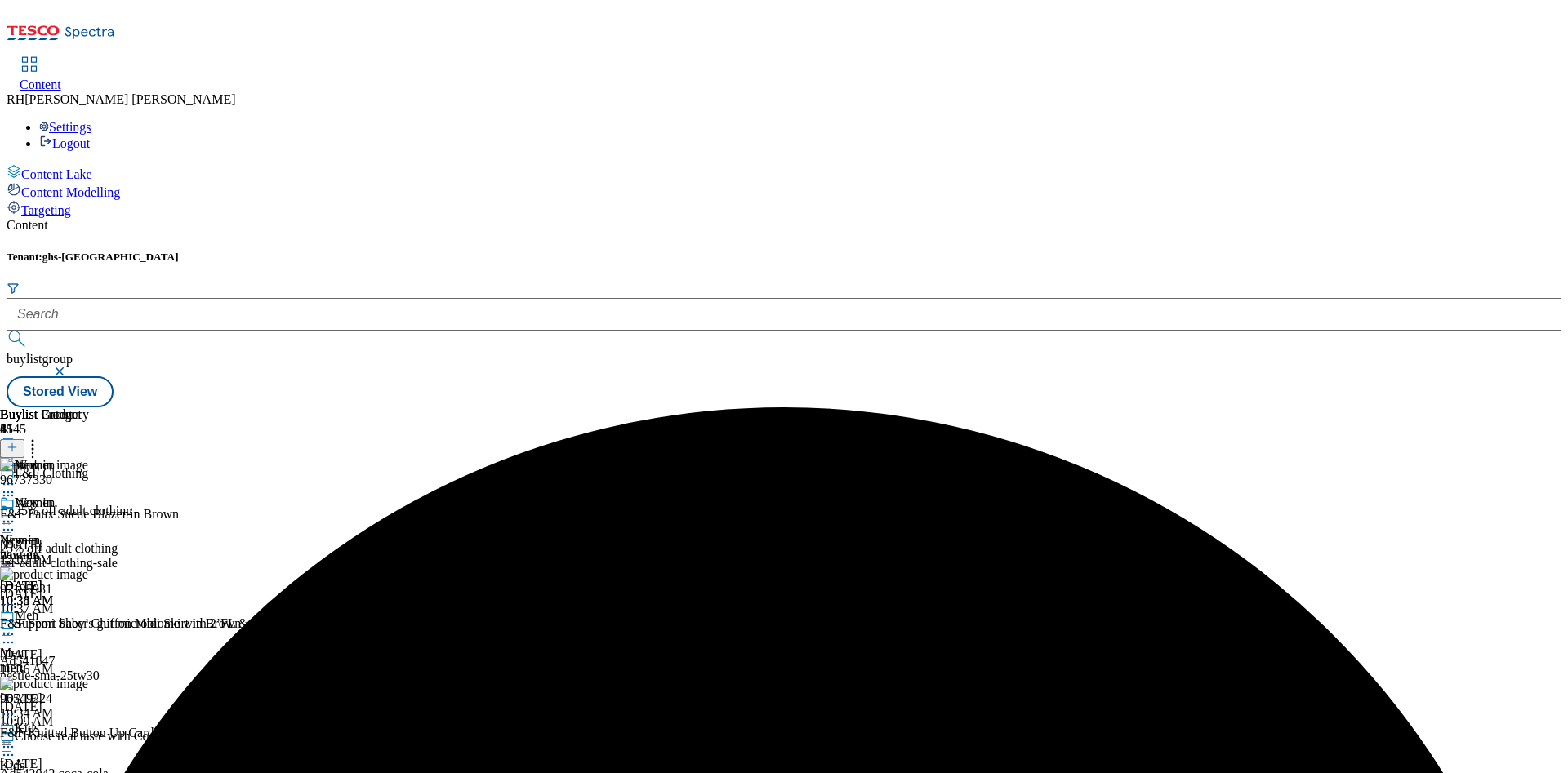
click at [98, 496] on div "Women Women women [DATE] 10:38 AM" at bounding box center [49, 552] width 98 height 113
click at [17, 514] on icon at bounding box center [8, 521] width 17 height 17
click at [89, 572] on span "Preview" at bounding box center [70, 631] width 39 height 12
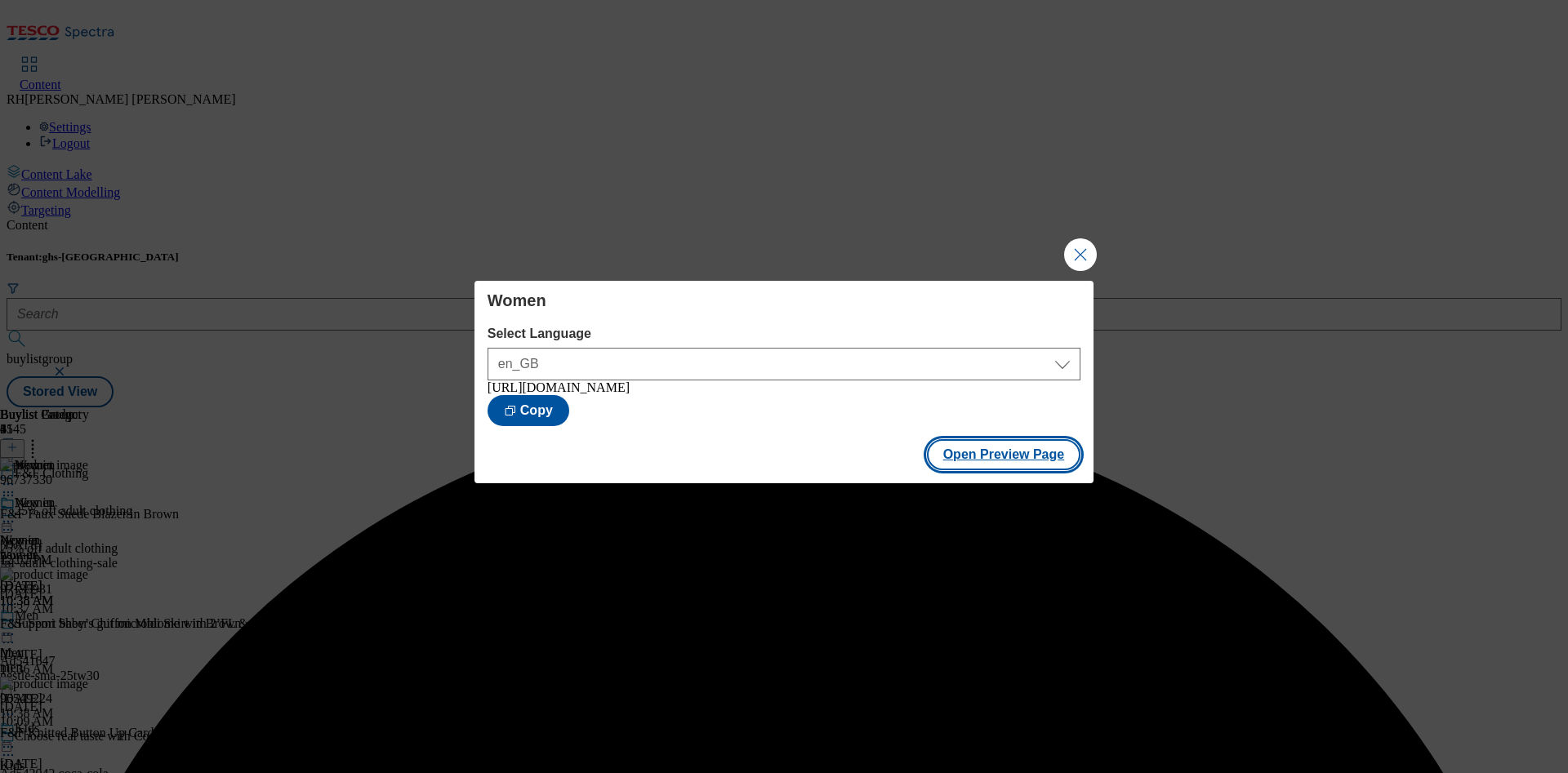
click at [1017, 463] on button "Open Preview Page" at bounding box center [1004, 455] width 155 height 31
click at [1078, 255] on button "Close Modal" at bounding box center [1080, 254] width 33 height 33
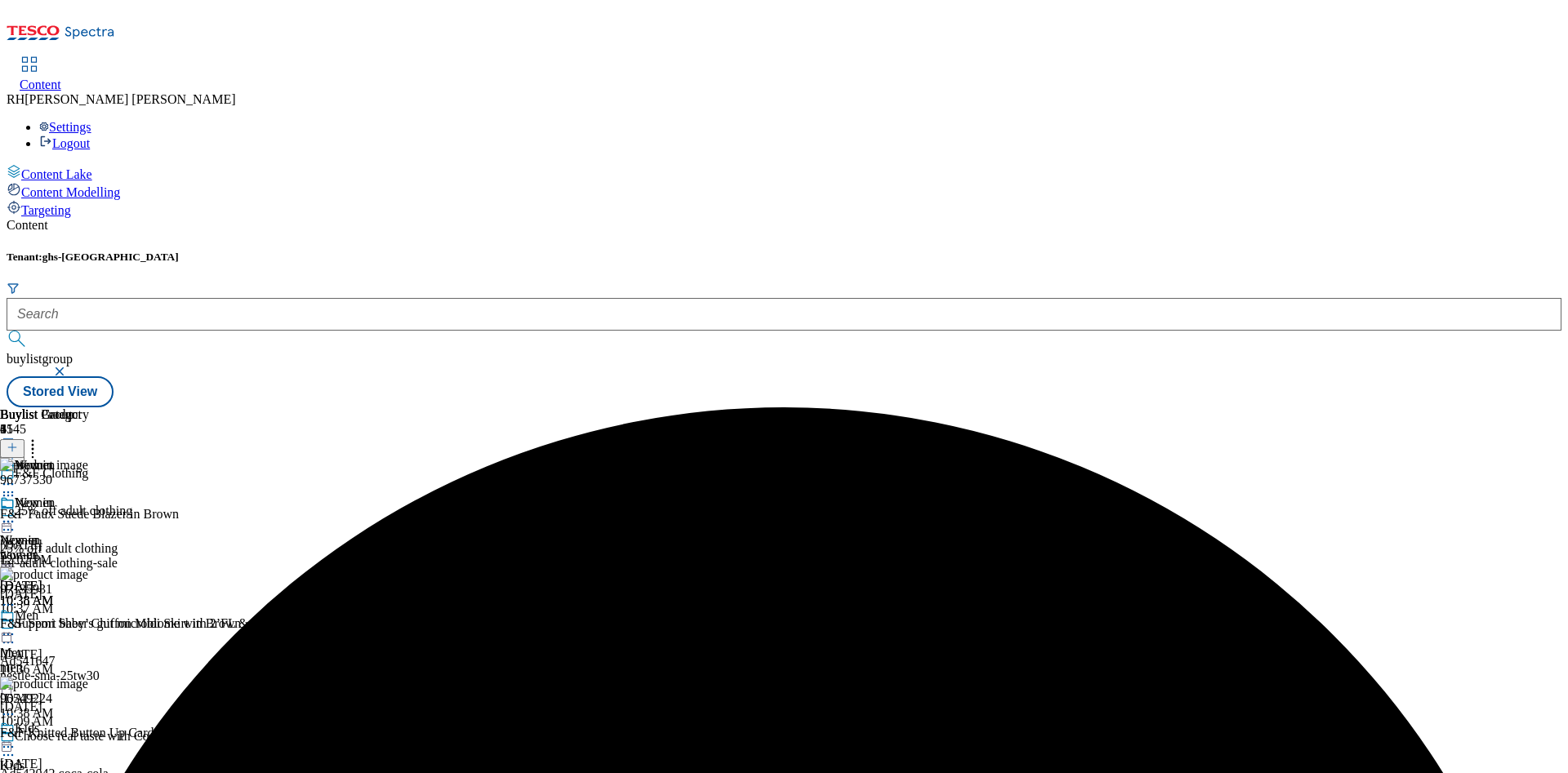
click at [17, 514] on icon at bounding box center [8, 521] width 17 height 17
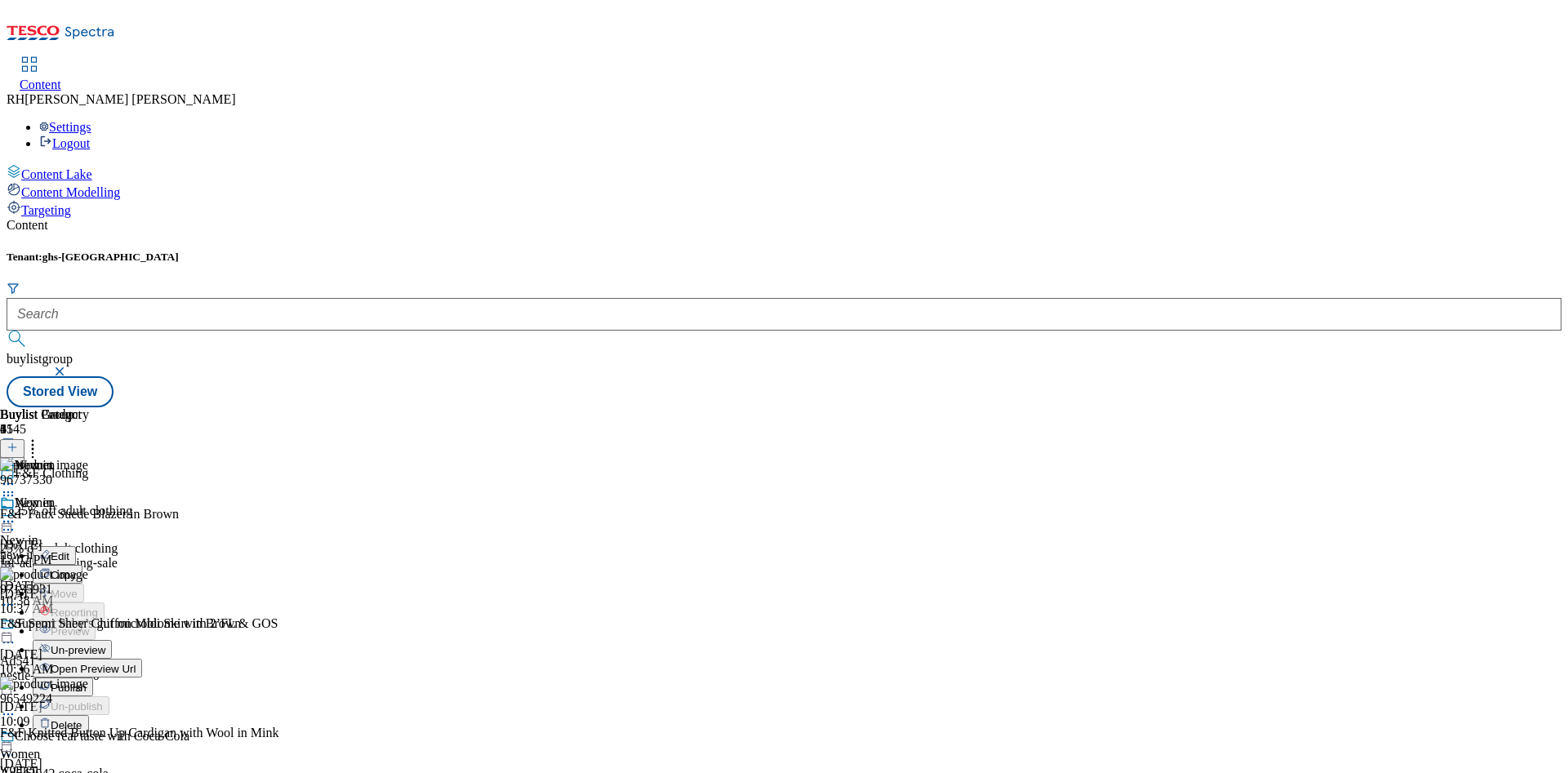
click at [86, 572] on span "Publish" at bounding box center [69, 688] width 36 height 12
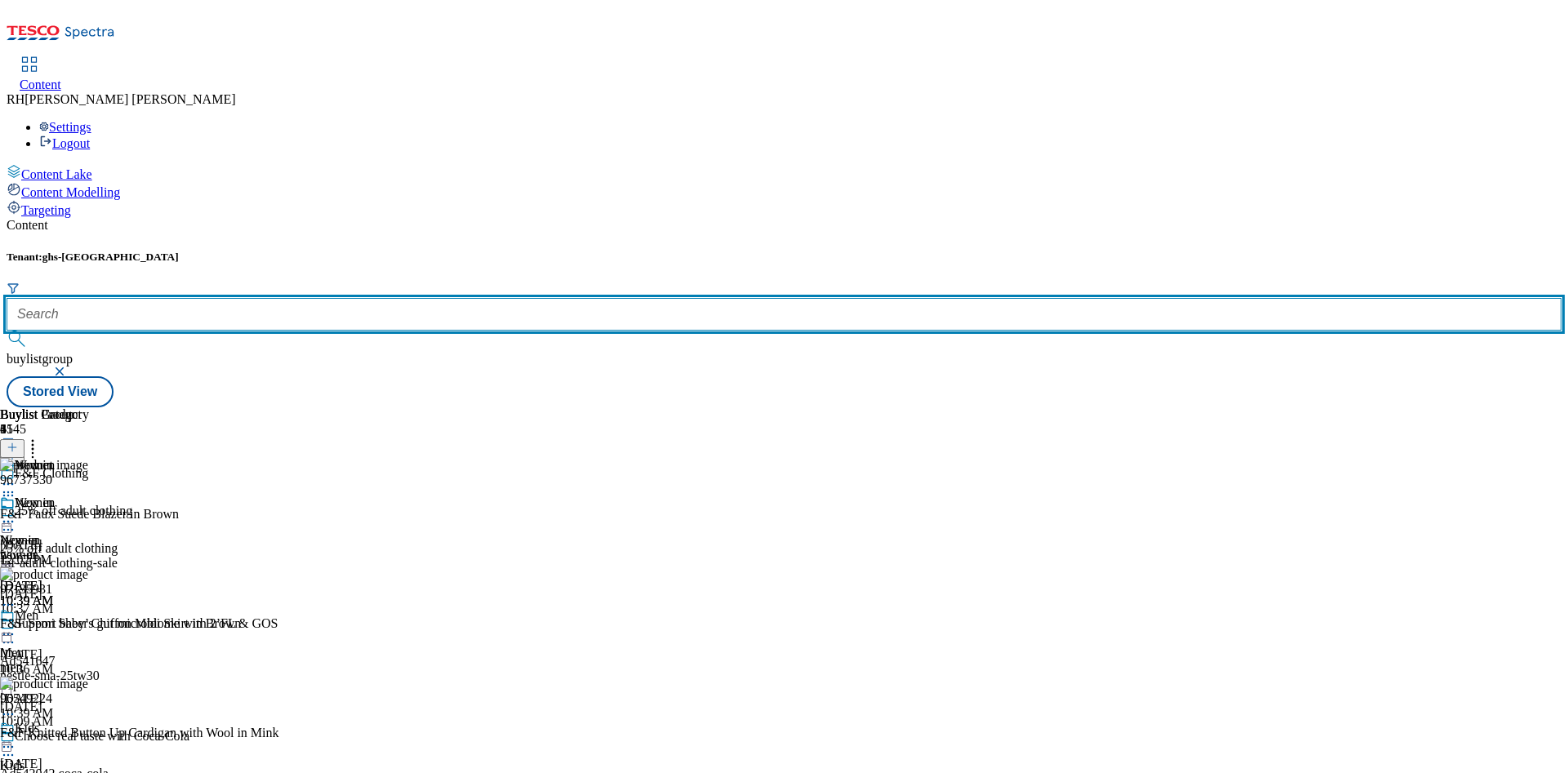
click at [383, 298] on input "text" at bounding box center [784, 314] width 1555 height 33
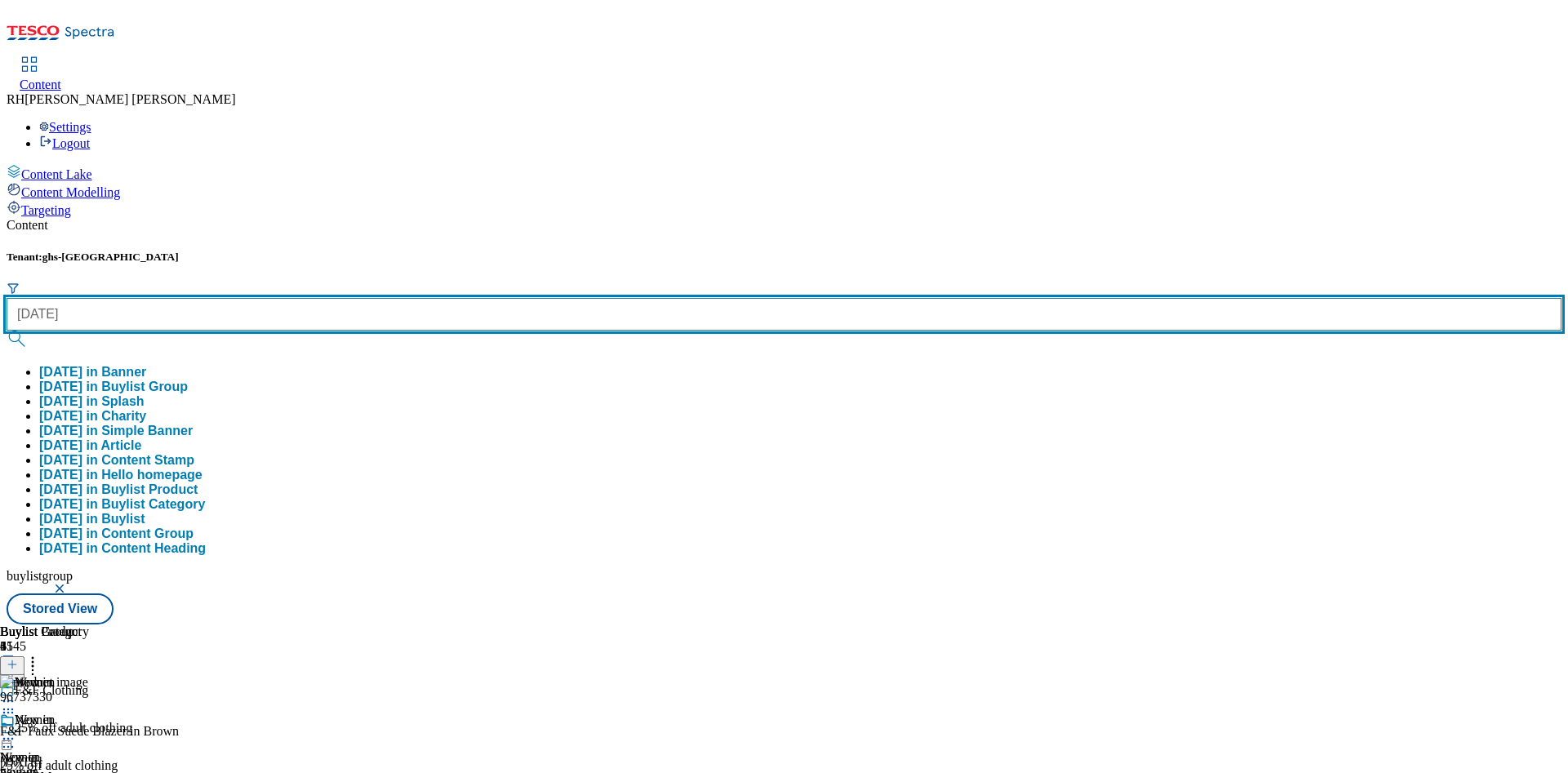
type input "[DATE]"
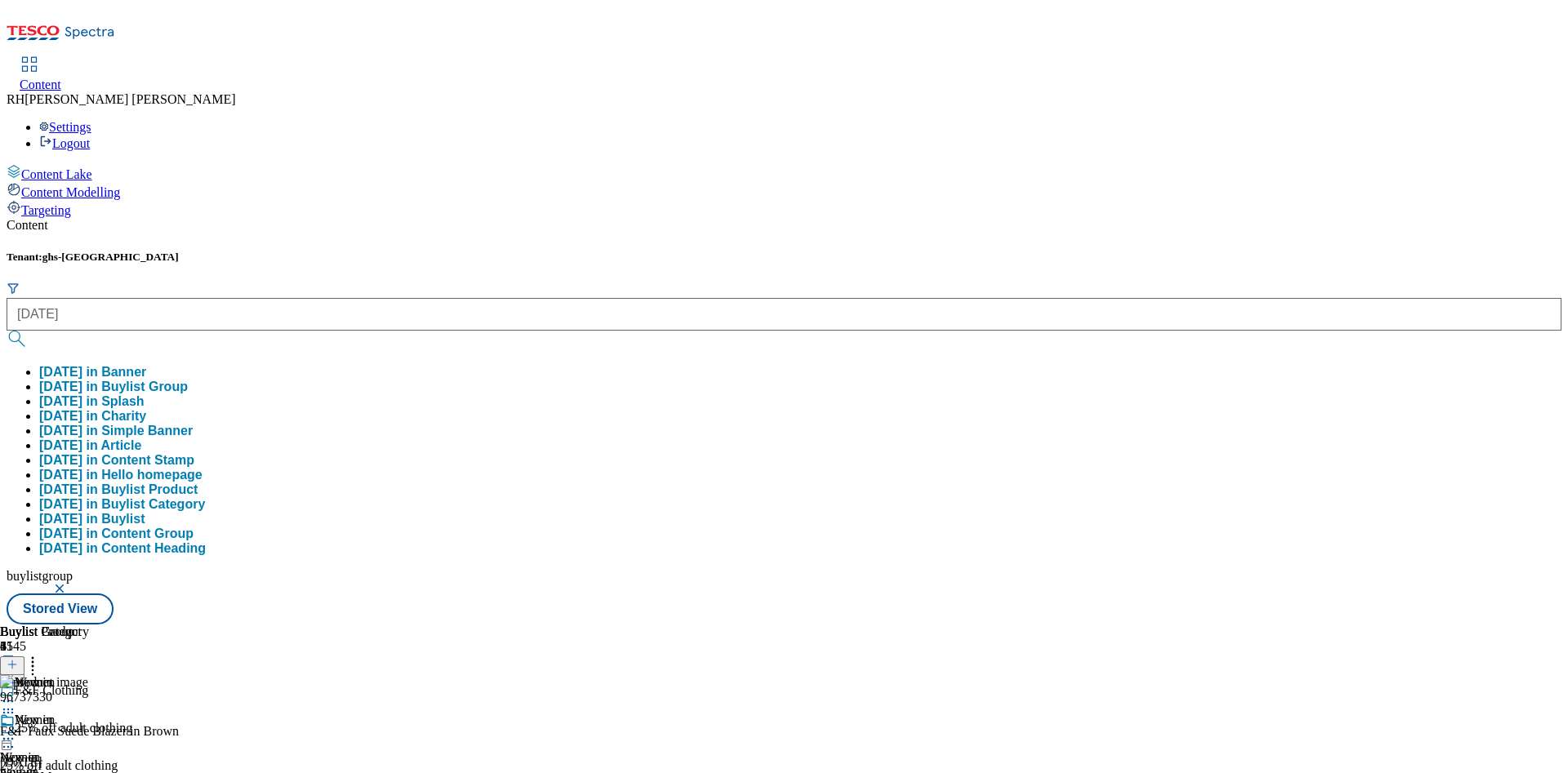
click at [188, 380] on button "[DATE] in Buylist Group" at bounding box center [113, 387] width 149 height 15
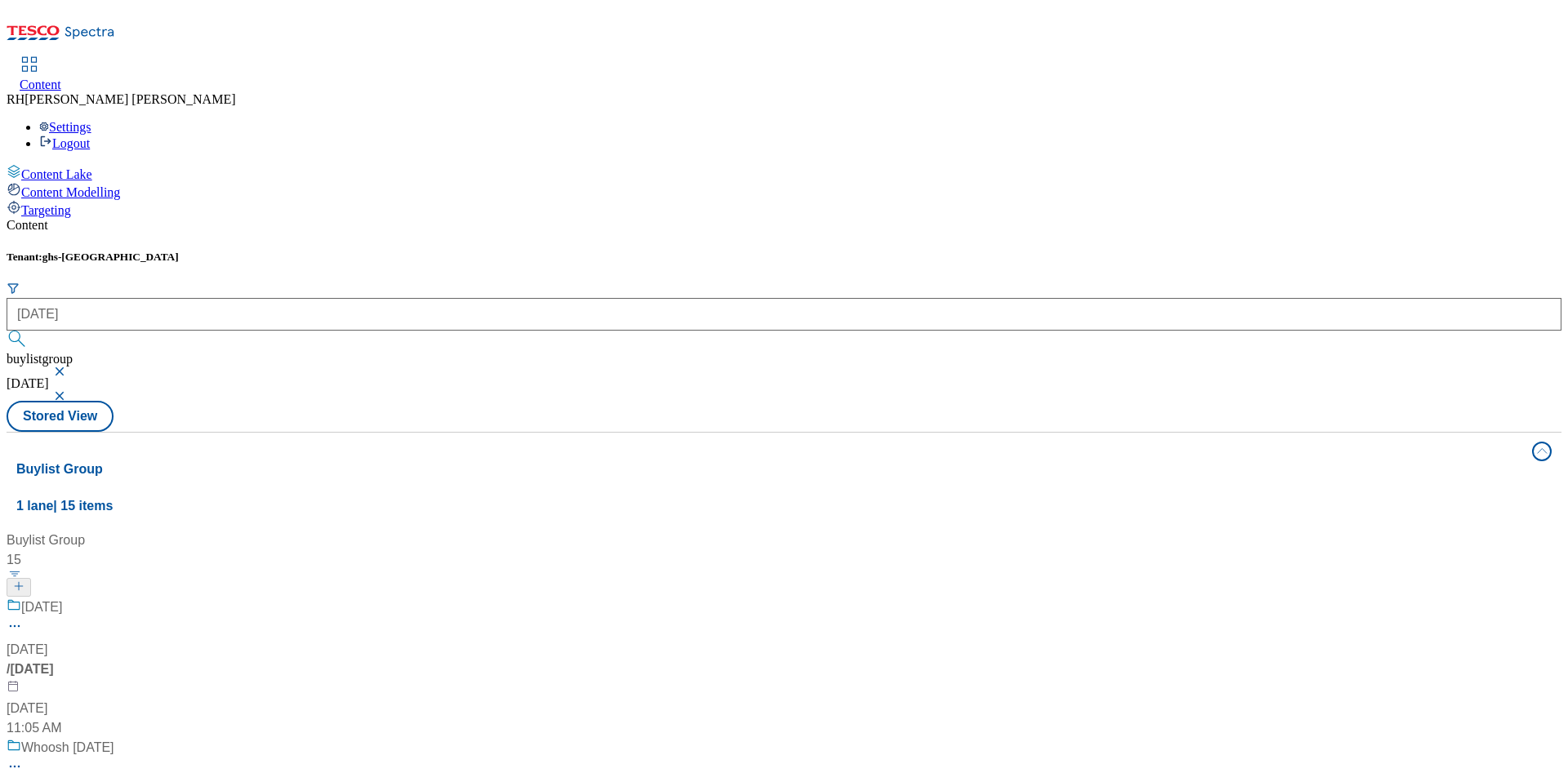
scroll to position [980, 0]
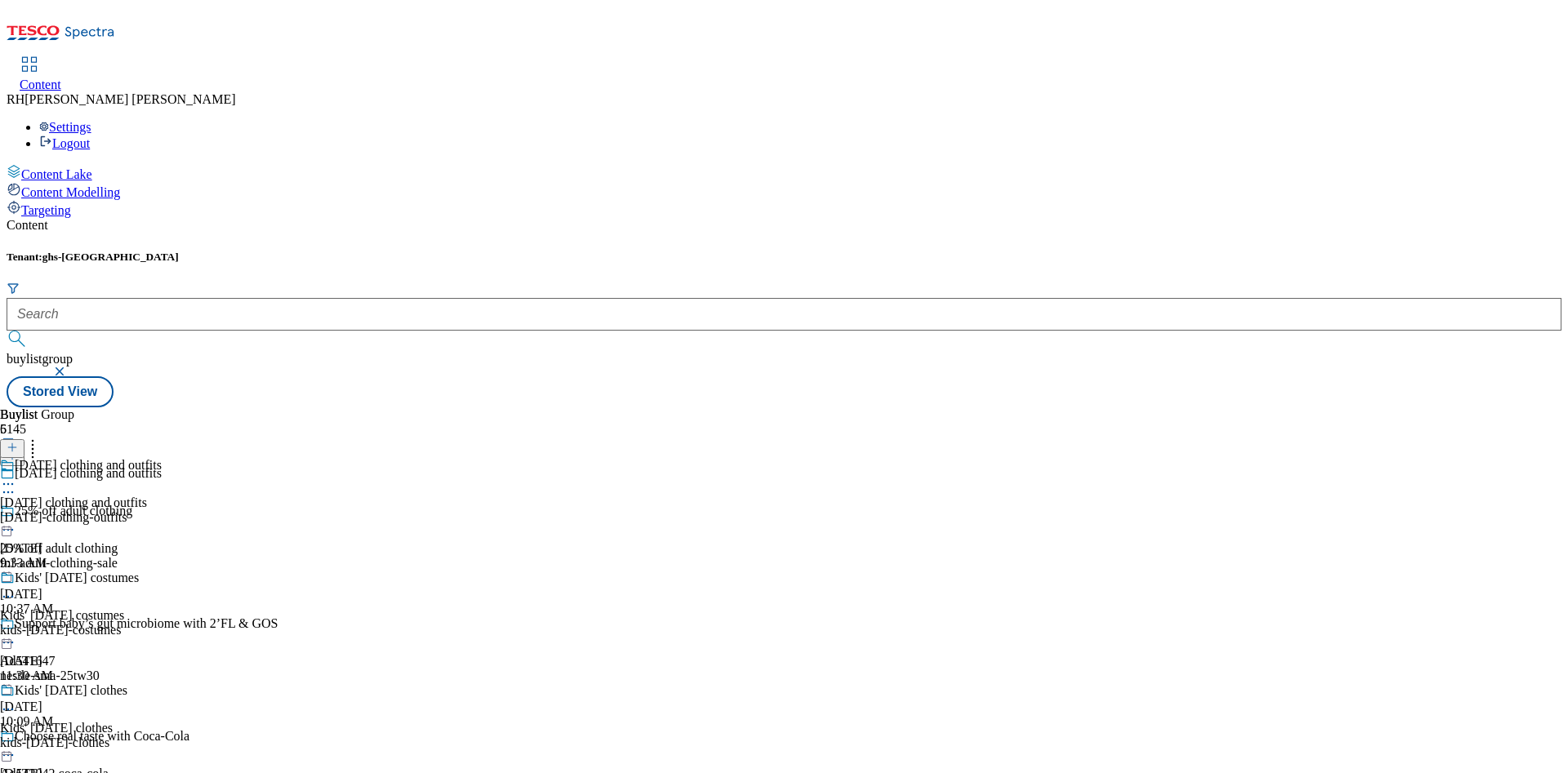
scroll to position [245, 0]
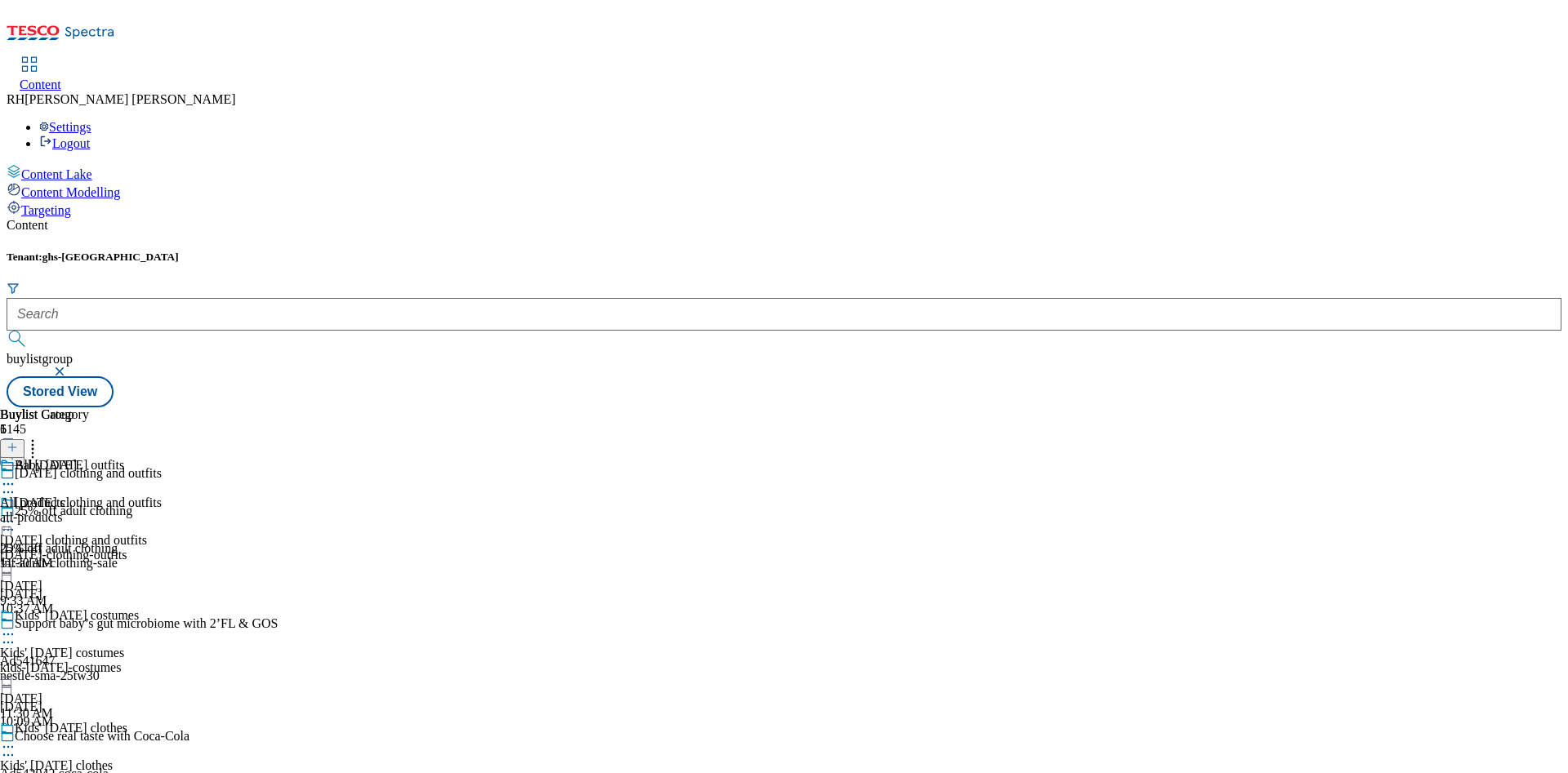
click at [65, 496] on span "All products" at bounding box center [33, 503] width 65 height 15
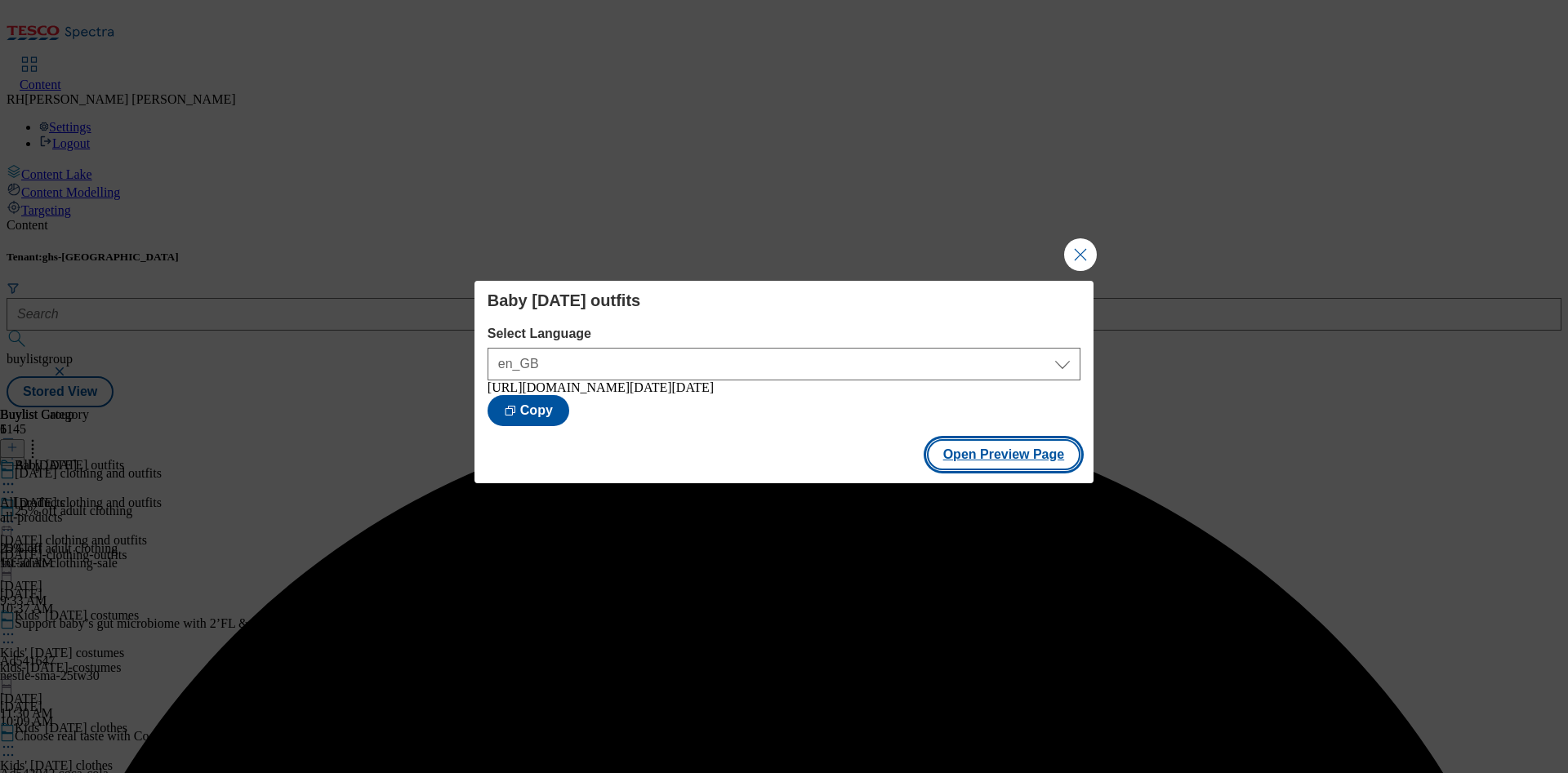
click at [973, 462] on button "Open Preview Page" at bounding box center [1004, 455] width 155 height 31
click at [1083, 243] on button "Close Modal" at bounding box center [1080, 254] width 33 height 33
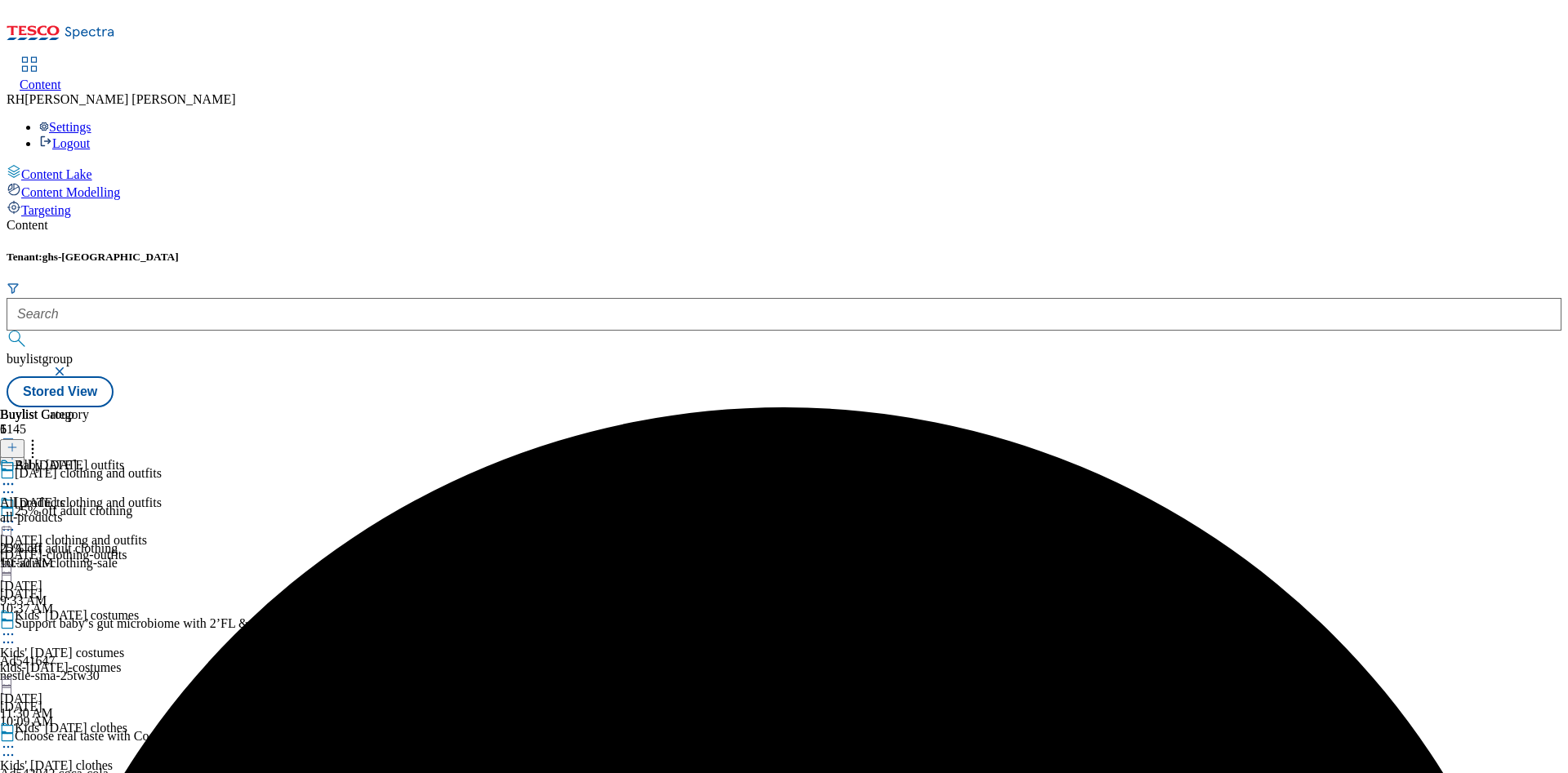
click at [162, 458] on div "Baby [DATE] outfits" at bounding box center [81, 477] width 162 height 38
click at [17, 476] on icon at bounding box center [8, 484] width 17 height 17
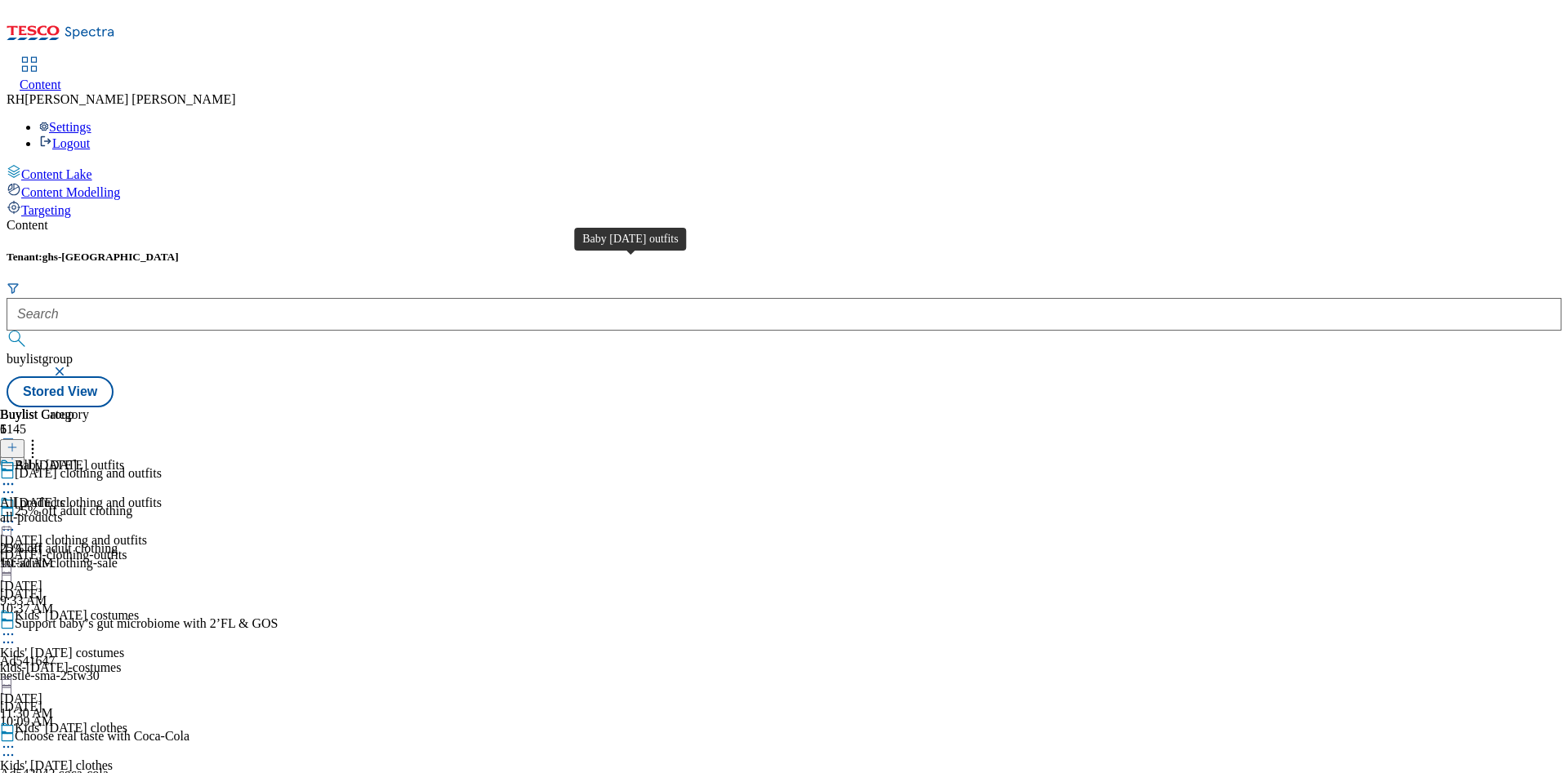
click at [124, 458] on div "Baby [DATE] outfits" at bounding box center [69, 465] width 109 height 15
click at [162, 572] on div "Kids' [DATE] costumes Kids' [DATE] costumes kids-[DATE]-costumes [DATE] 11:30 AM" at bounding box center [81, 665] width 162 height 113
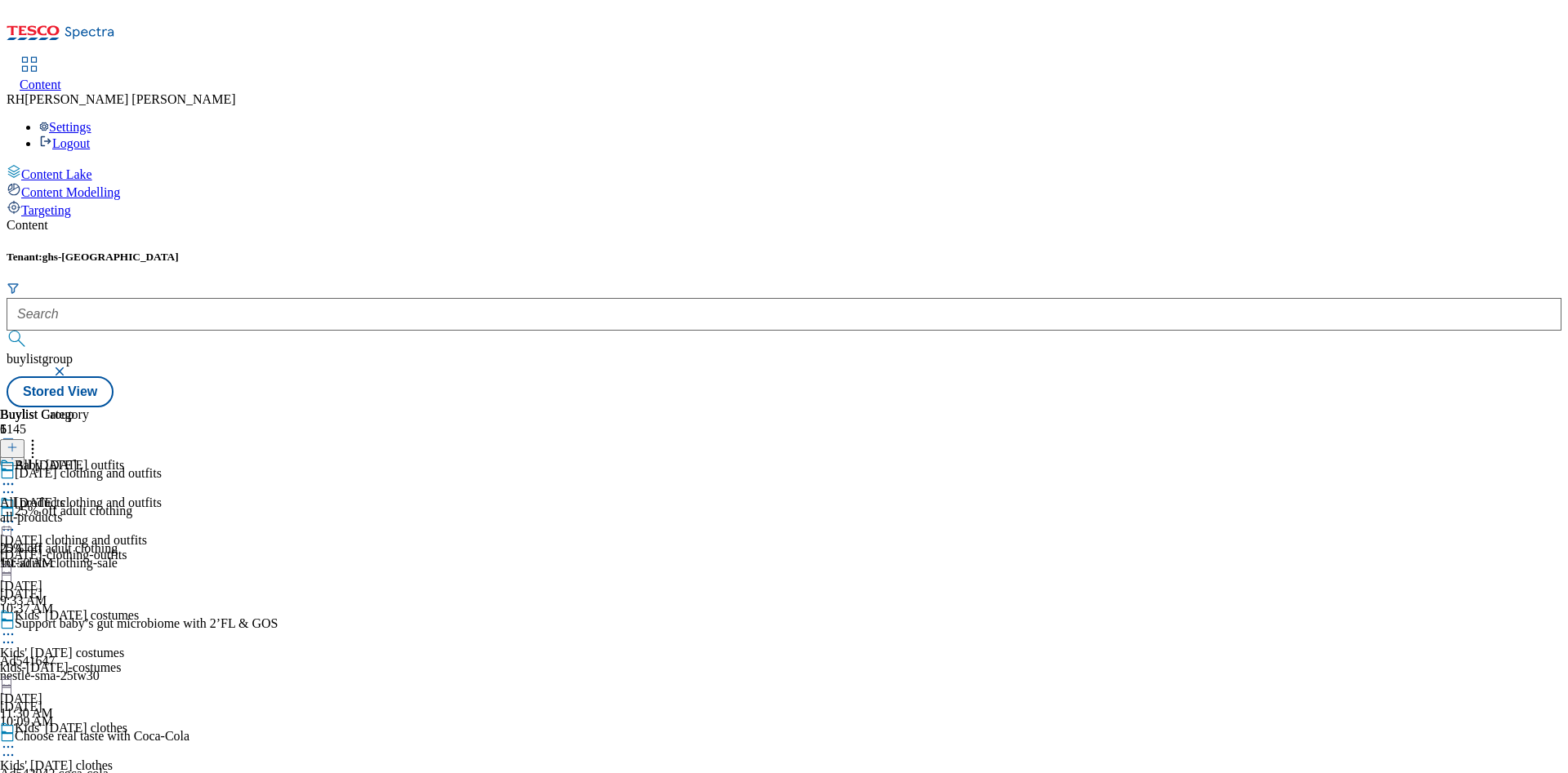
click at [89, 510] on div "all-products" at bounding box center [44, 517] width 89 height 15
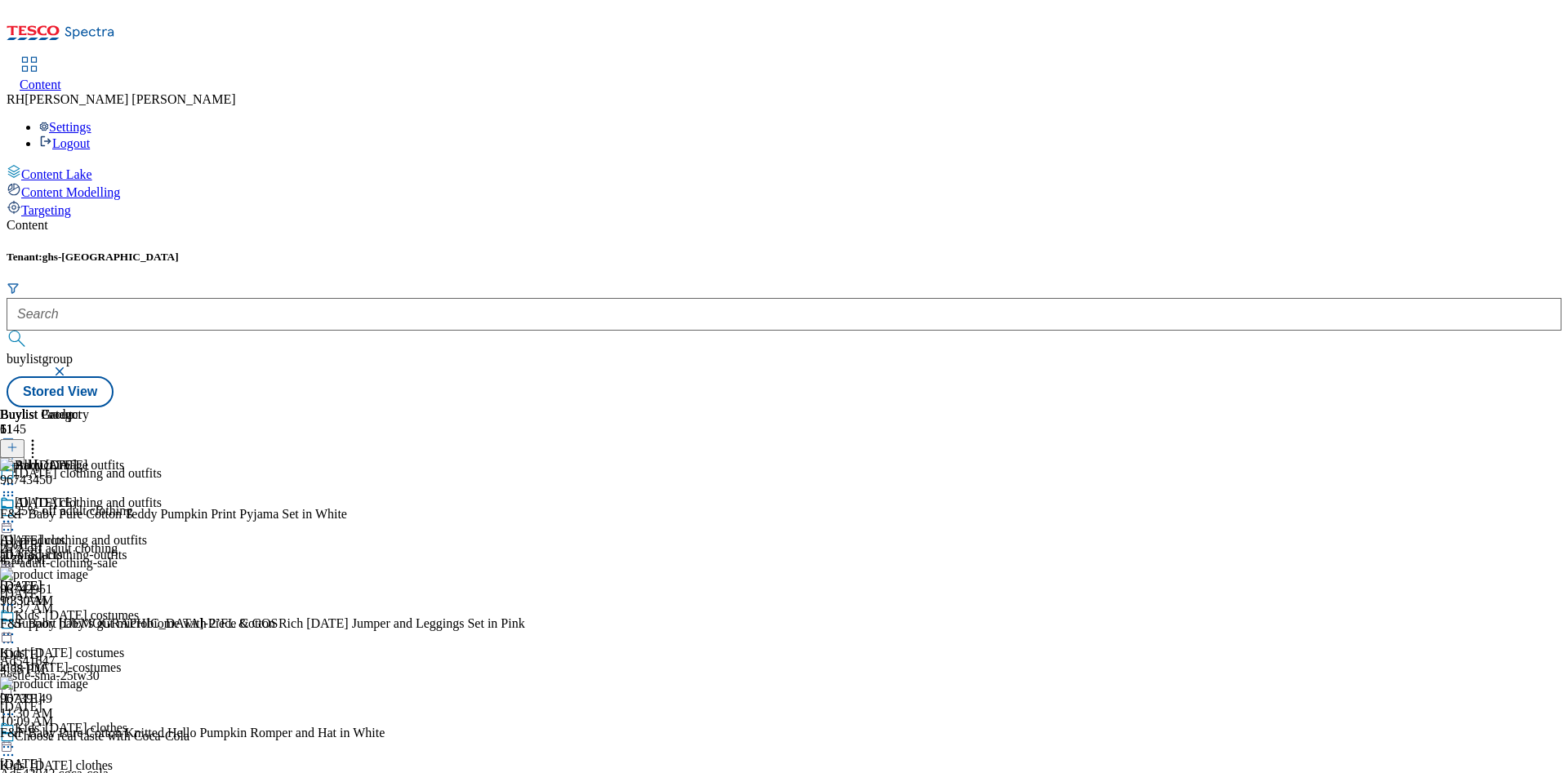
scroll to position [1373, 0]
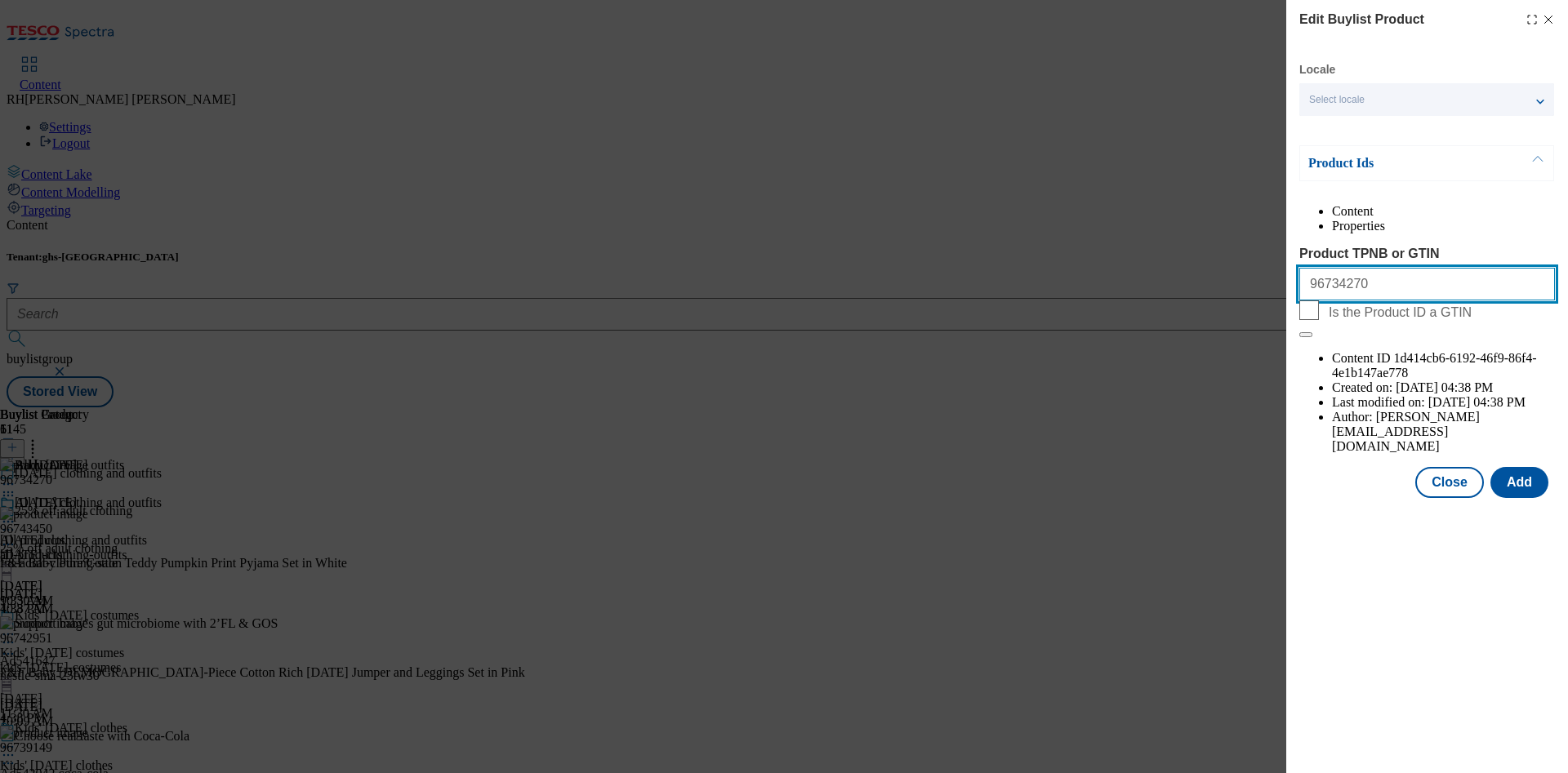
drag, startPoint x: 1380, startPoint y: 328, endPoint x: 1253, endPoint y: 326, distance: 127.0
click at [1161, 326] on div "Edit Buylist Product Locale Select locale English Welsh Product Ids Content Pro…" at bounding box center [784, 386] width 1568 height 773
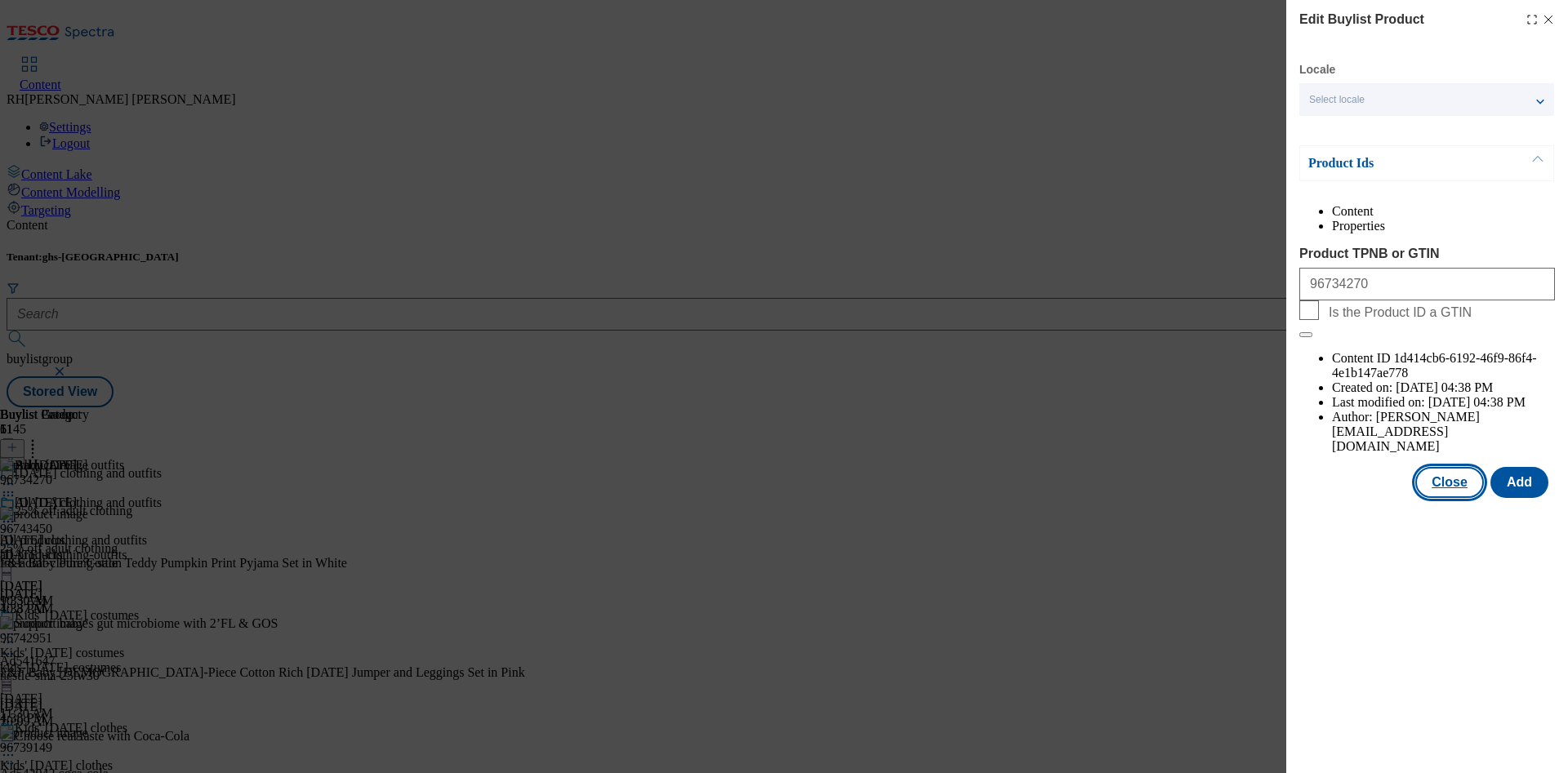
click at [1161, 467] on button "Close" at bounding box center [1449, 482] width 69 height 31
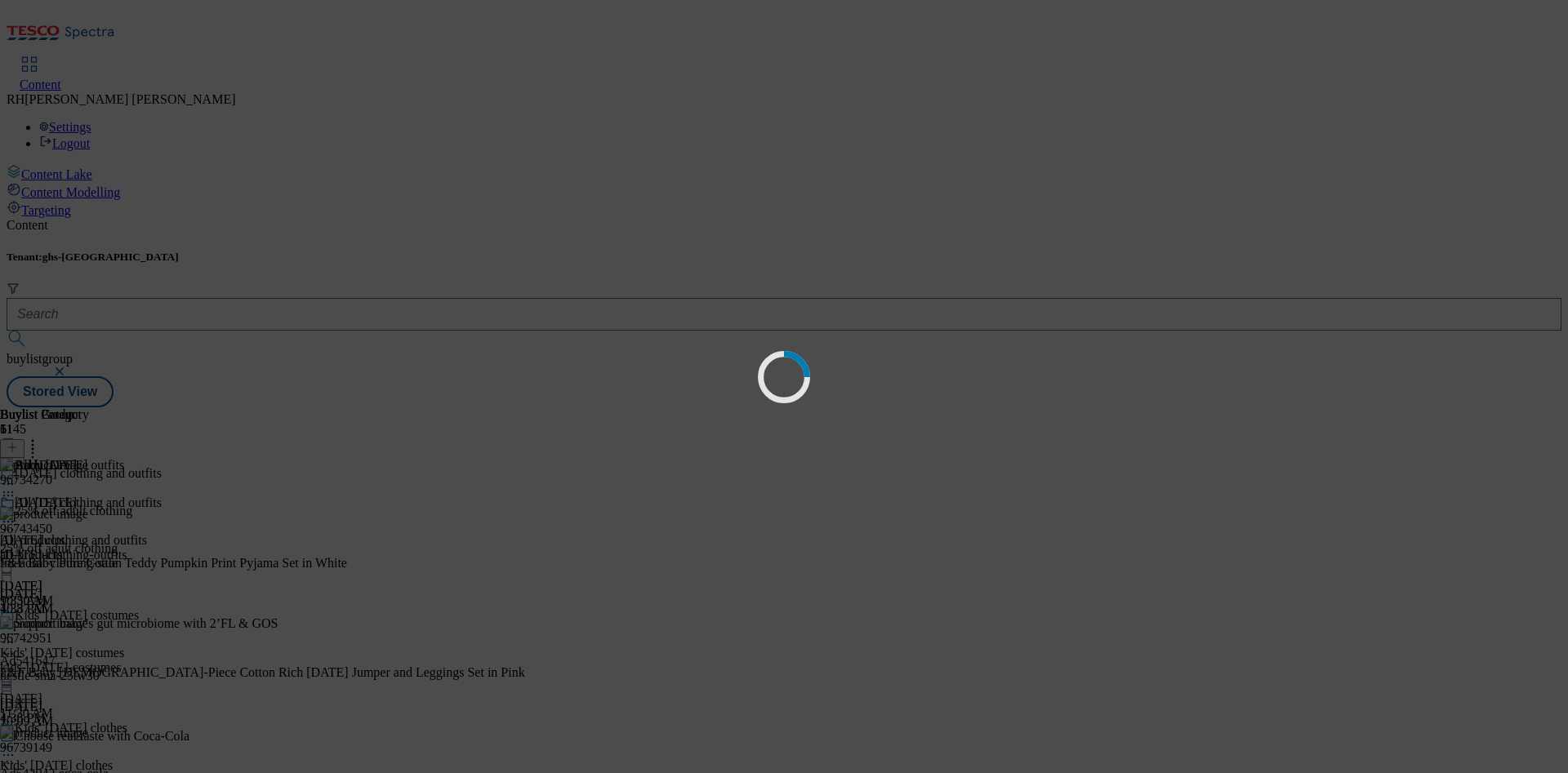
scroll to position [0, 0]
